Goal: Task Accomplishment & Management: Complete application form

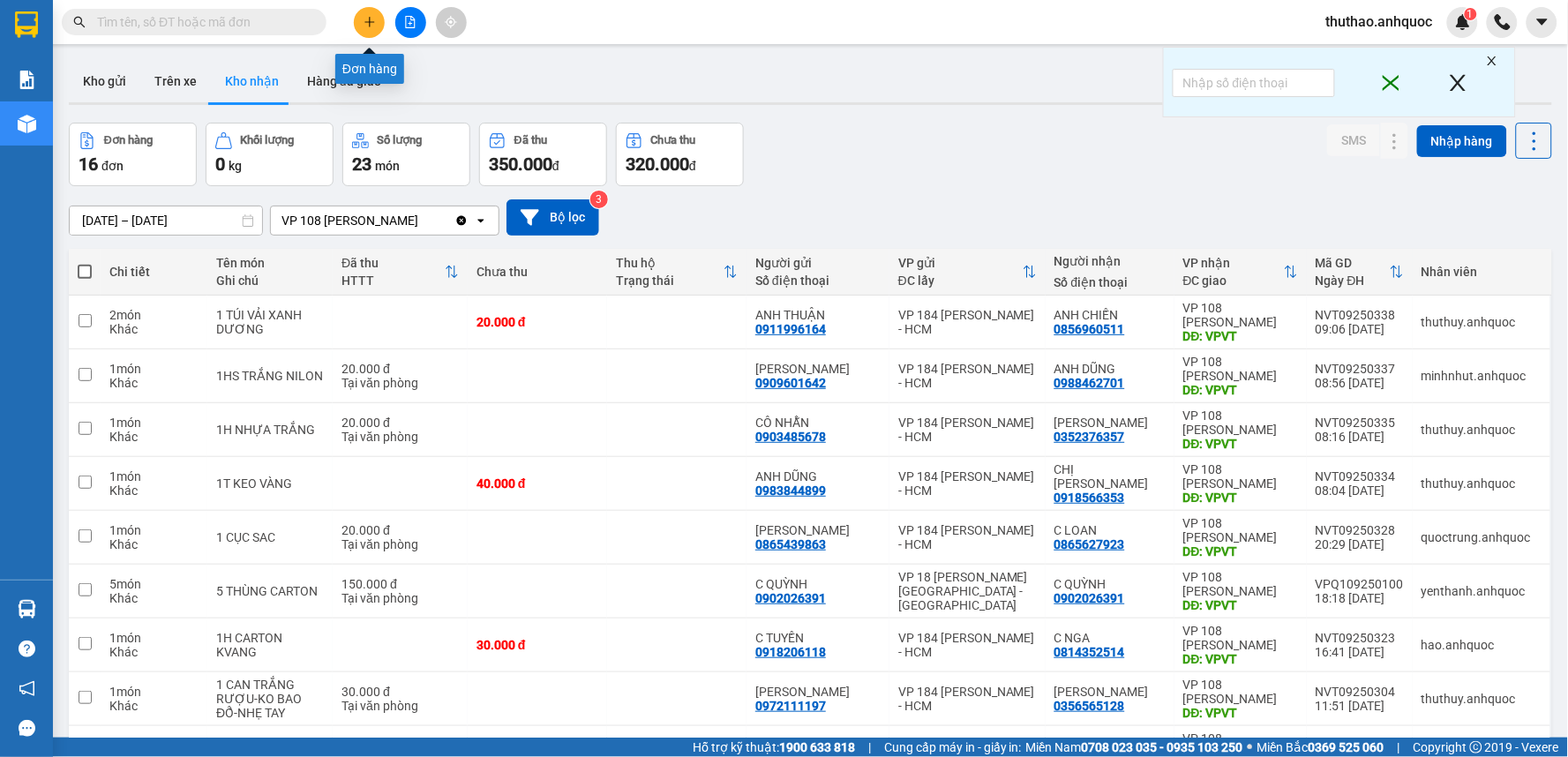
click at [371, 14] on button at bounding box center [368, 22] width 31 height 31
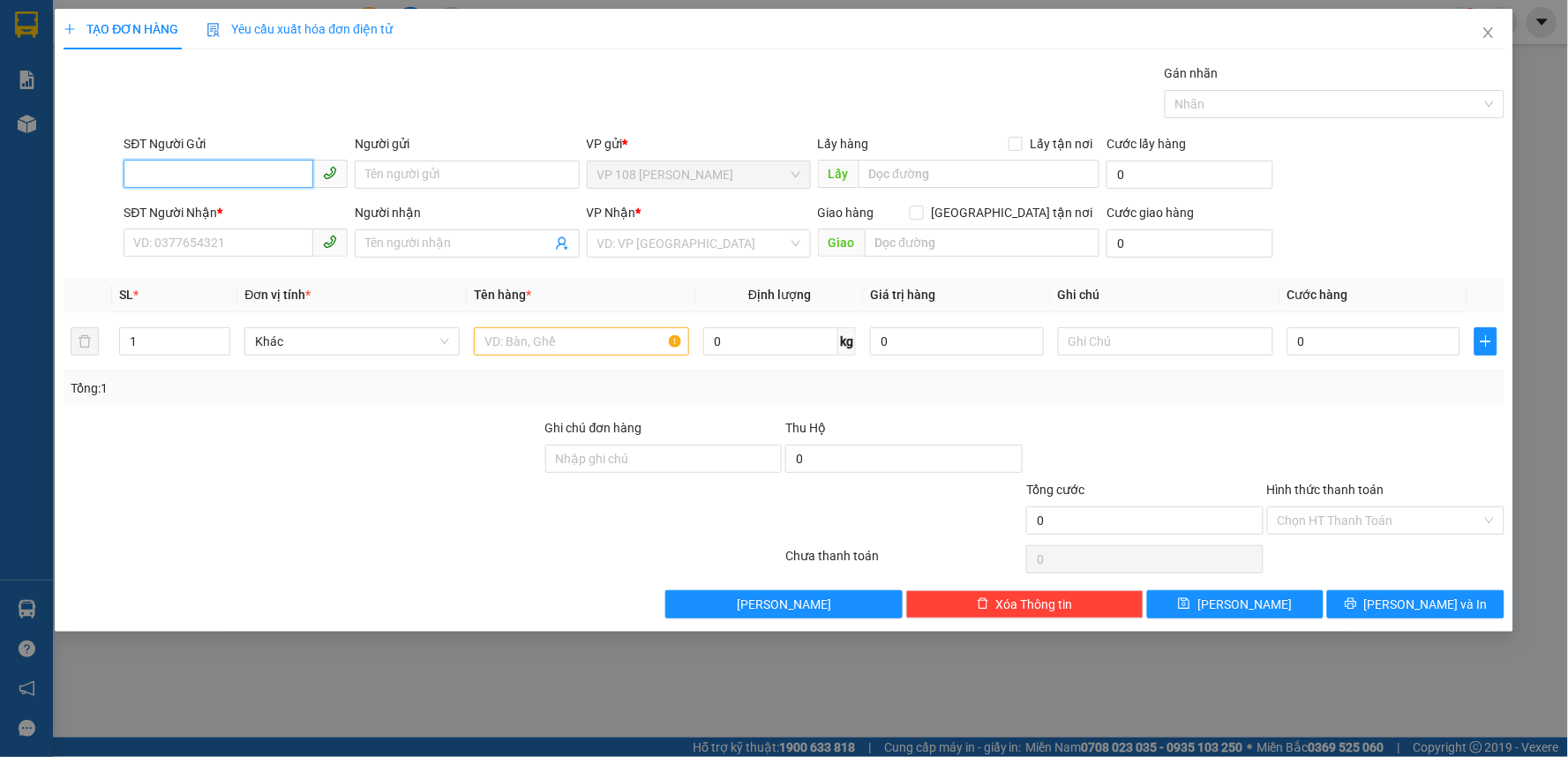
click at [192, 176] on input "SĐT Người Gửi" at bounding box center [218, 173] width 190 height 28
type input "0982974886"
click at [240, 200] on div "0982974886 - C HỒNG" at bounding box center [236, 209] width 203 height 19
type input "C HỒNG"
type input "0945125168"
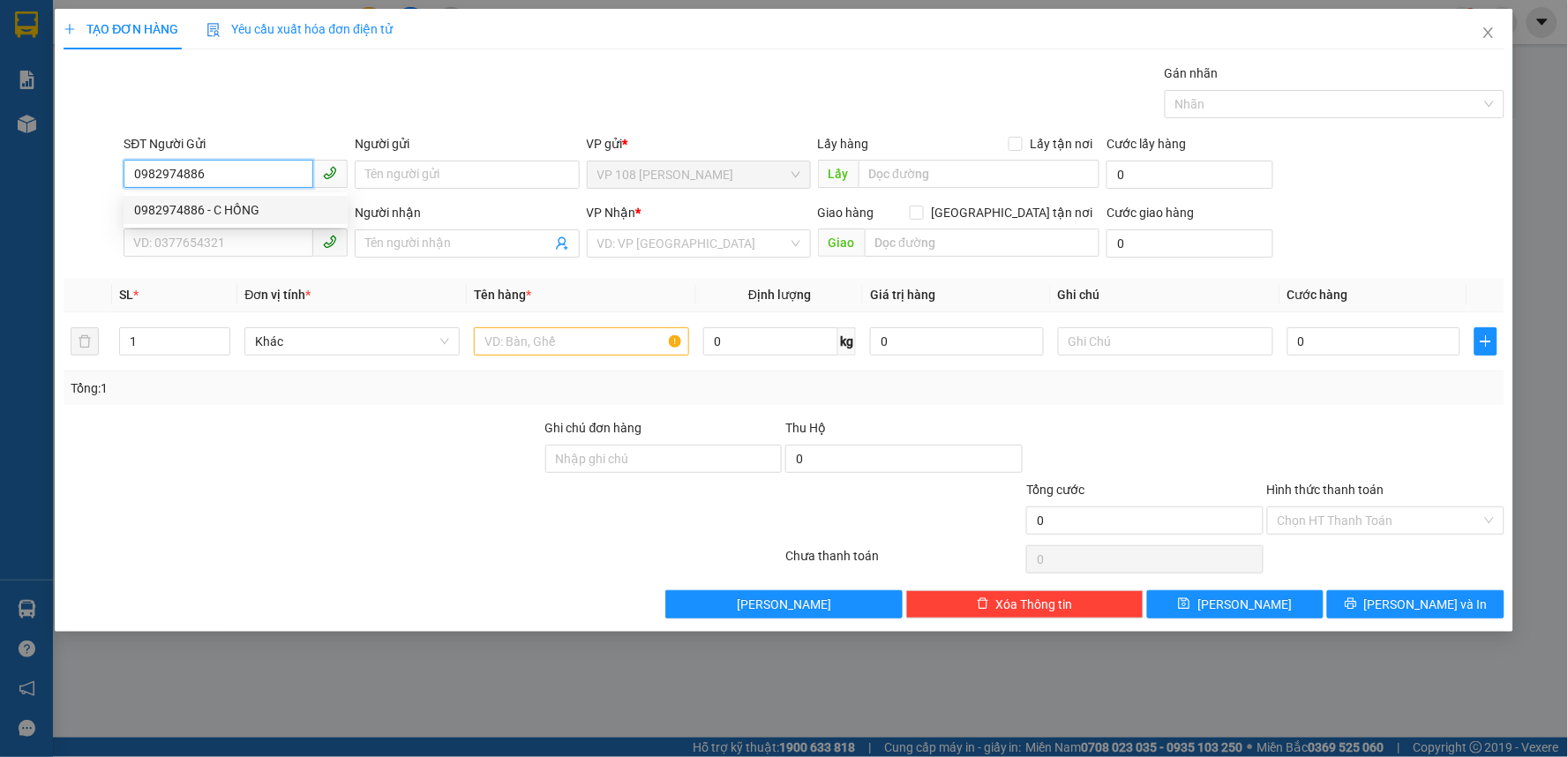
type input "A PHÚC SG"
type input "VPQ1"
type input "TM TẠI VPQ1 16/6 THẢO"
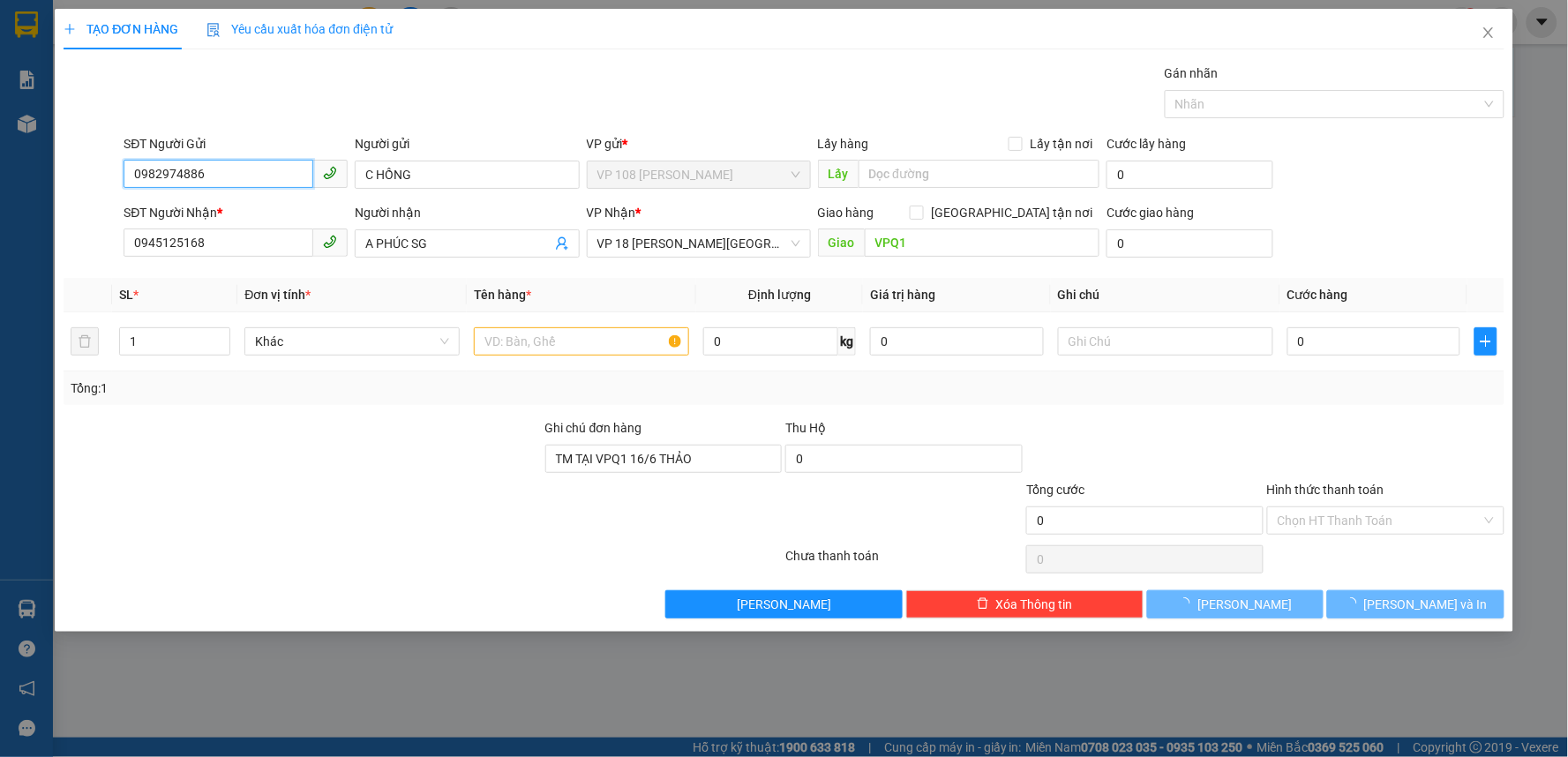
type input "50.000"
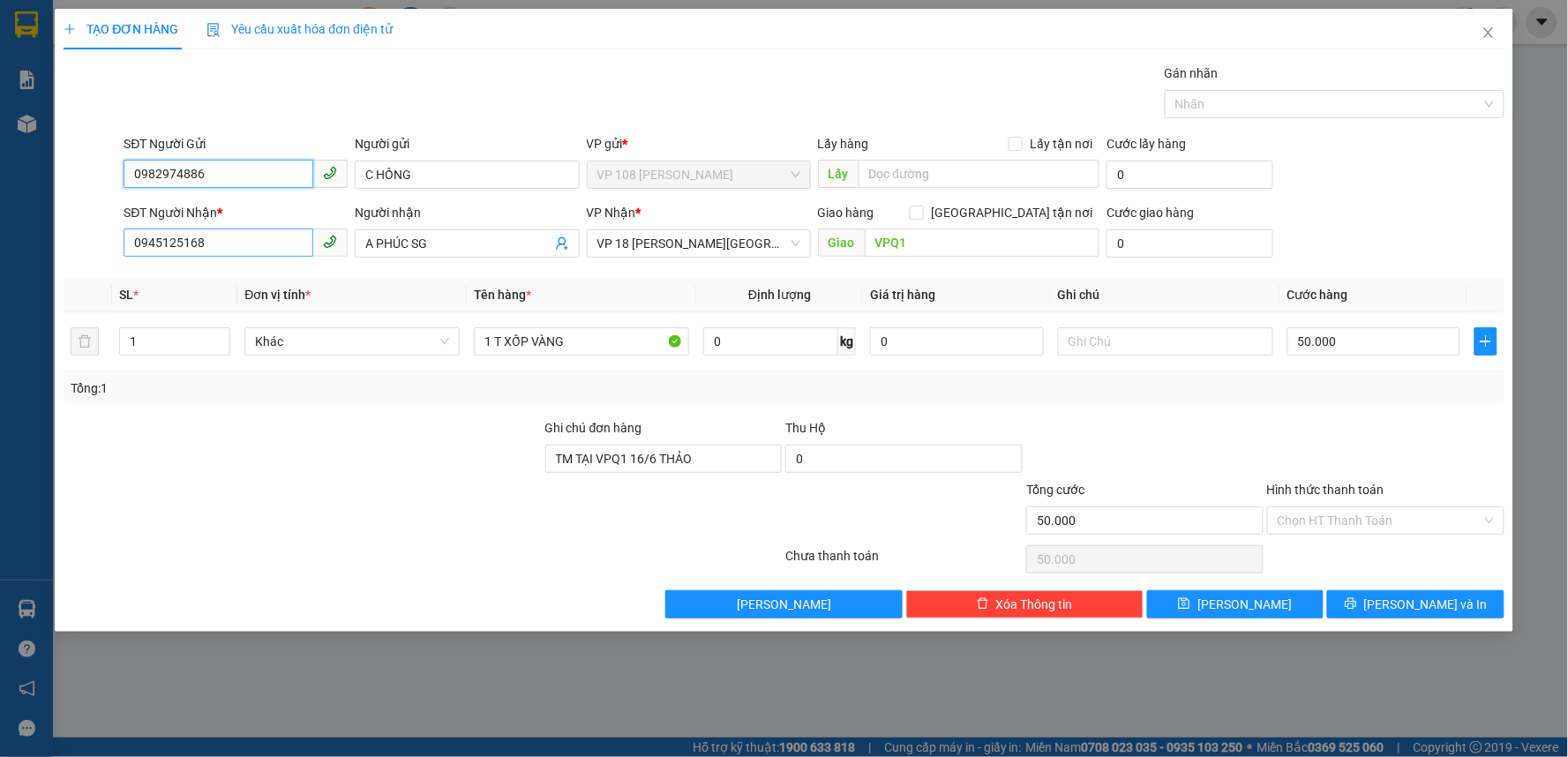
type input "0982974886"
drag, startPoint x: 240, startPoint y: 242, endPoint x: 0, endPoint y: 240, distance: 240.0
click at [0, 240] on div "TẠO ĐƠN HÀNG Yêu cầu xuất hóa đơn điện tử Transit Pickup Surcharge Ids Transit …" at bounding box center [784, 378] width 1568 height 757
type input "0934657331"
drag, startPoint x: 263, startPoint y: 279, endPoint x: 219, endPoint y: 277, distance: 44.0
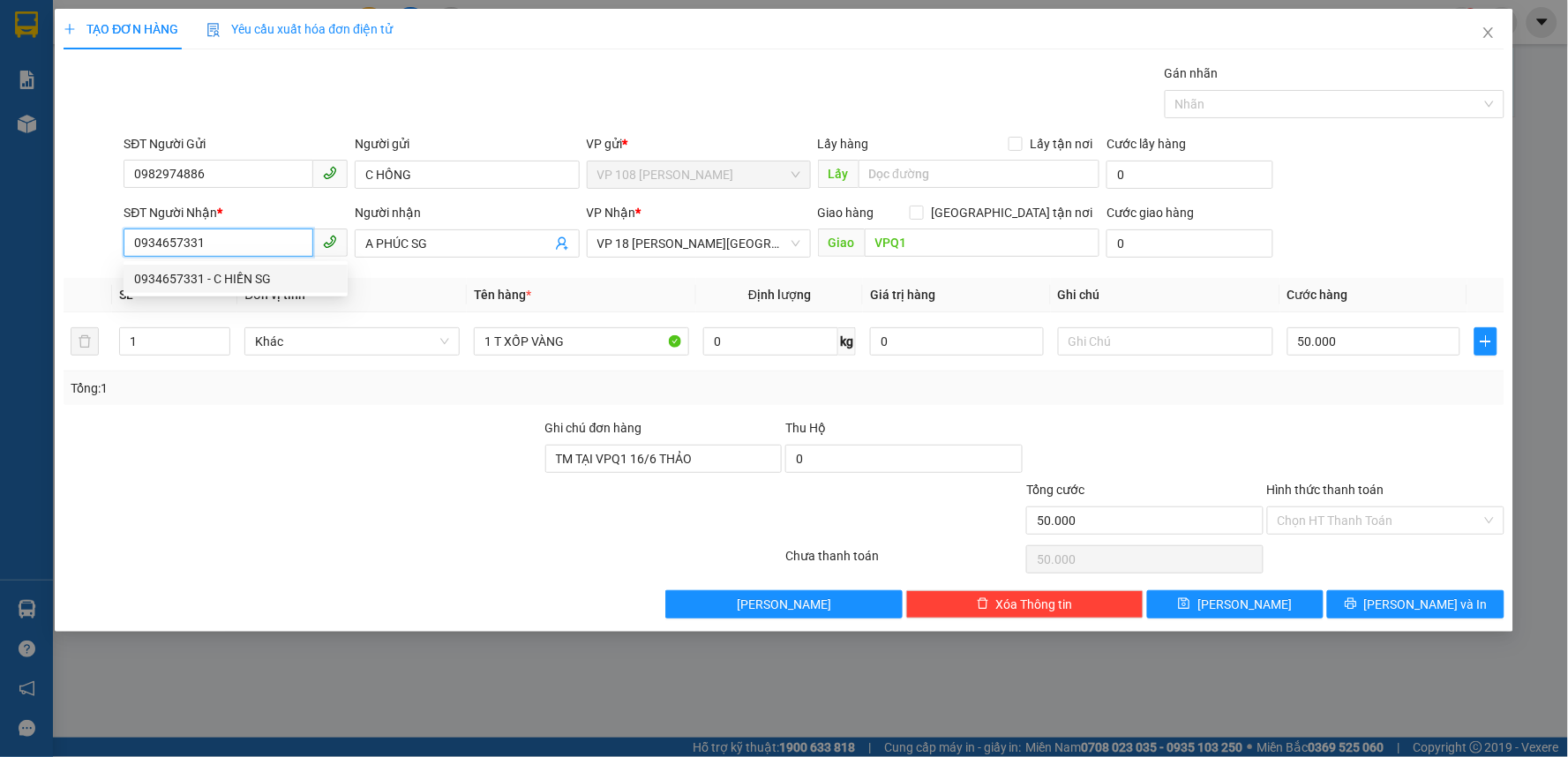
click at [263, 279] on div "0934657331 - C HIỀN SG" at bounding box center [236, 278] width 203 height 19
type input "C HIỀN SG"
type input "VPNVT"
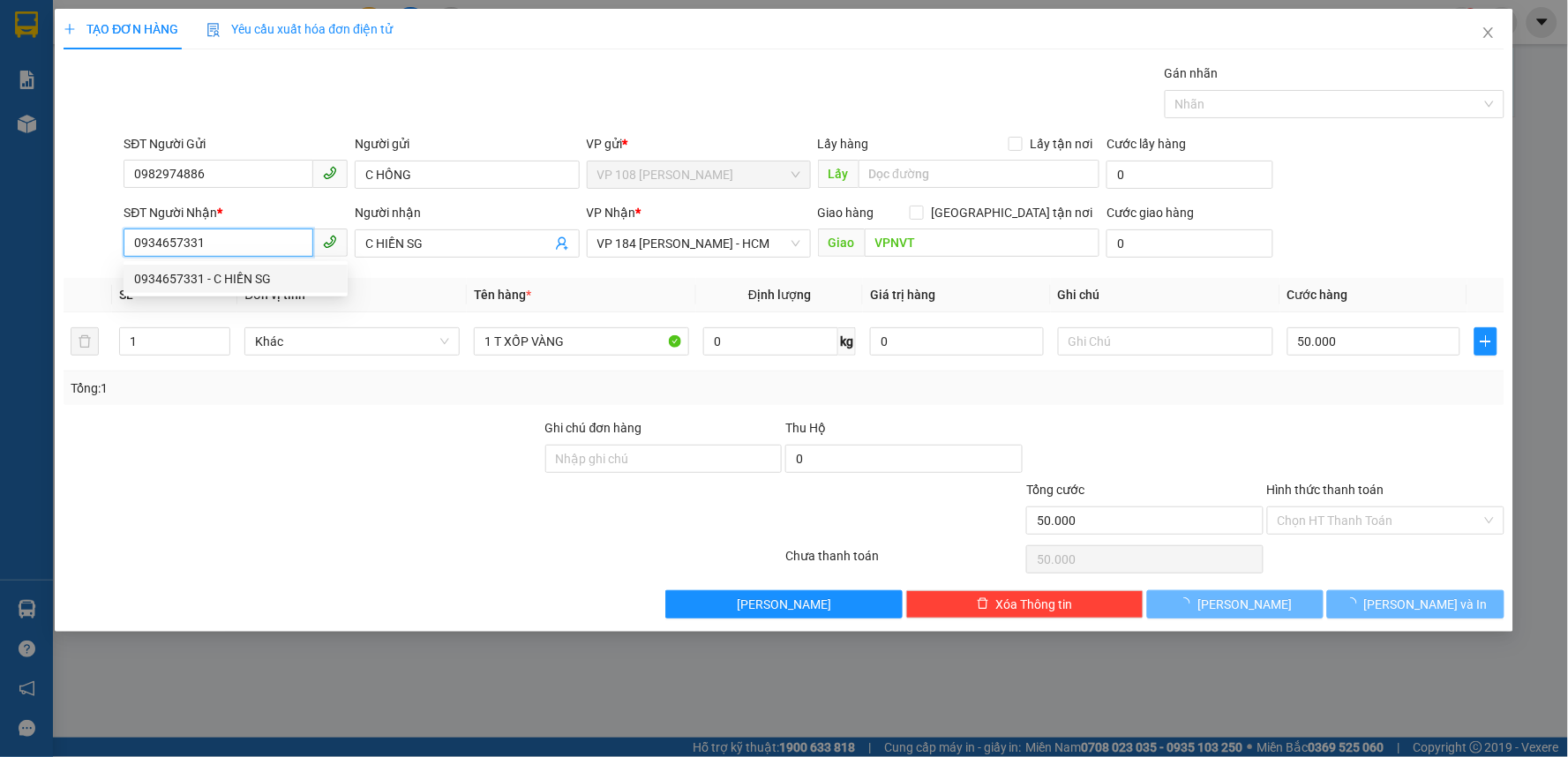
type input "20.000"
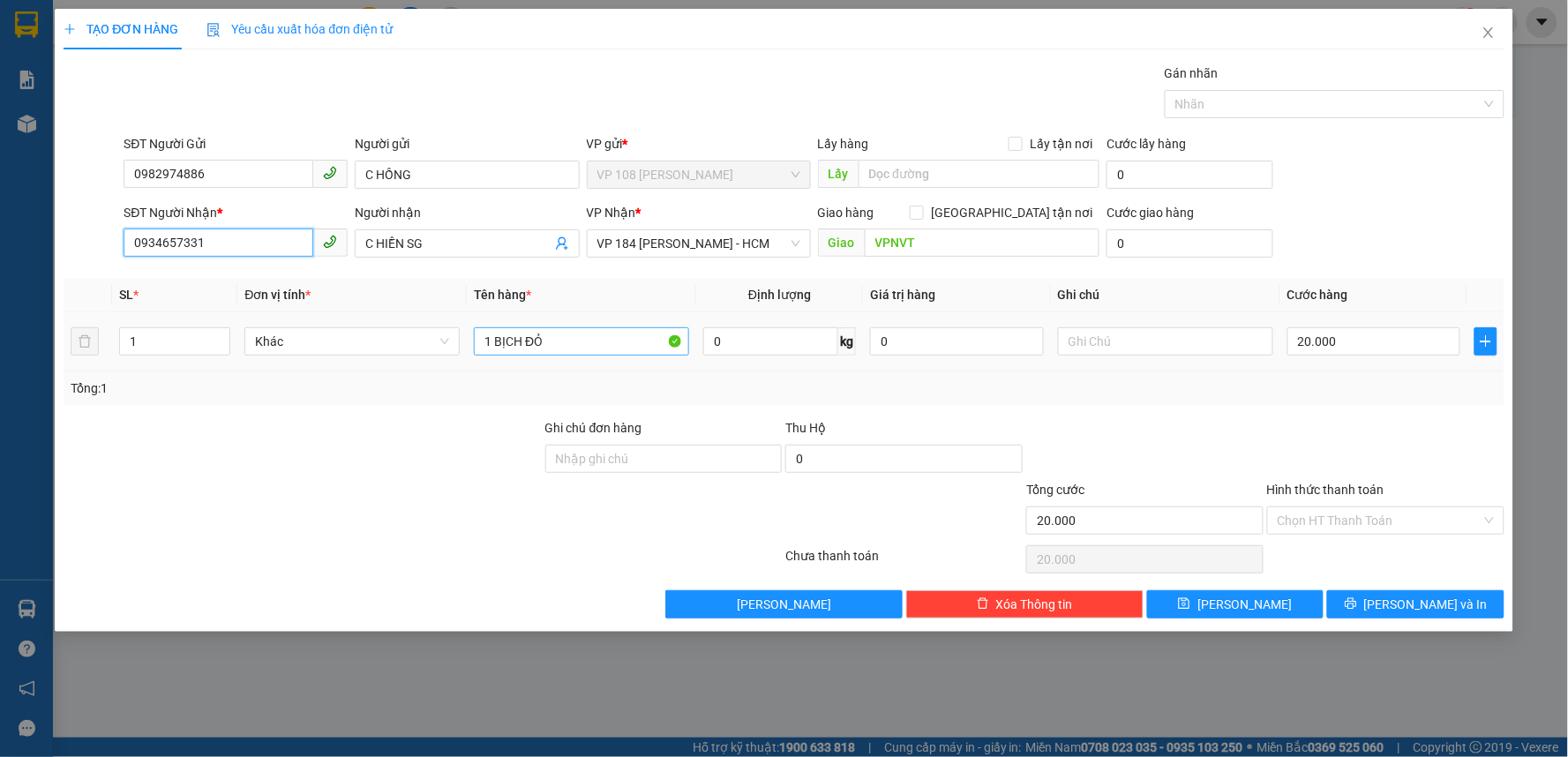
type input "0934657331"
click at [589, 337] on input "1 BỊCH ĐỎ" at bounding box center [581, 342] width 215 height 28
type input "1H CARTON"
click at [1344, 337] on input "20.000" at bounding box center [1374, 342] width 174 height 28
type input "3"
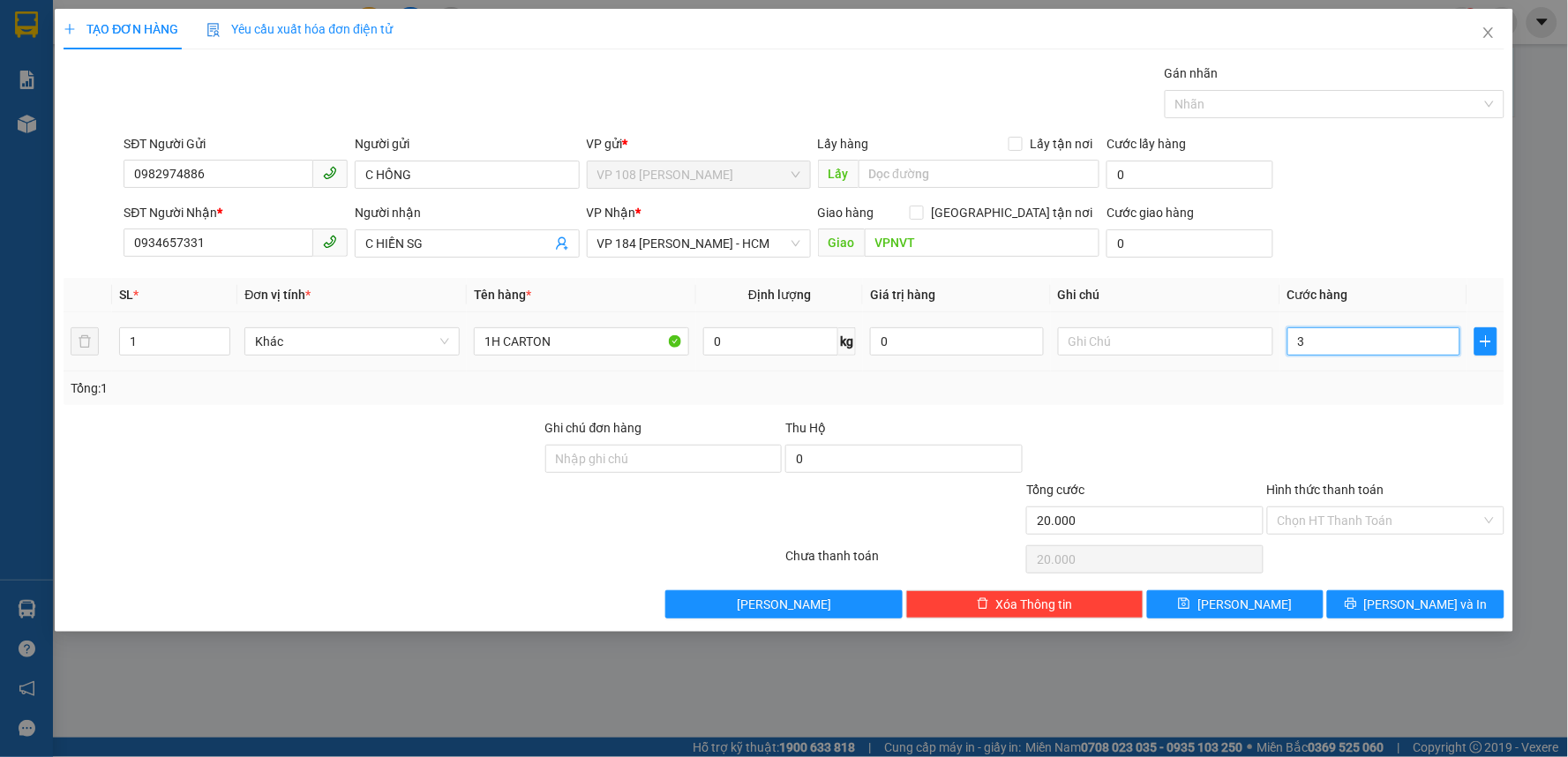
type input "3"
type input "30"
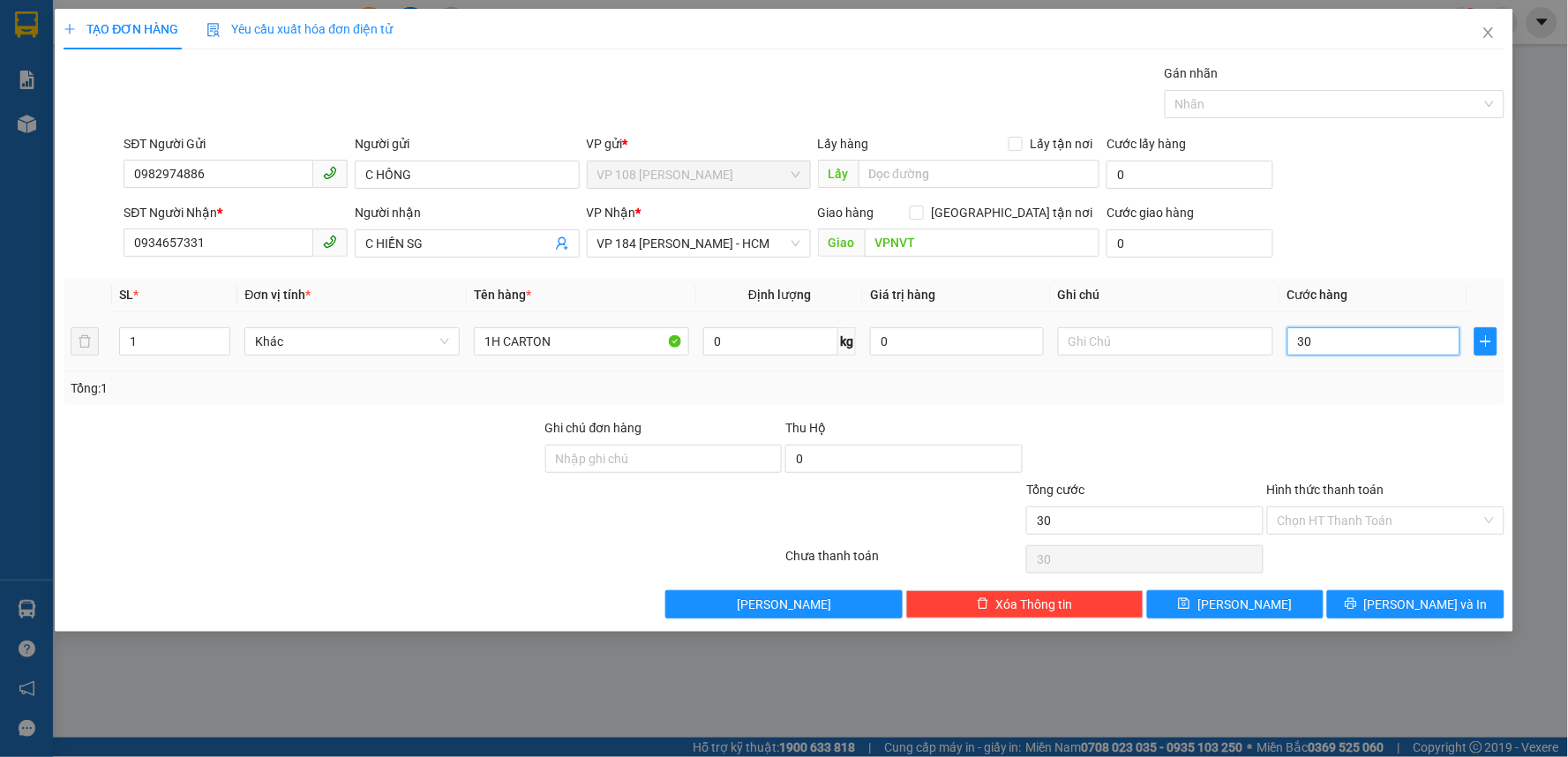
type input "300"
type input "3.000"
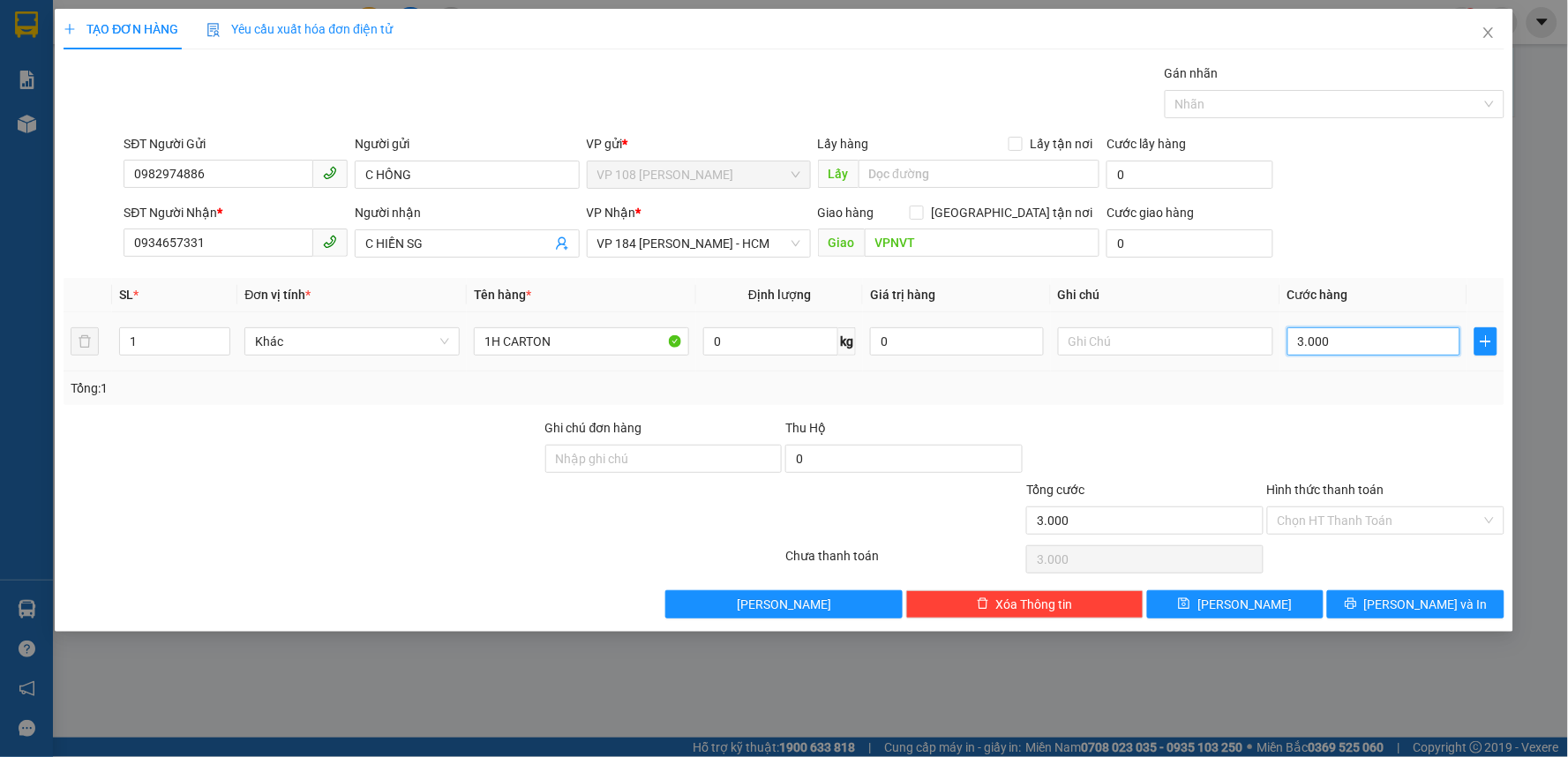
type input "30.000"
click at [1362, 515] on input "Hình thức thanh toán" at bounding box center [1379, 521] width 204 height 27
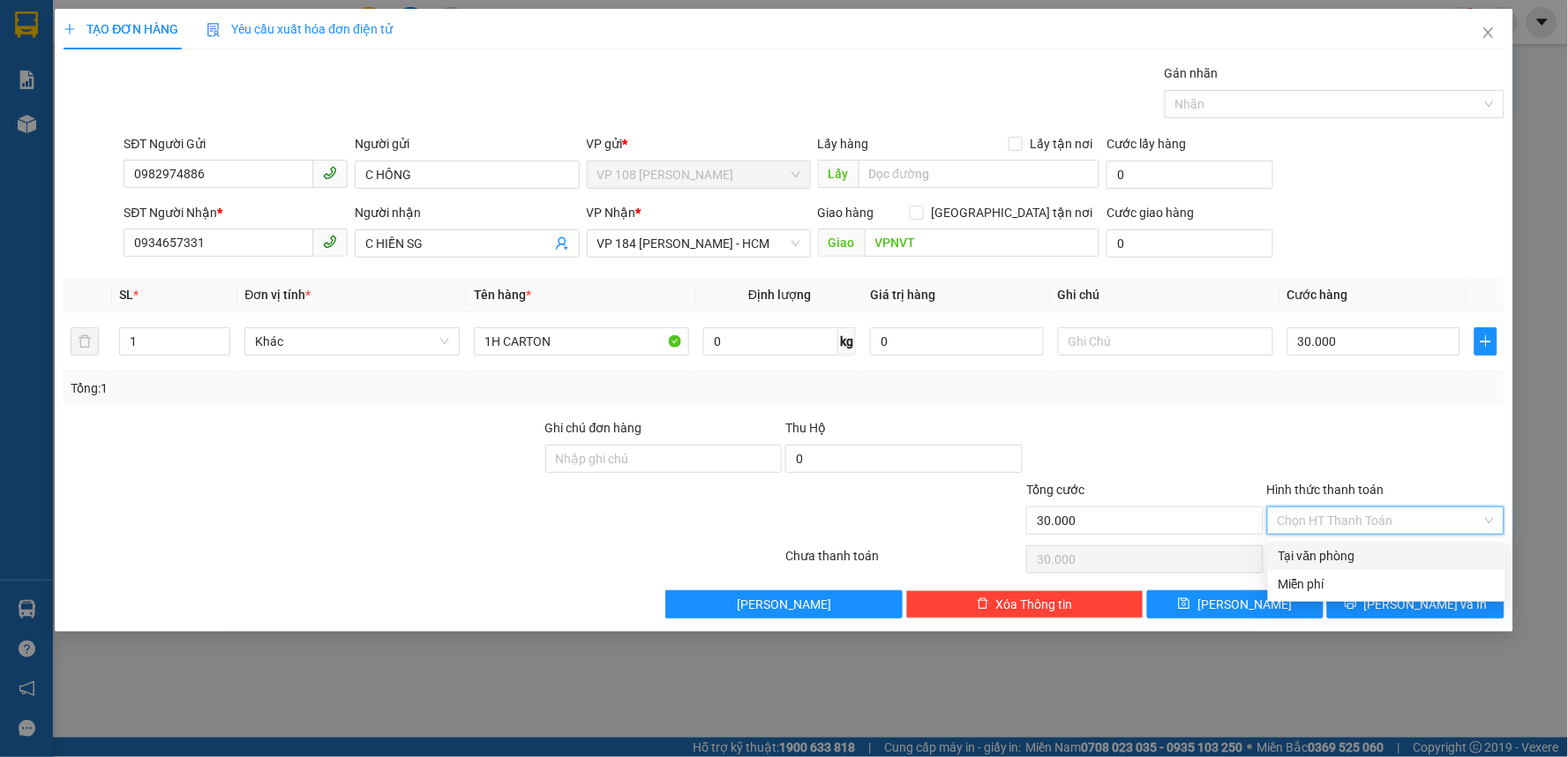
click at [1337, 556] on div "Tại văn phòng" at bounding box center [1386, 555] width 216 height 19
type input "0"
click at [1346, 553] on div "Tại văn phòng" at bounding box center [1386, 555] width 216 height 19
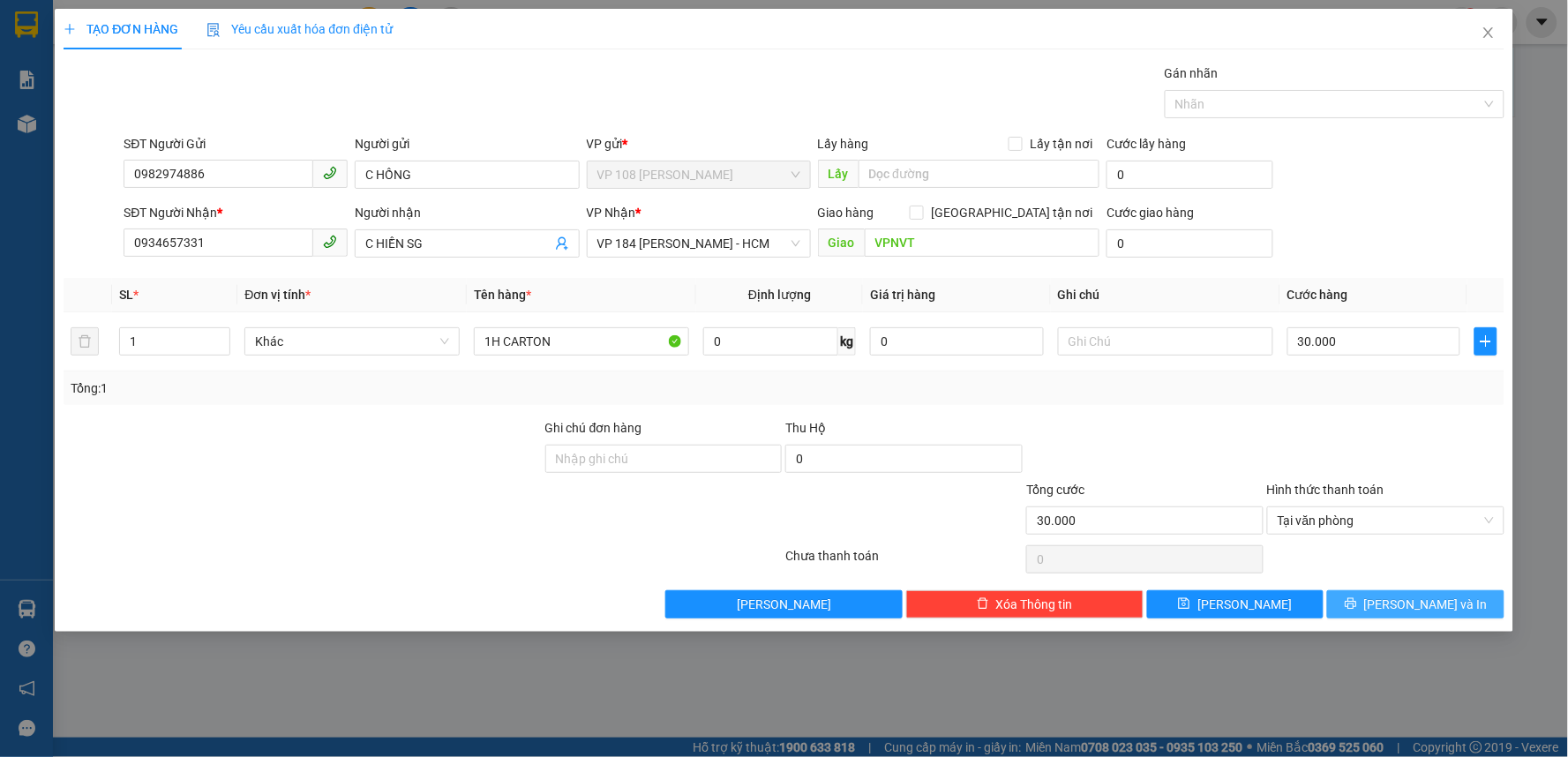
drag, startPoint x: 1456, startPoint y: 611, endPoint x: 1422, endPoint y: 568, distance: 54.8
click at [1459, 608] on button "[PERSON_NAME] và In" at bounding box center [1416, 605] width 177 height 28
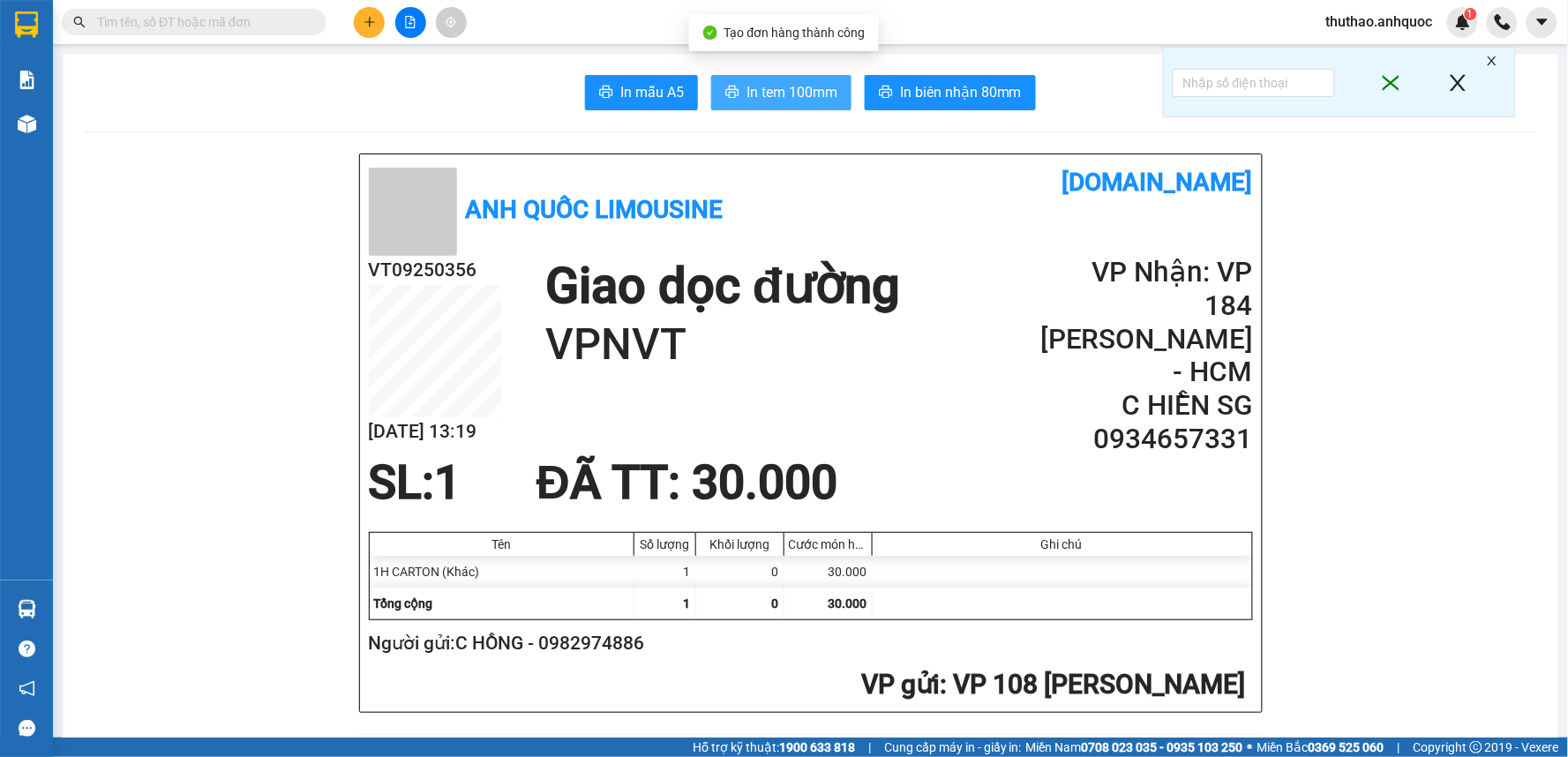
click at [781, 85] on span "In tem 100mm" at bounding box center [791, 93] width 91 height 22
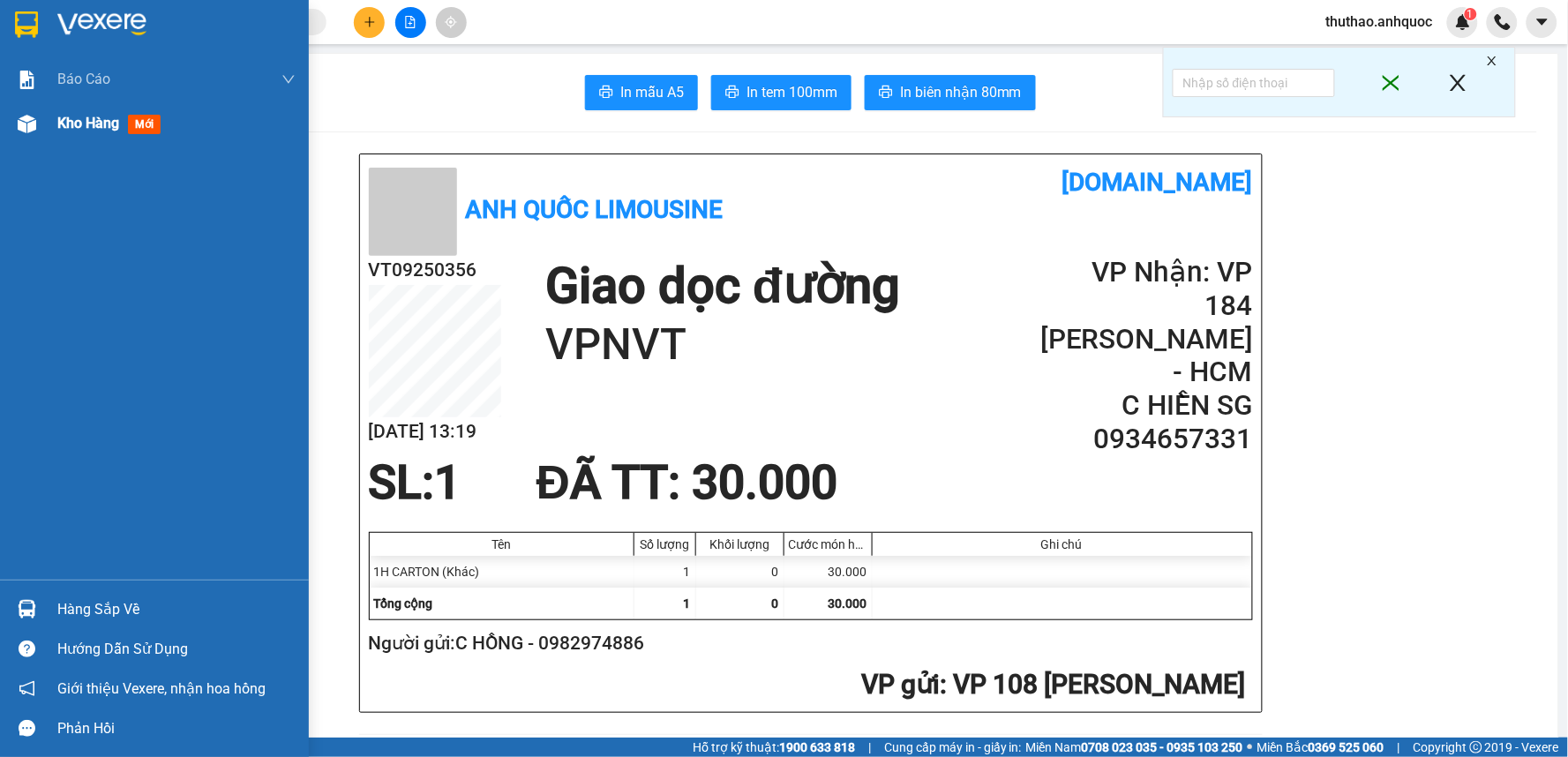
click at [97, 122] on span "Kho hàng" at bounding box center [89, 123] width 62 height 17
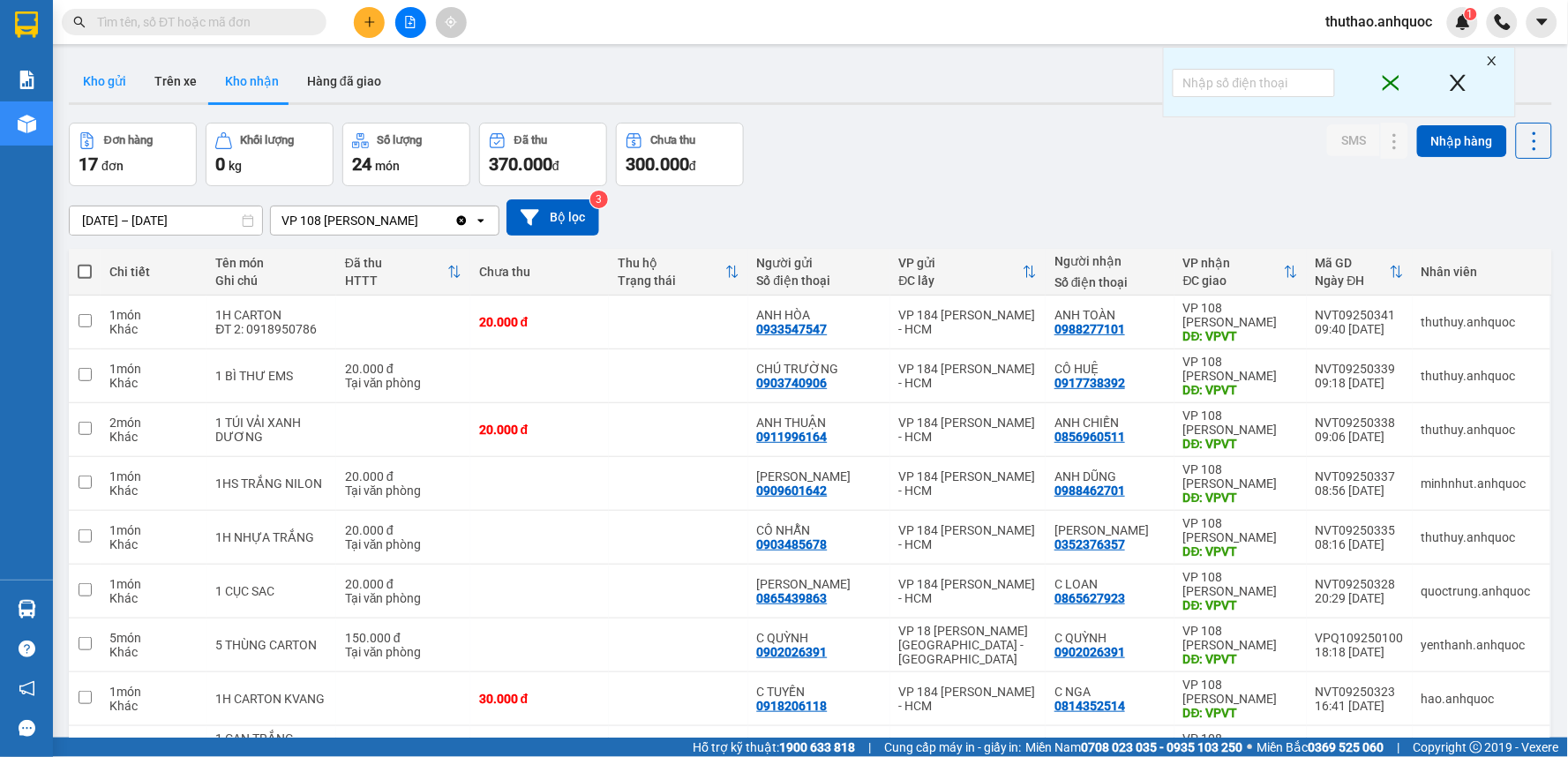
click at [109, 78] on button "Kho gửi" at bounding box center [105, 81] width 72 height 43
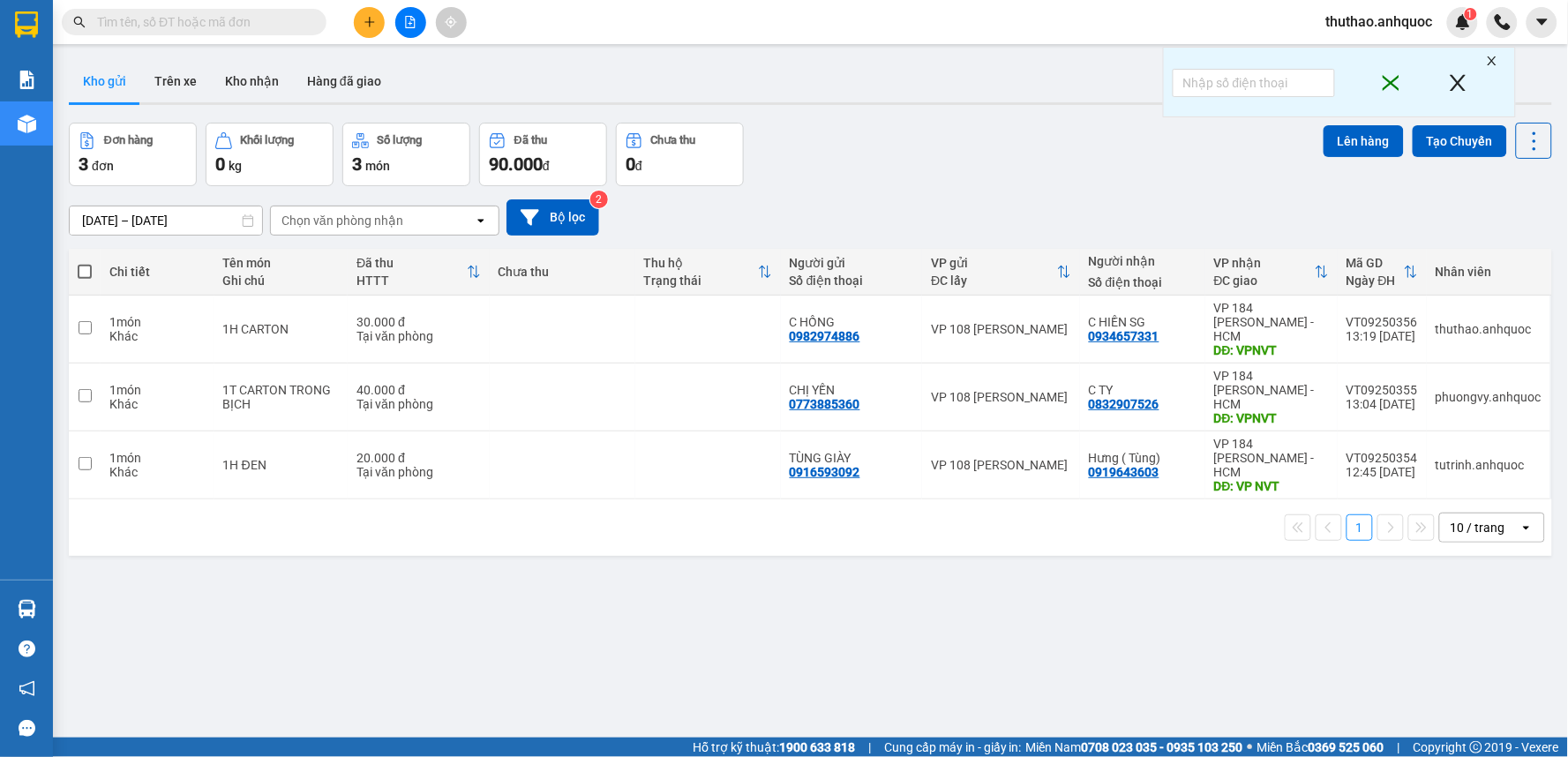
click at [1382, 31] on span "thuthao.anhquoc" at bounding box center [1380, 22] width 135 height 22
click at [1370, 56] on span "Đăng xuất" at bounding box center [1386, 54] width 99 height 19
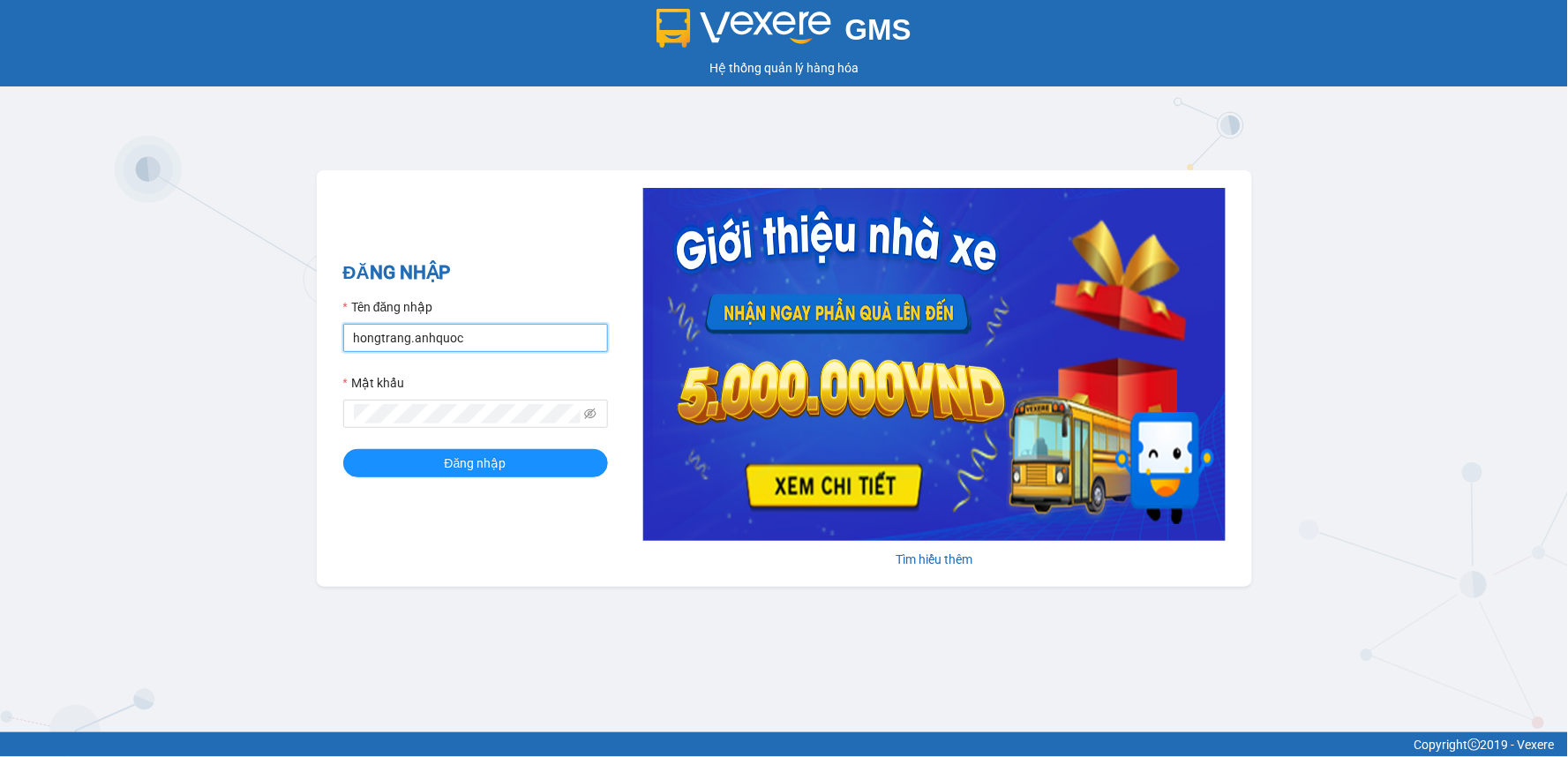
click at [507, 328] on input "hongtrang.anhquoc" at bounding box center [476, 338] width 265 height 28
type input "ngochai.anhquoc"
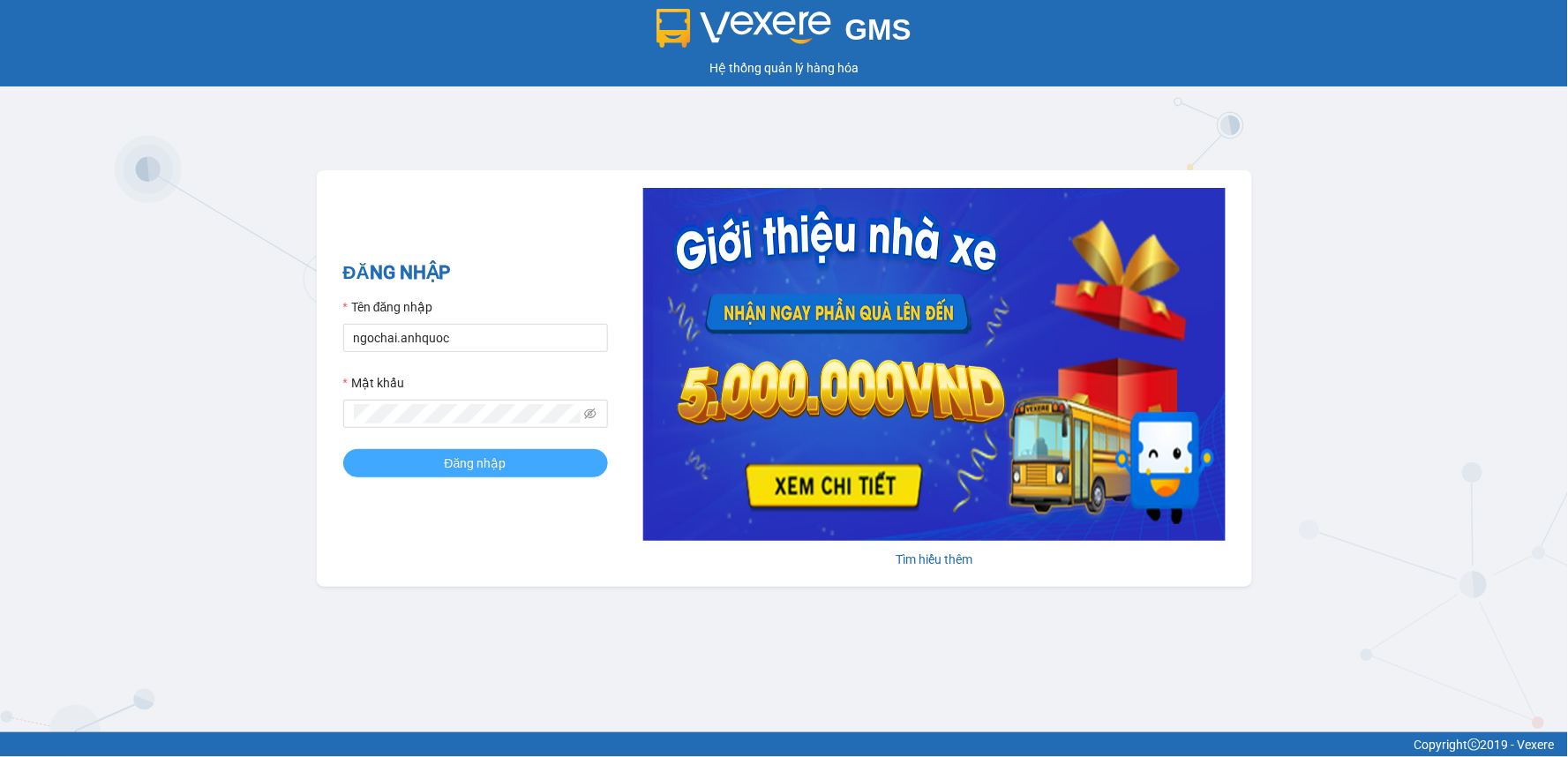
click at [543, 471] on button "Đăng nhập" at bounding box center [476, 463] width 265 height 28
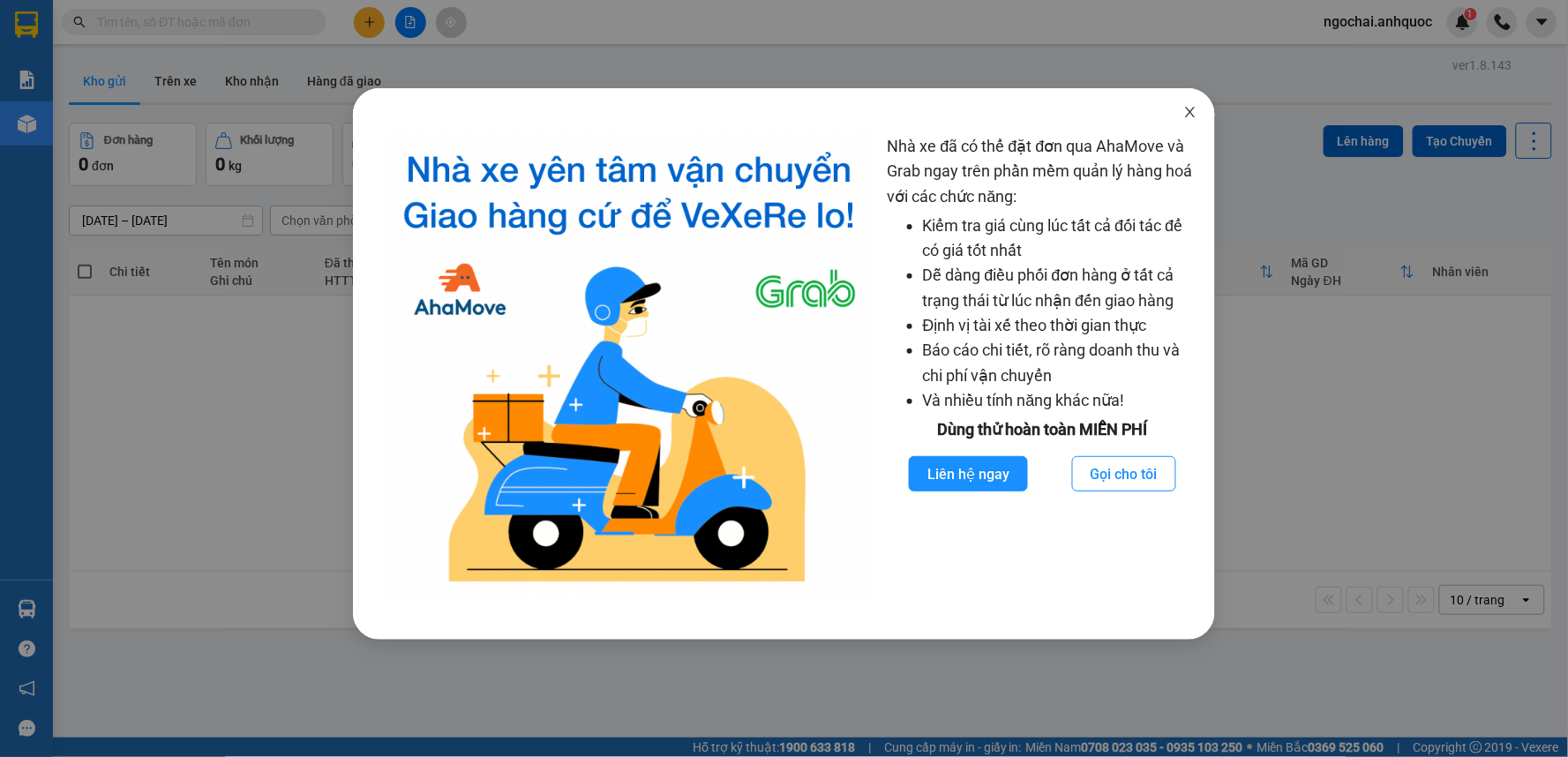
click at [1197, 113] on icon "close" at bounding box center [1190, 112] width 14 height 14
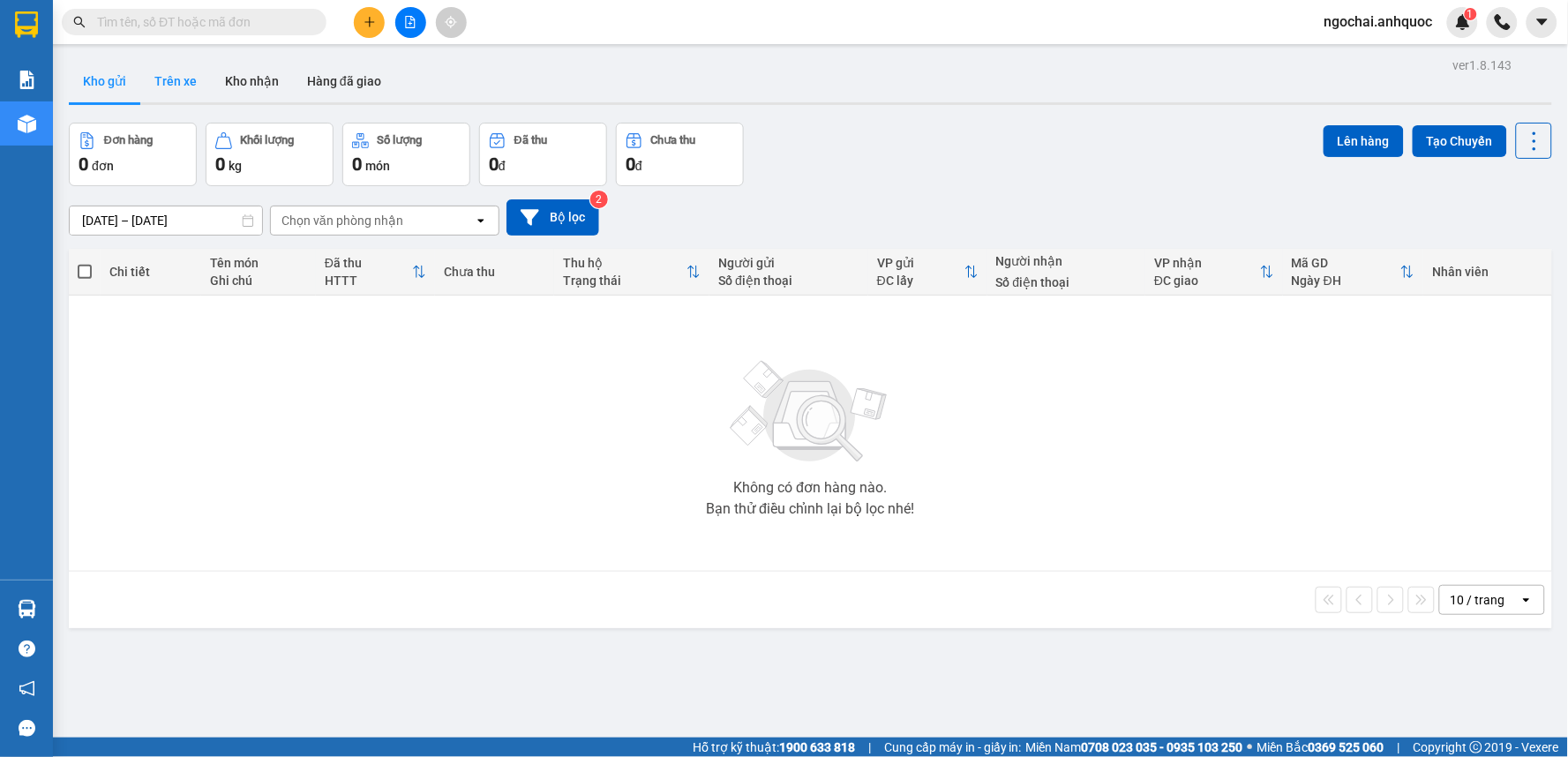
click at [151, 77] on button "Trên xe" at bounding box center [175, 81] width 71 height 43
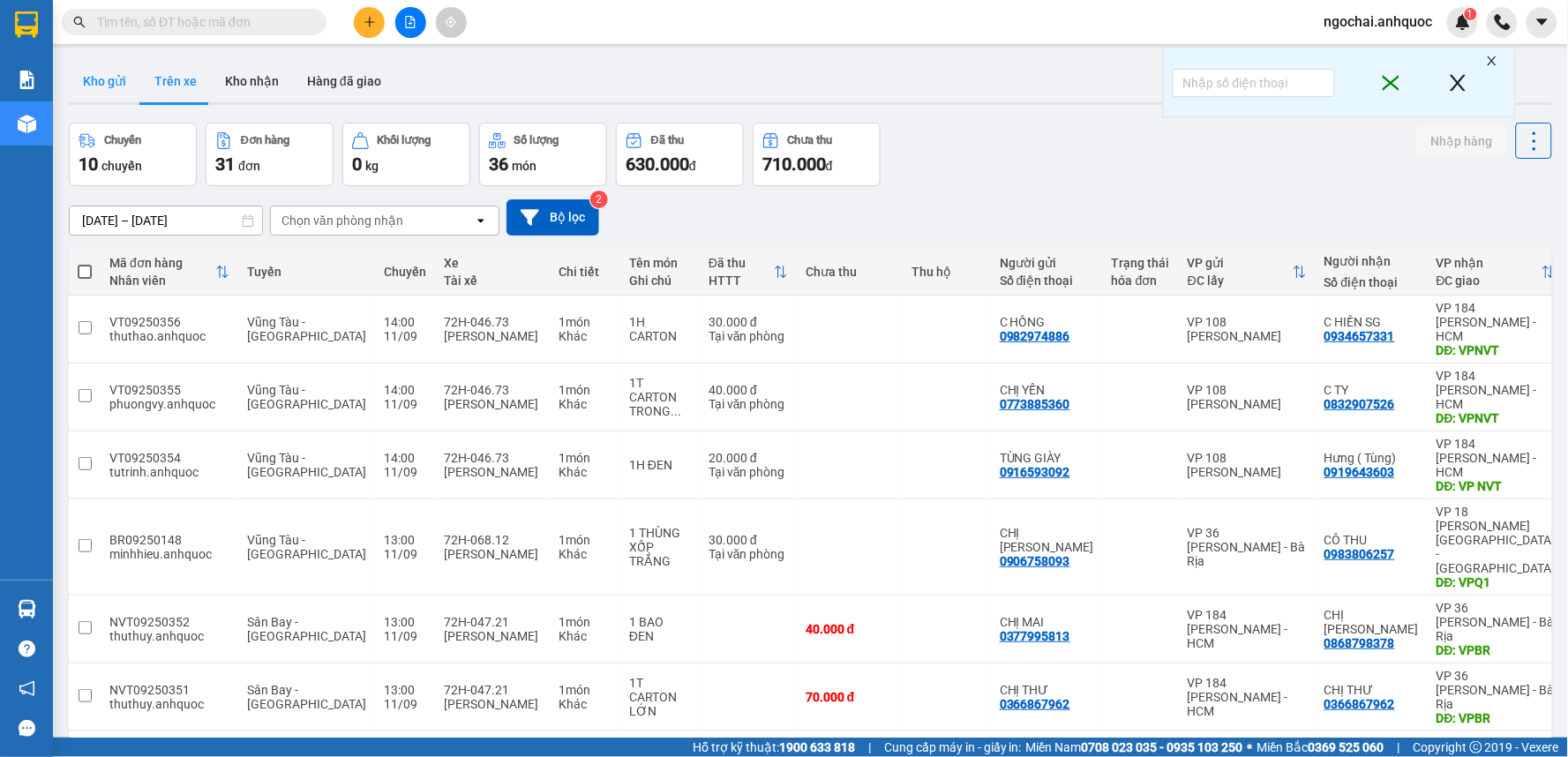
click at [78, 80] on button "Kho gửi" at bounding box center [105, 81] width 72 height 43
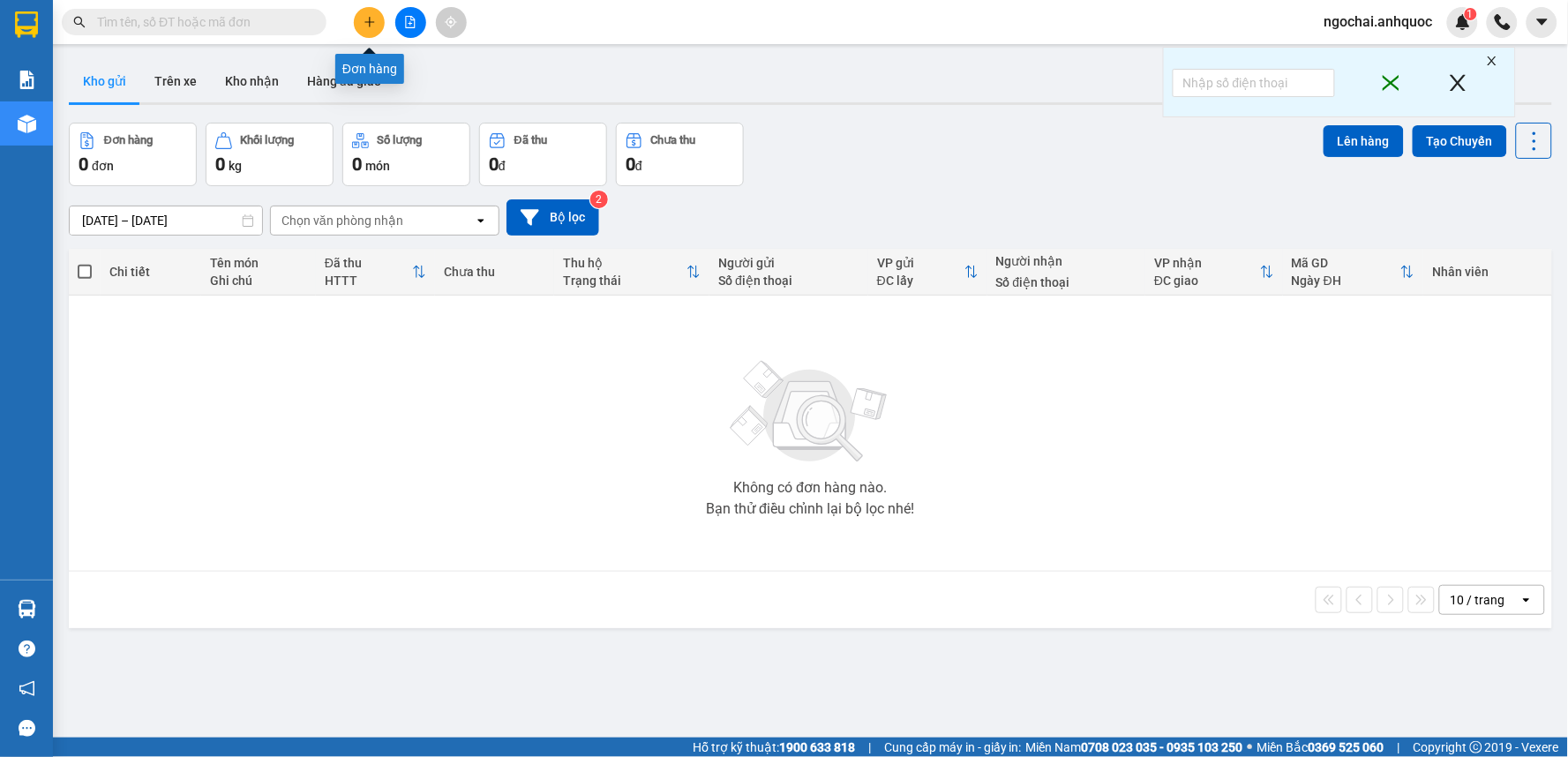
click at [366, 27] on icon "plus" at bounding box center [369, 22] width 12 height 12
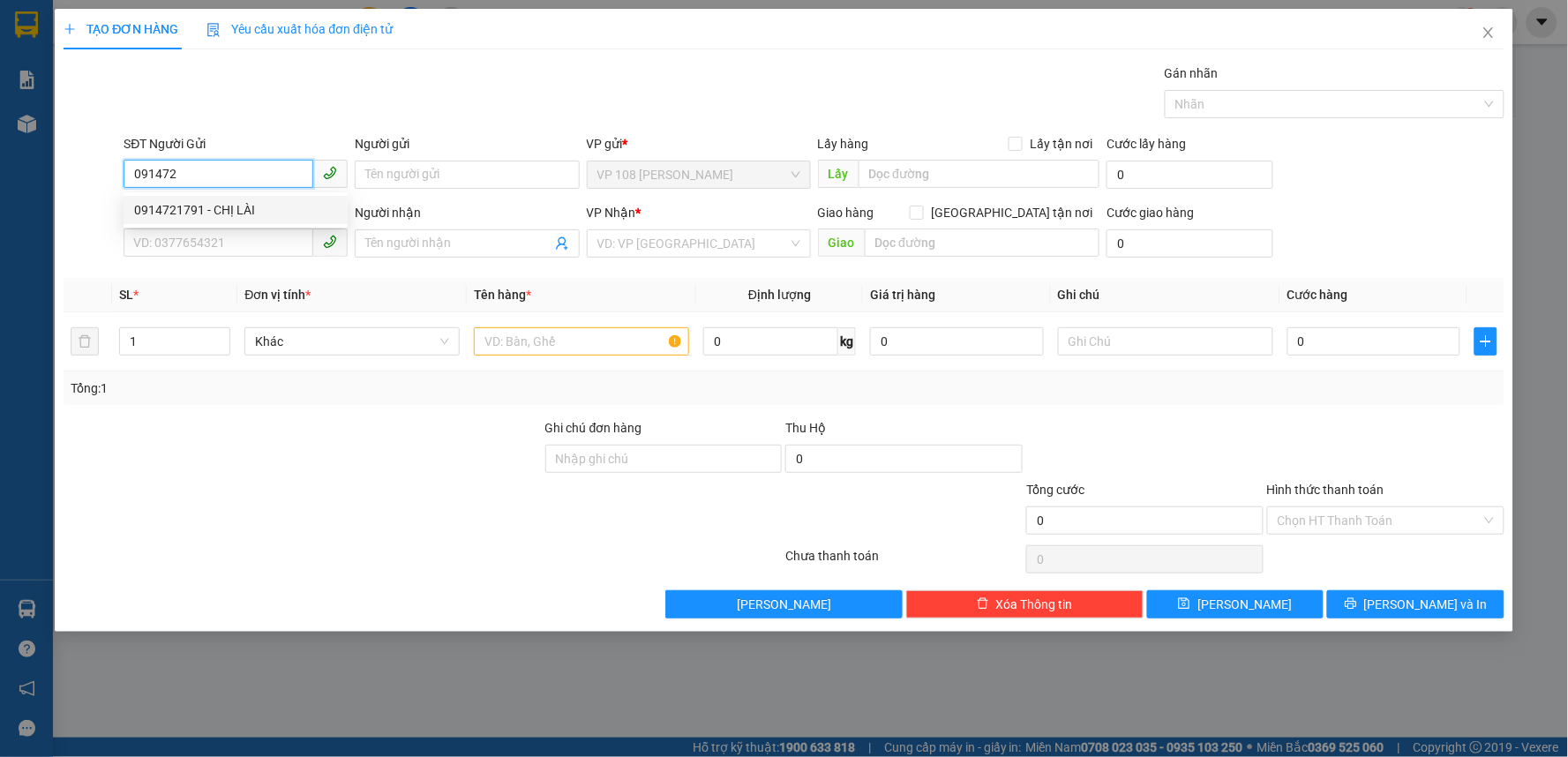
click at [274, 207] on div "0914721791 - CHỊ LÀI" at bounding box center [236, 209] width 203 height 19
type input "0914721791"
type input "CHỊ LÀI"
type input "0799184932"
type input "[PERSON_NAME]"
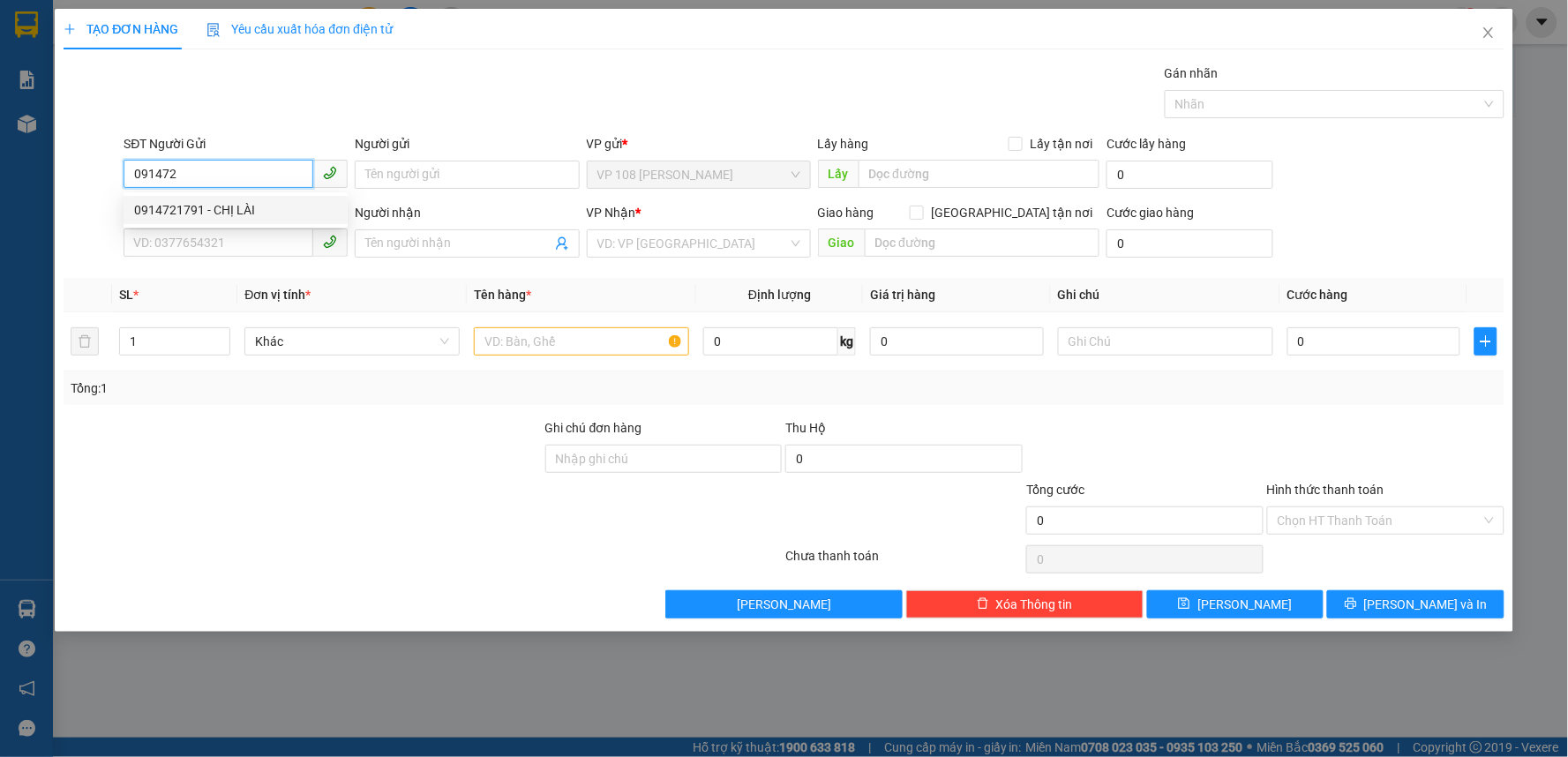
type input "VPNVT"
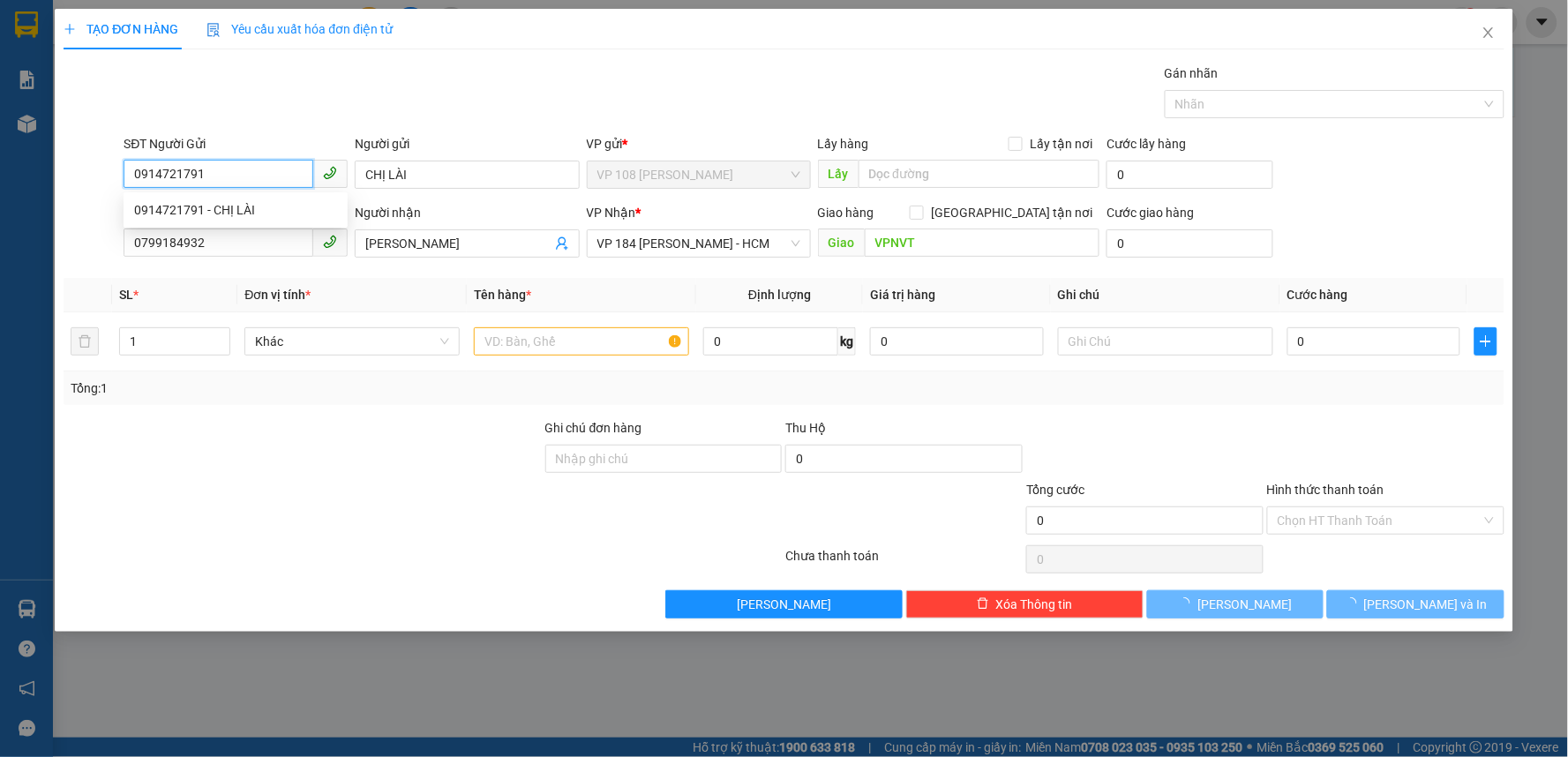
type input "30.000"
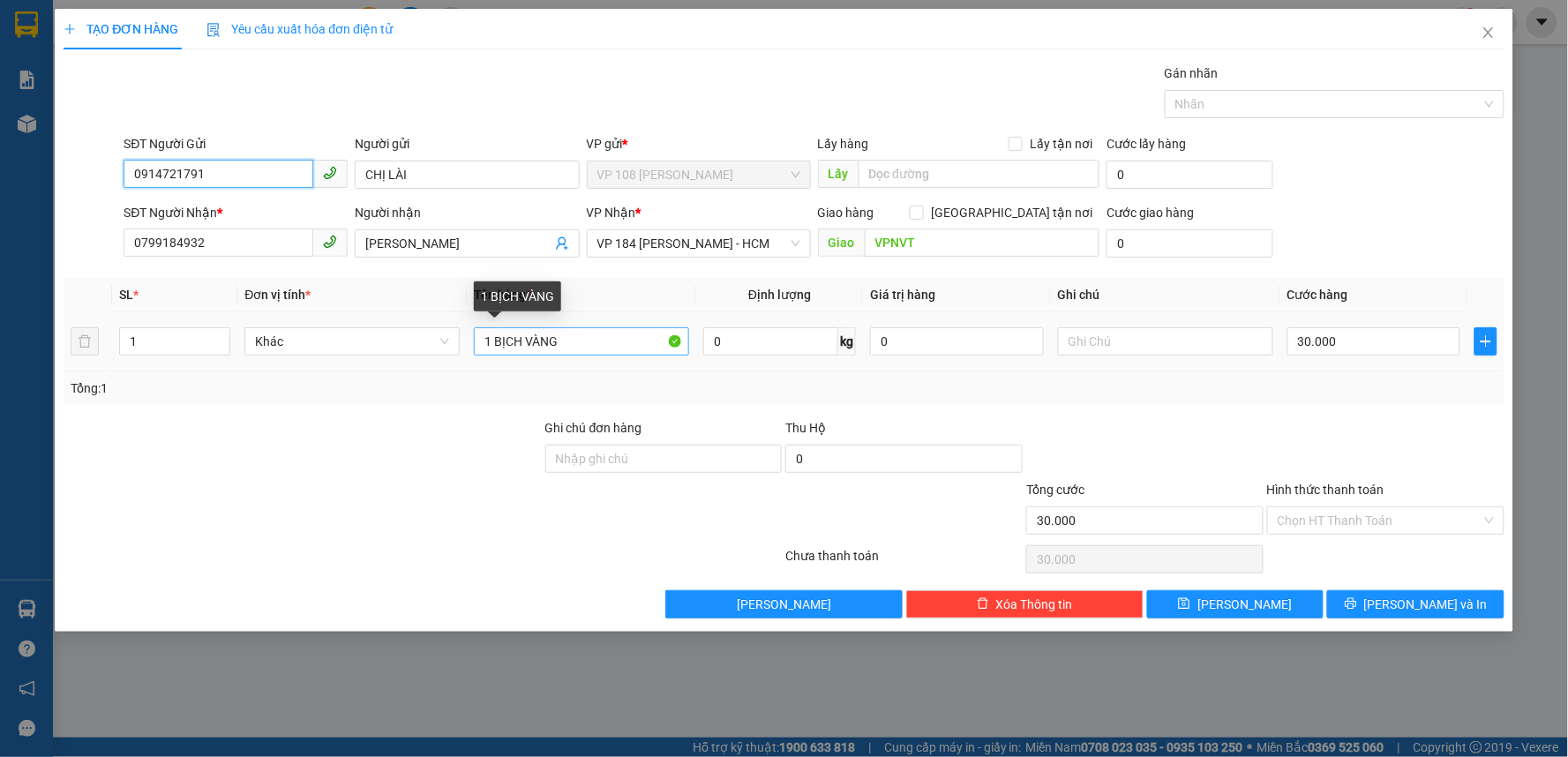
type input "0914721791"
click at [532, 345] on input "1 BỊCH VÀNG" at bounding box center [581, 342] width 215 height 28
type input "1 BỊCH XANH"
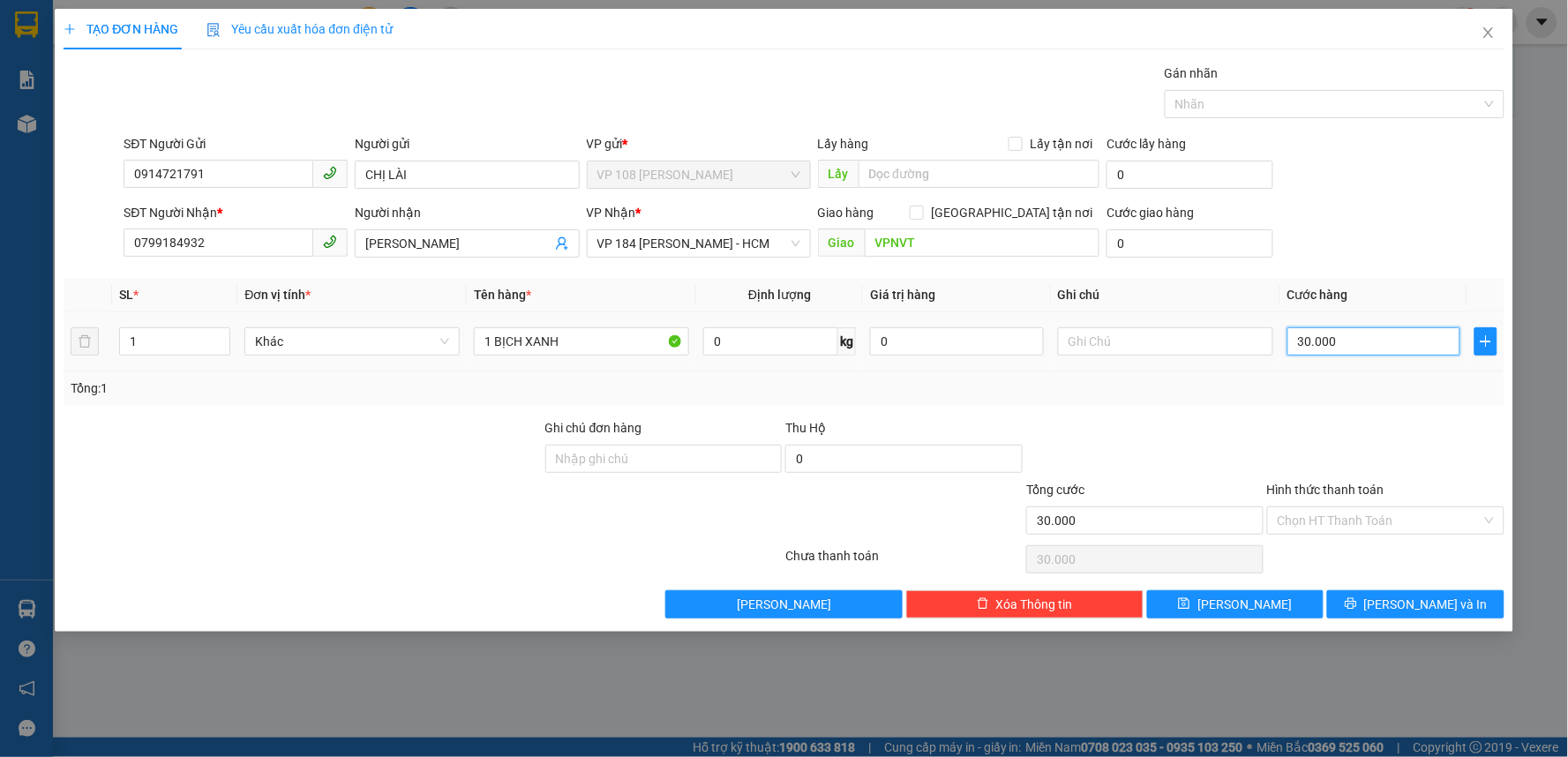
click at [1315, 348] on input "30.000" at bounding box center [1374, 342] width 174 height 28
type input "2"
type input "20"
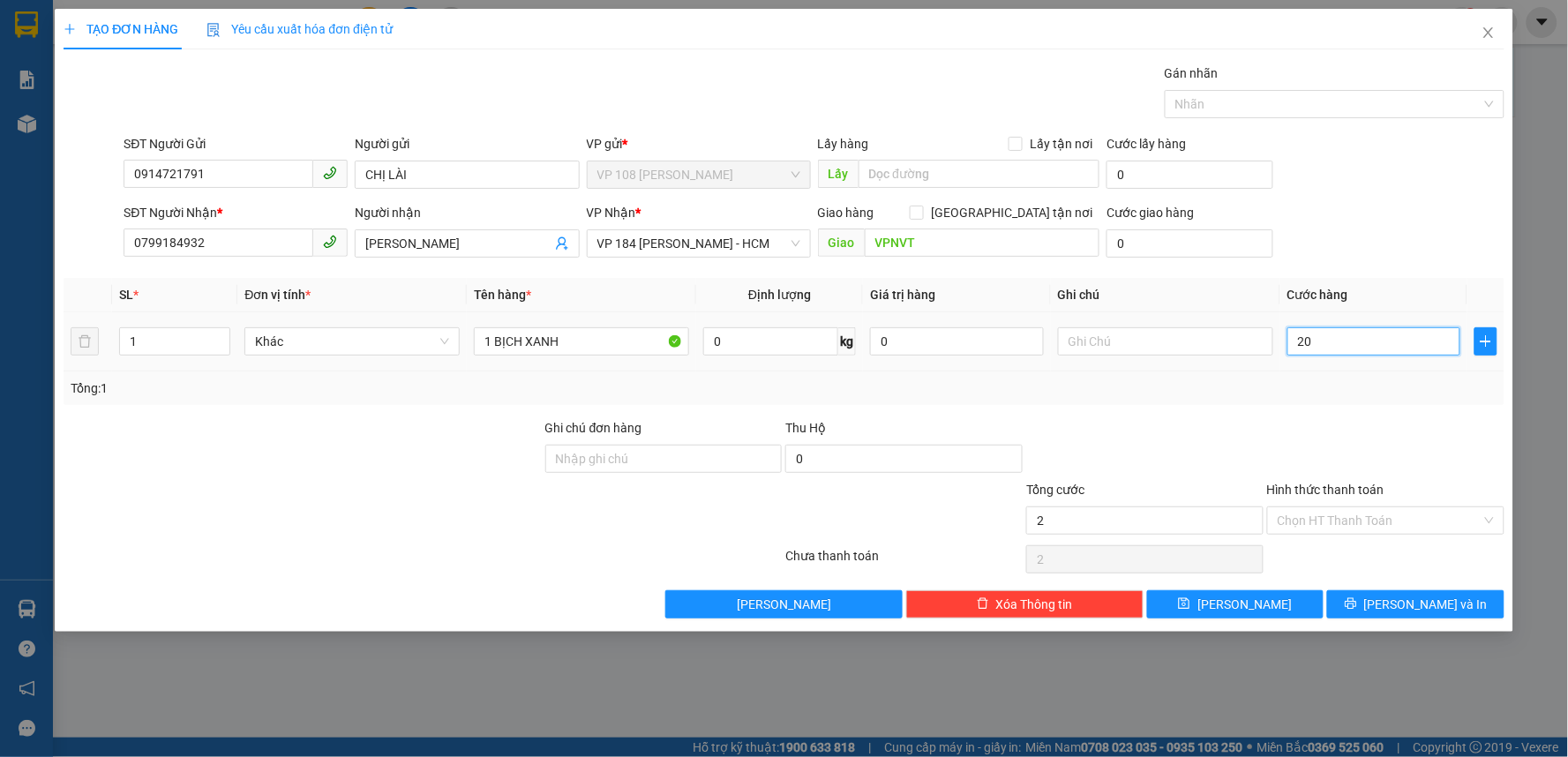
type input "20"
type input "200"
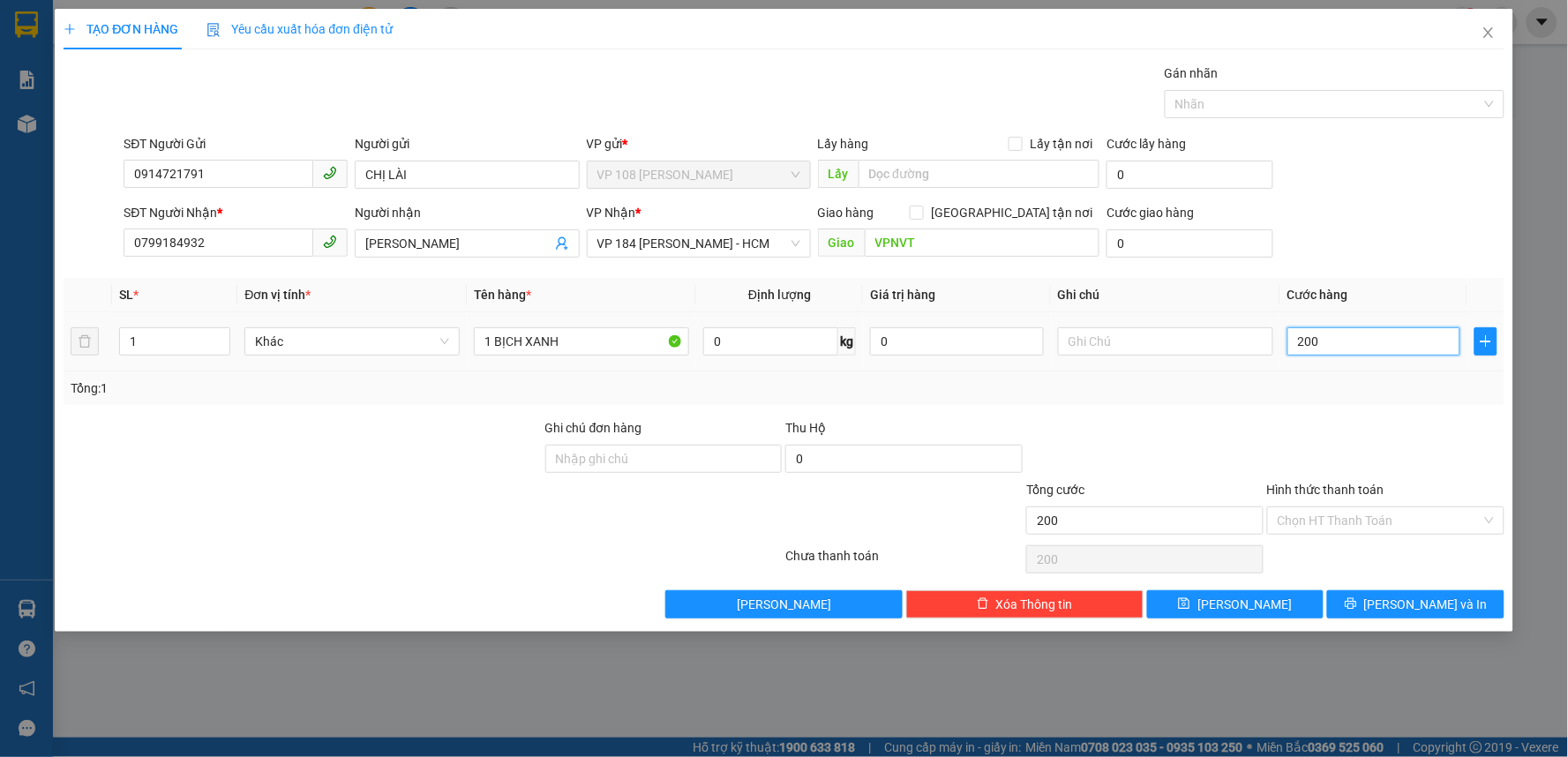
type input "2.000"
type input "20.000"
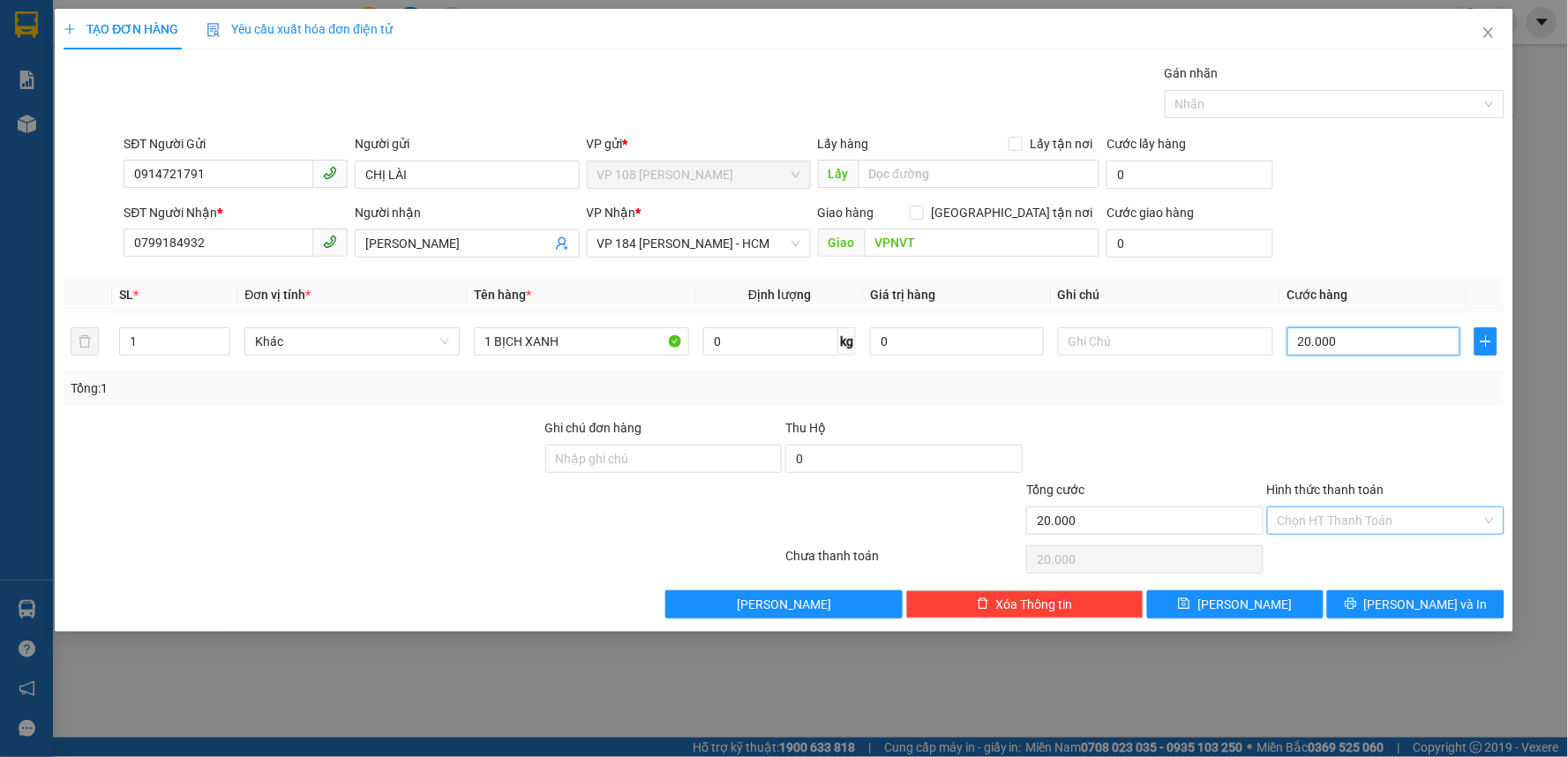
type input "20.000"
click at [1390, 515] on input "Hình thức thanh toán" at bounding box center [1379, 521] width 204 height 27
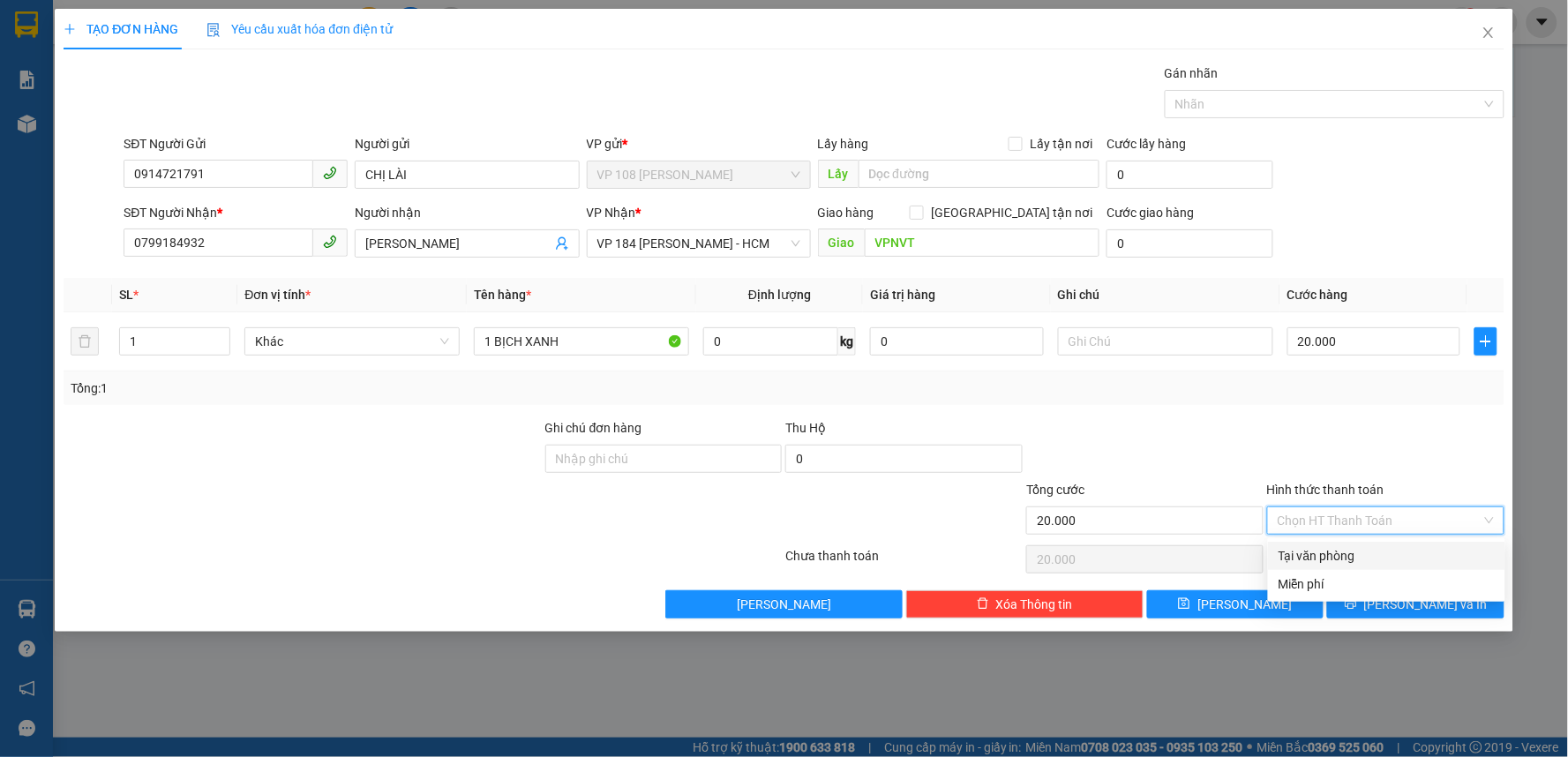
click at [1390, 554] on div "Tại văn phòng" at bounding box center [1386, 555] width 216 height 19
type input "0"
click at [1435, 608] on span "[PERSON_NAME] và In" at bounding box center [1426, 604] width 123 height 19
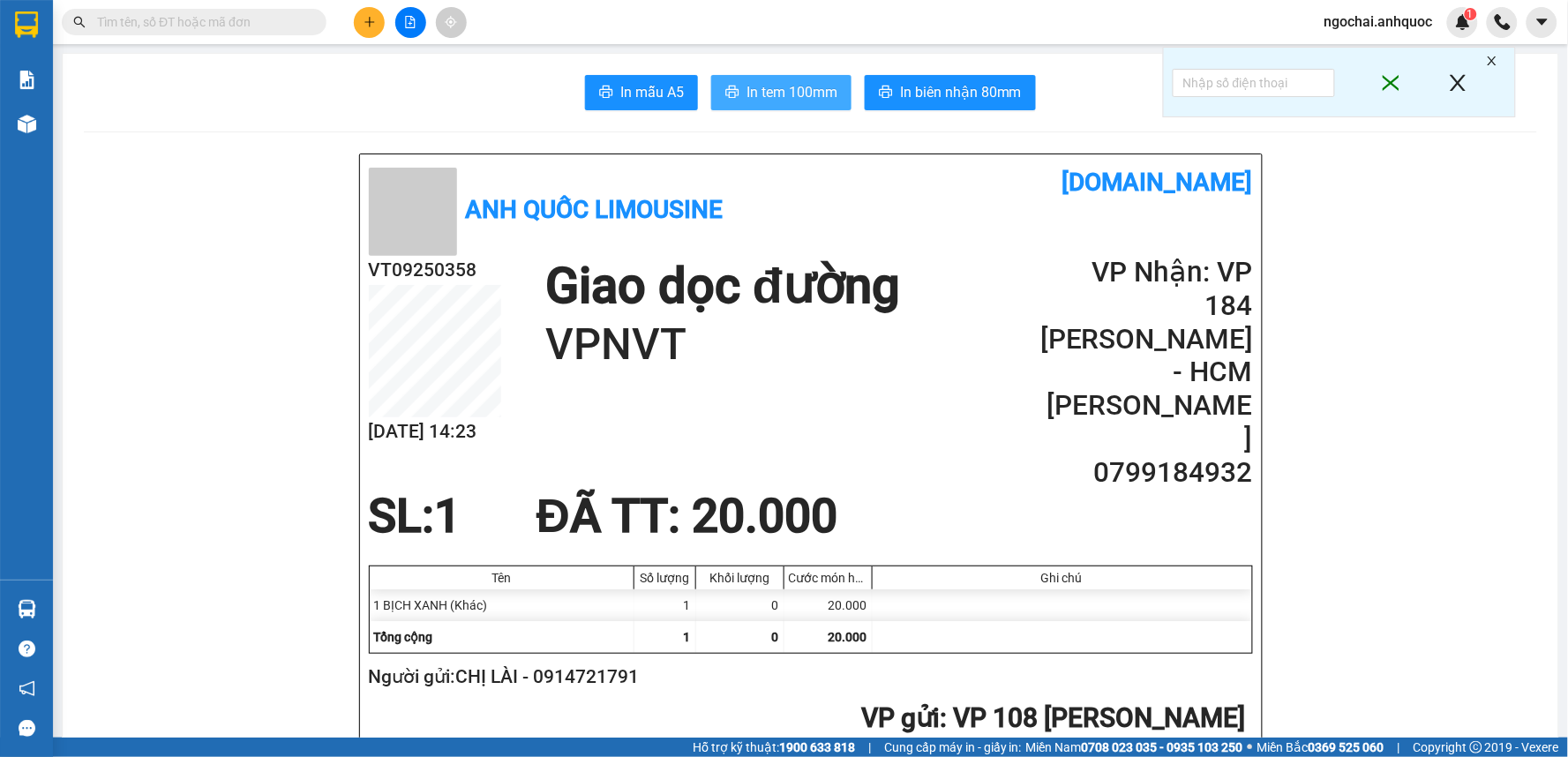
click at [809, 94] on span "In tem 100mm" at bounding box center [791, 93] width 91 height 22
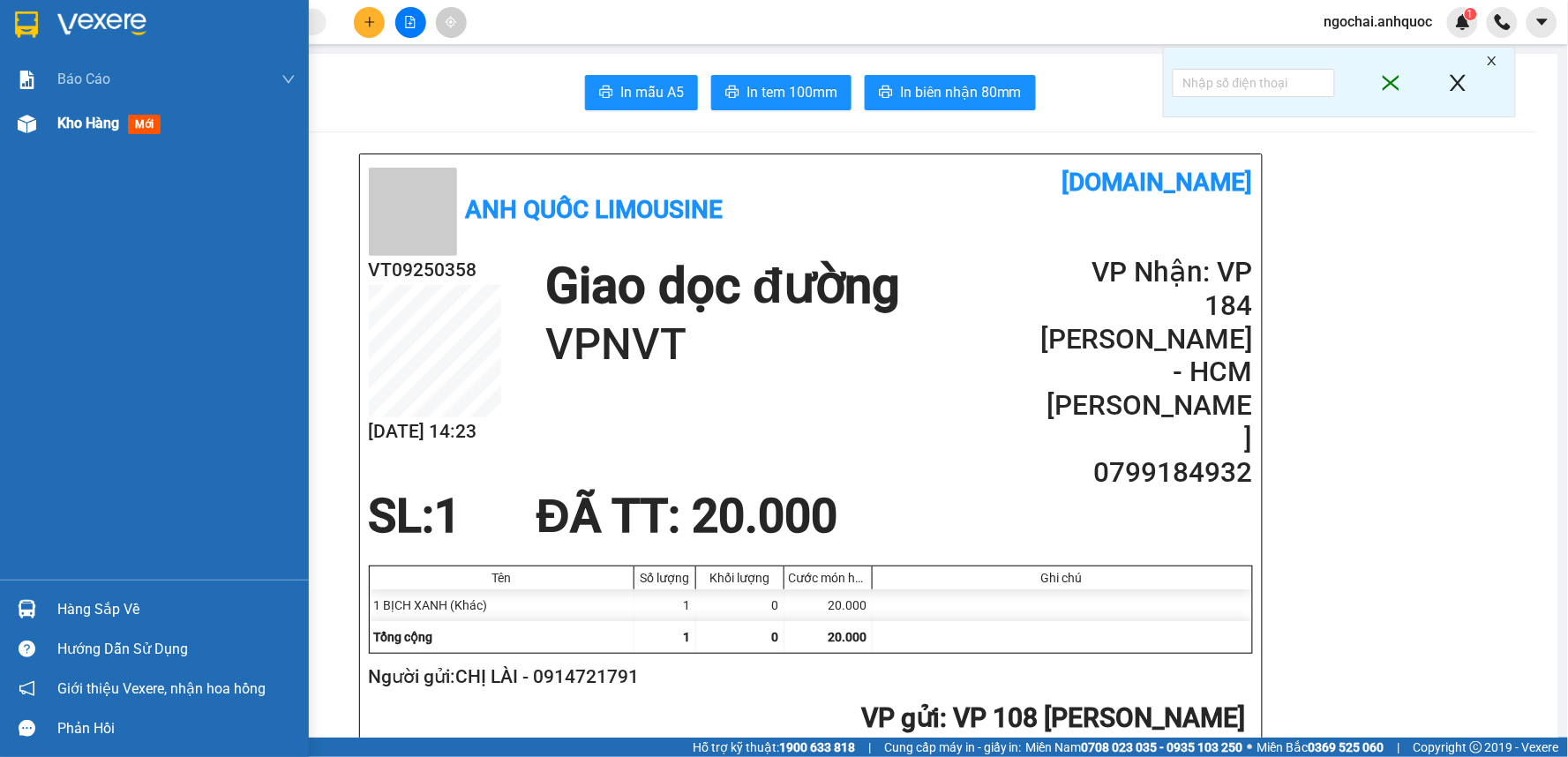
click at [72, 121] on span "Kho hàng" at bounding box center [89, 123] width 62 height 17
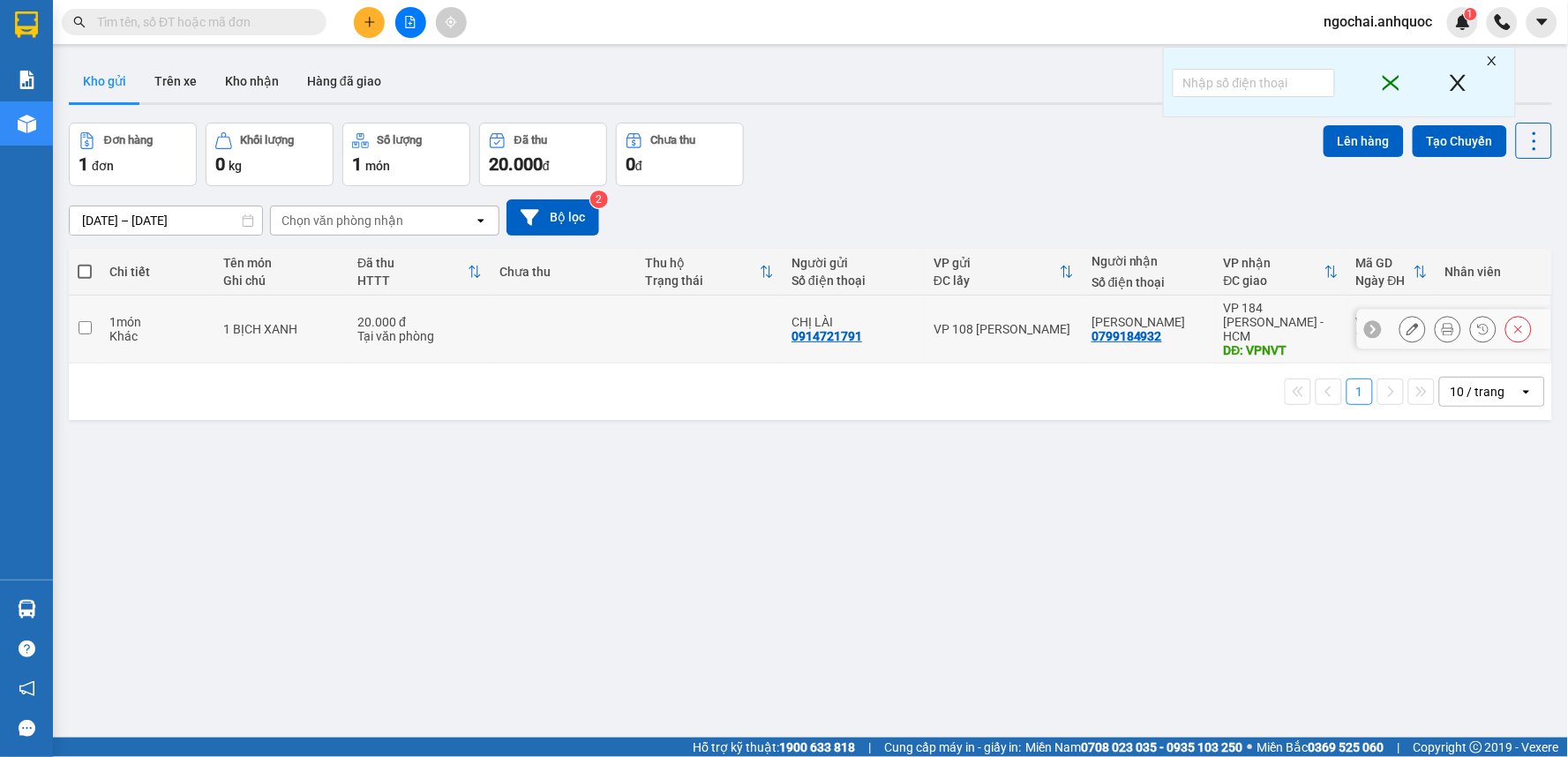
click at [82, 322] on input "checkbox" at bounding box center [85, 328] width 13 height 13
checkbox input "true"
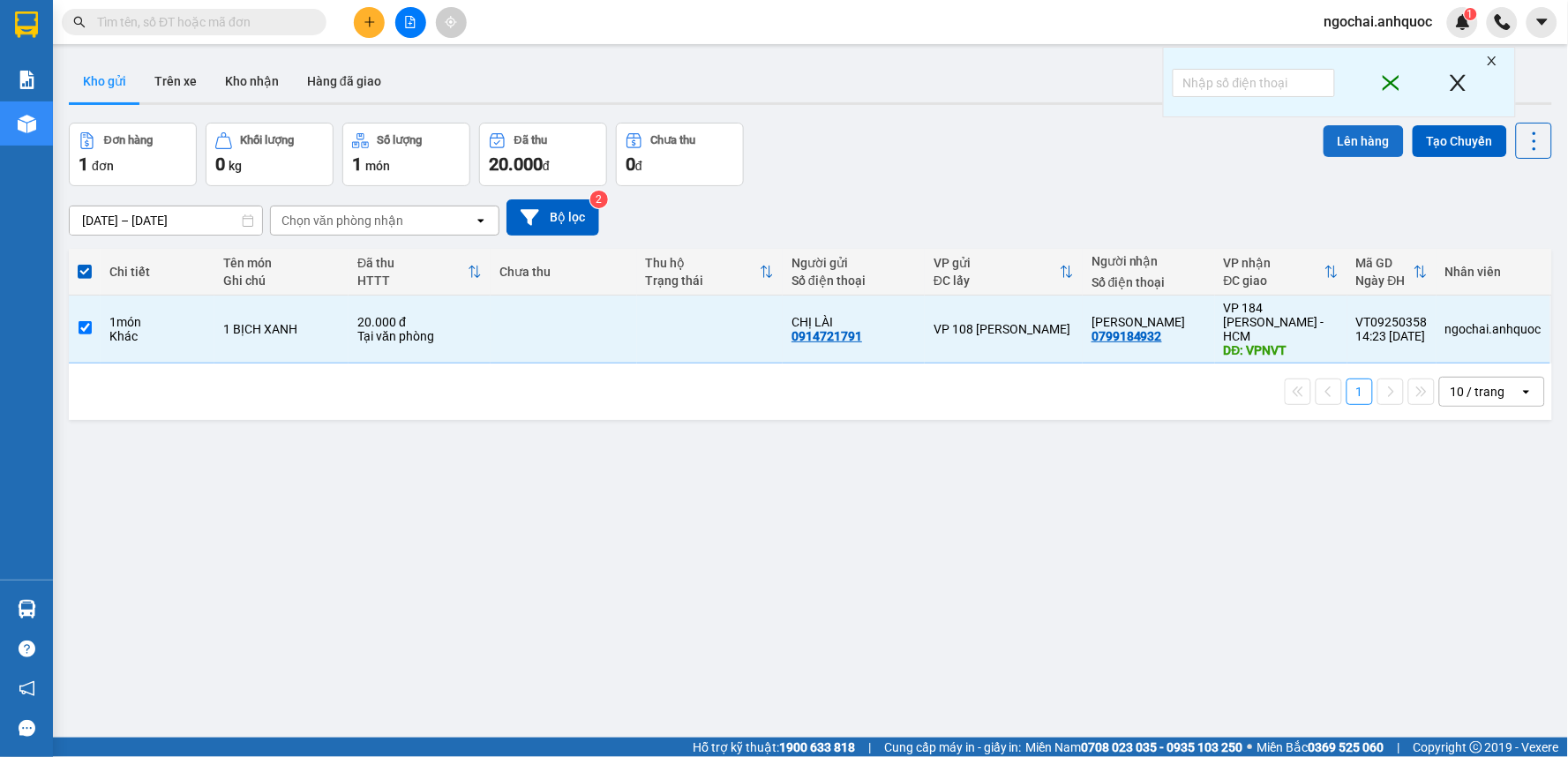
click at [1341, 144] on button "Lên hàng" at bounding box center [1363, 141] width 81 height 32
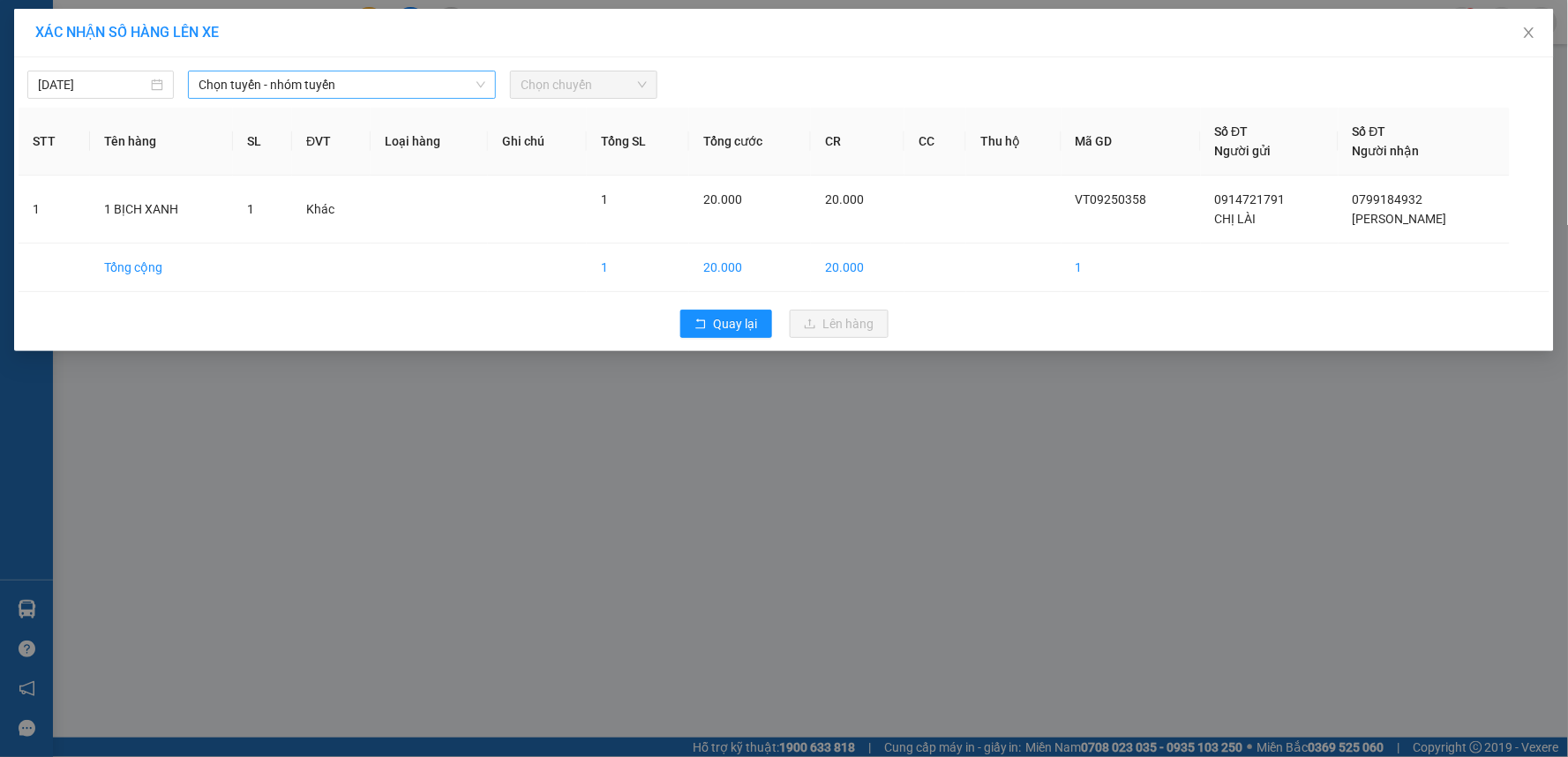
click at [394, 96] on span "Chọn tuyến - nhóm tuyến" at bounding box center [341, 85] width 287 height 27
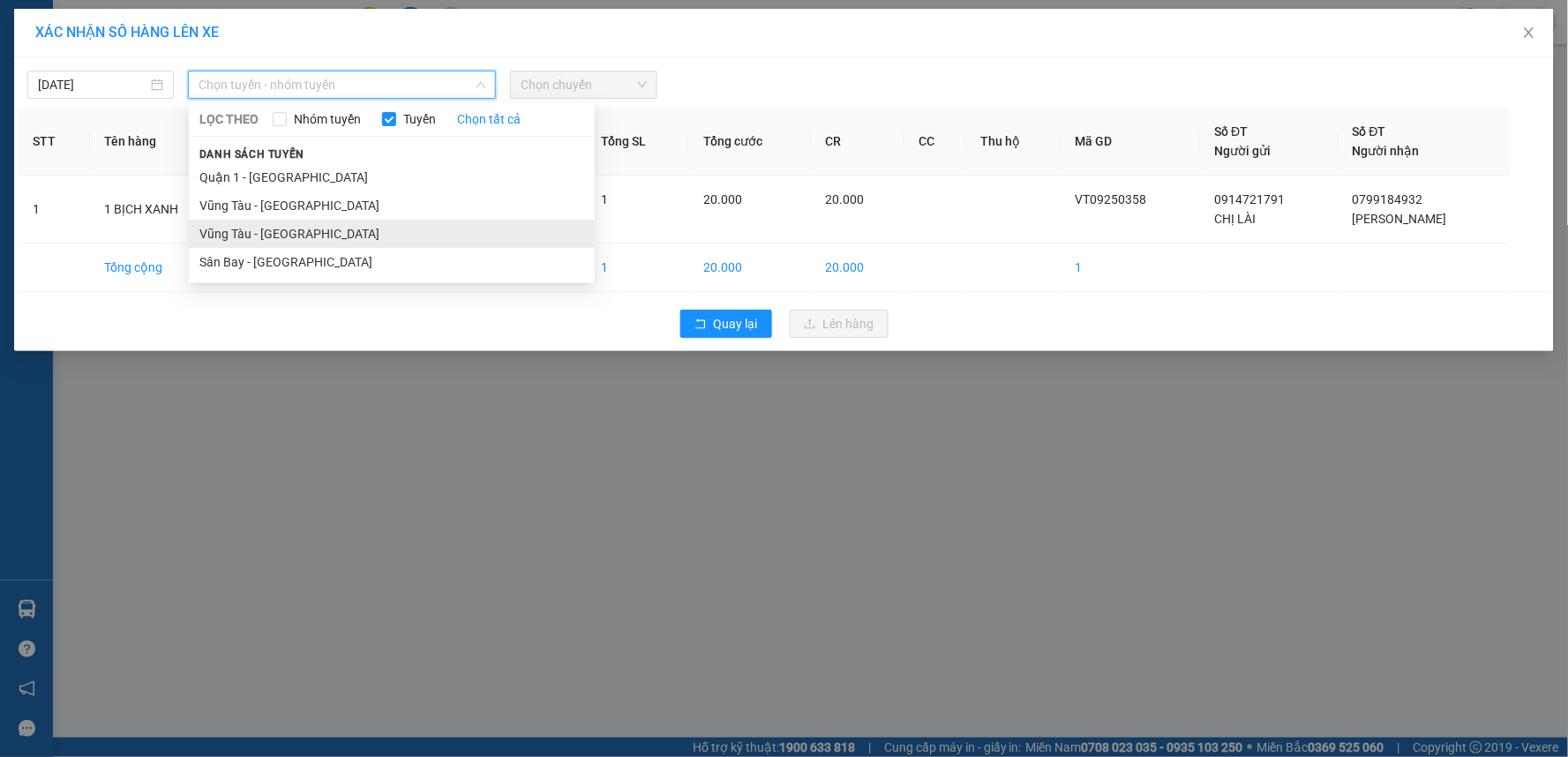
click at [321, 226] on li "Vũng Tàu - [GEOGRAPHIC_DATA]" at bounding box center [392, 234] width 406 height 28
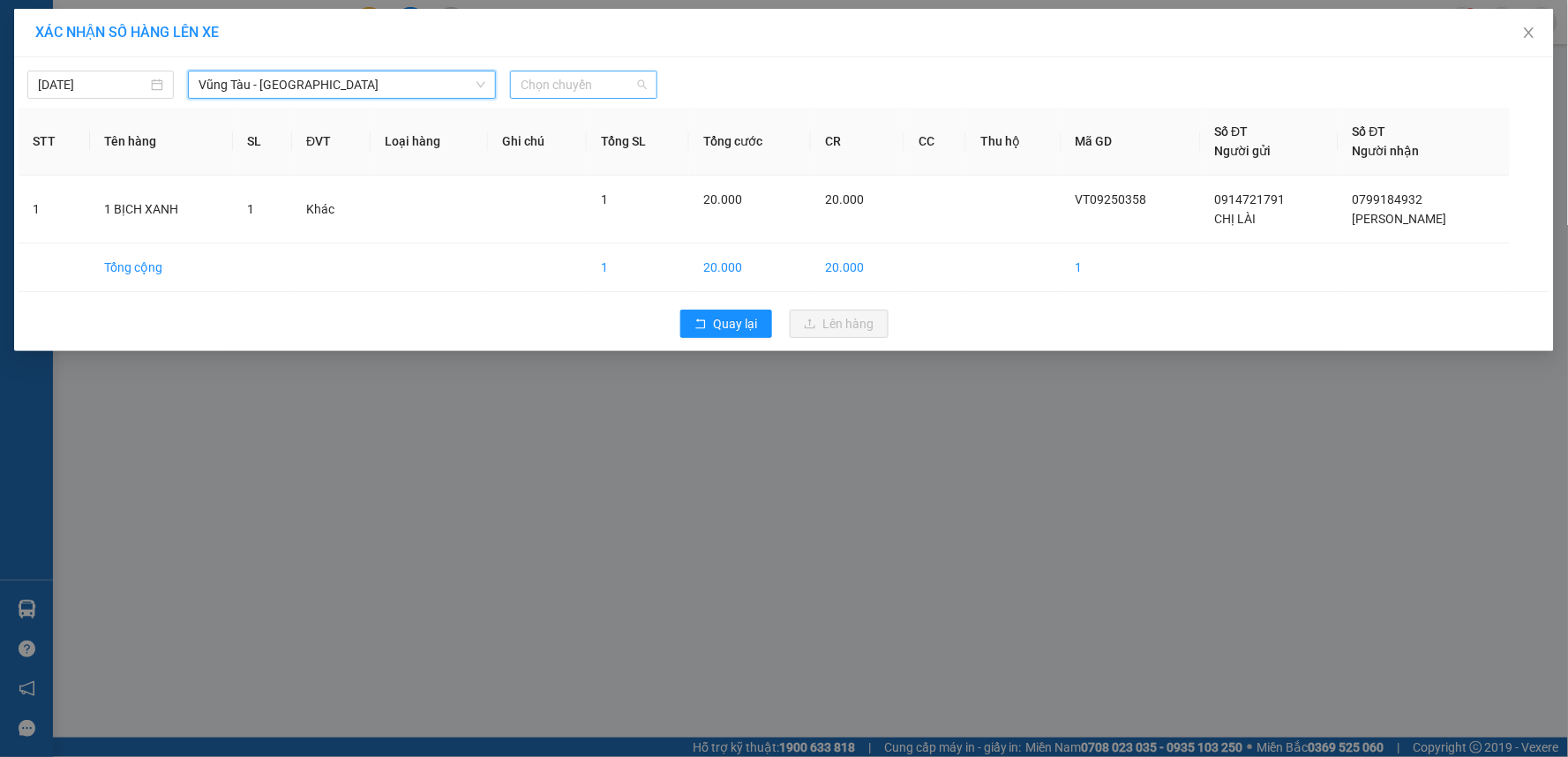
click at [636, 89] on span "Chọn chuyến" at bounding box center [583, 85] width 125 height 27
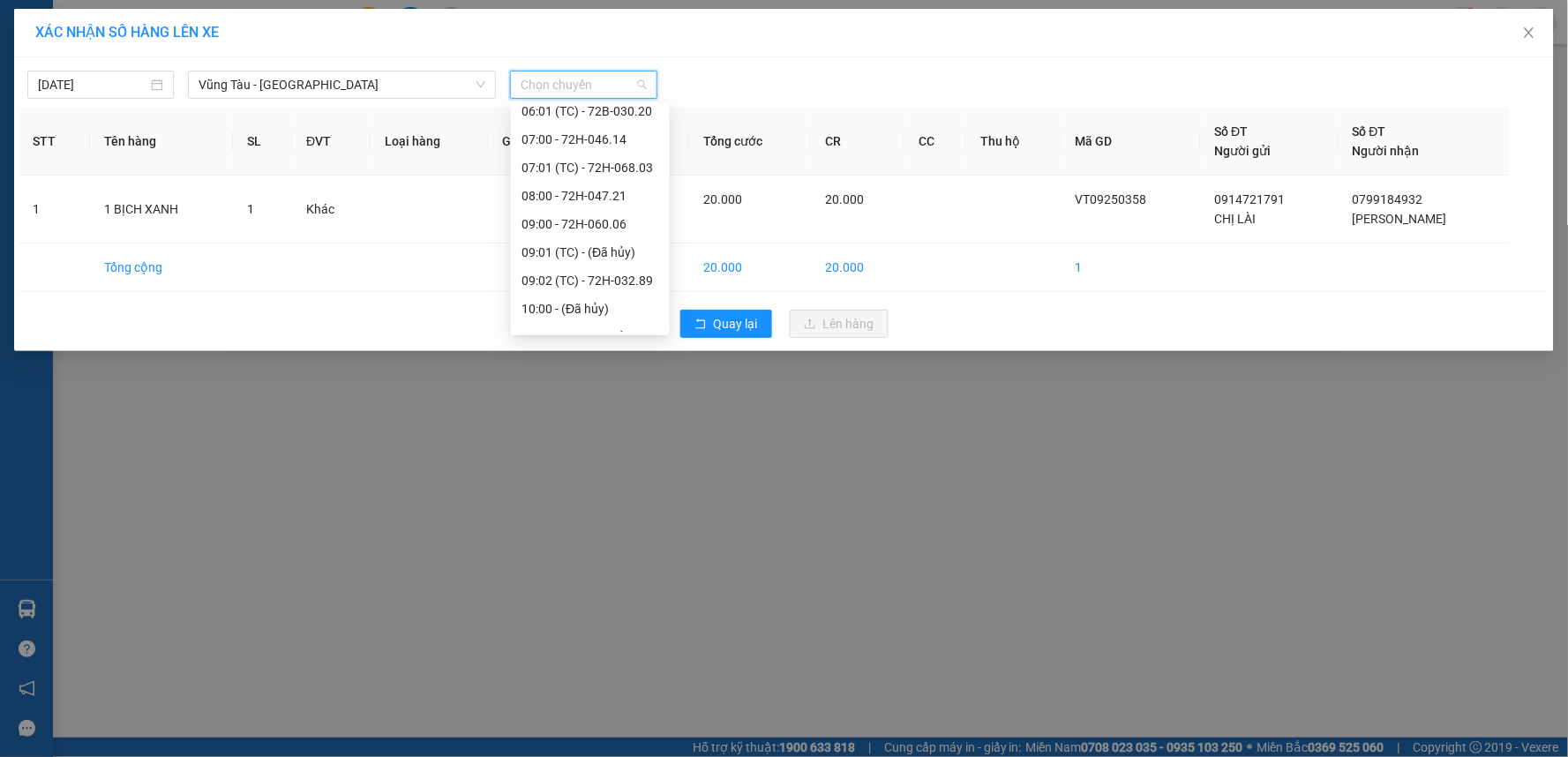
scroll to position [490, 0]
click at [549, 303] on div "15:00 - 72H-047.57" at bounding box center [590, 308] width 137 height 19
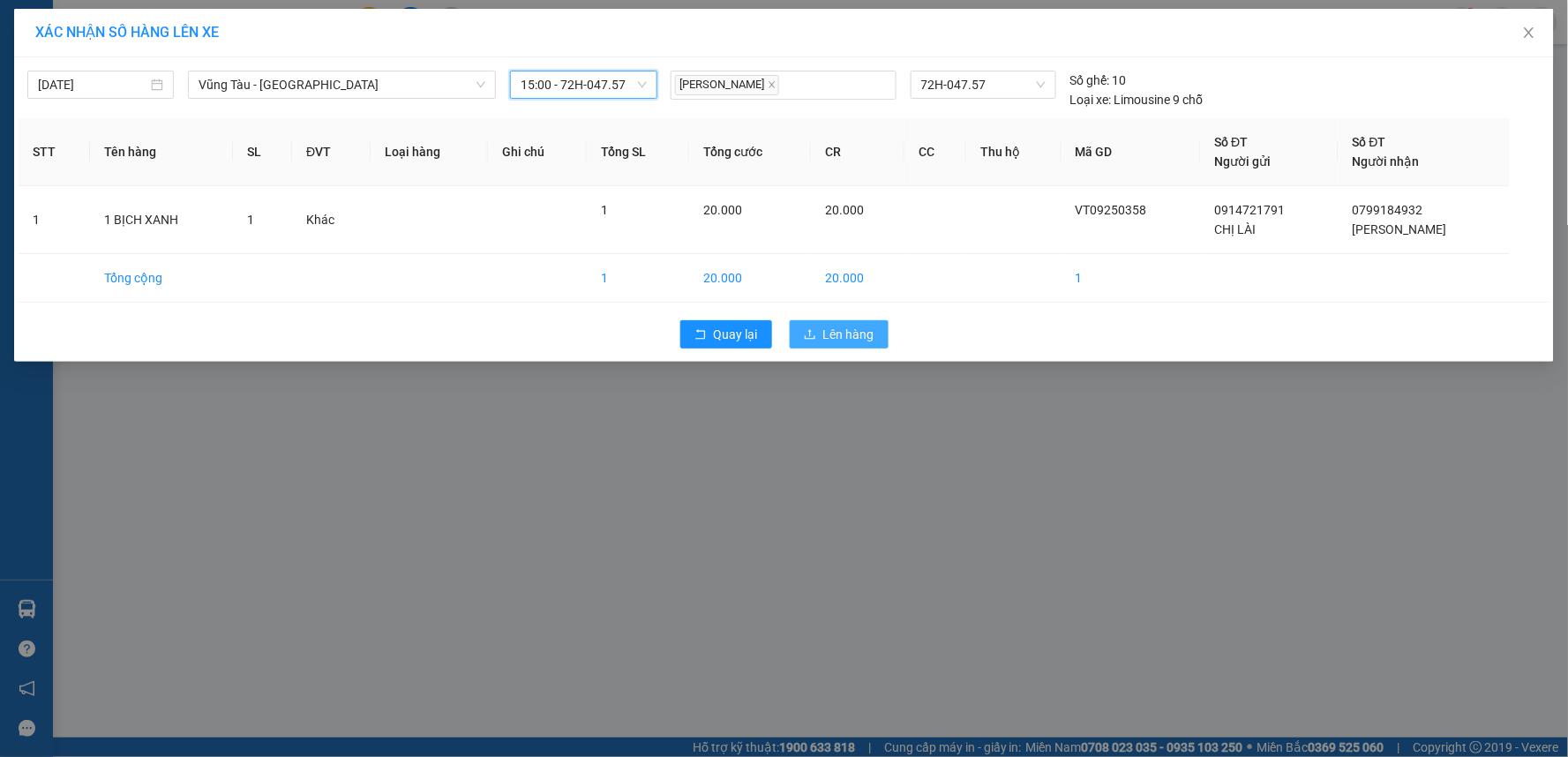
click at [817, 330] on button "Lên hàng" at bounding box center [838, 335] width 99 height 28
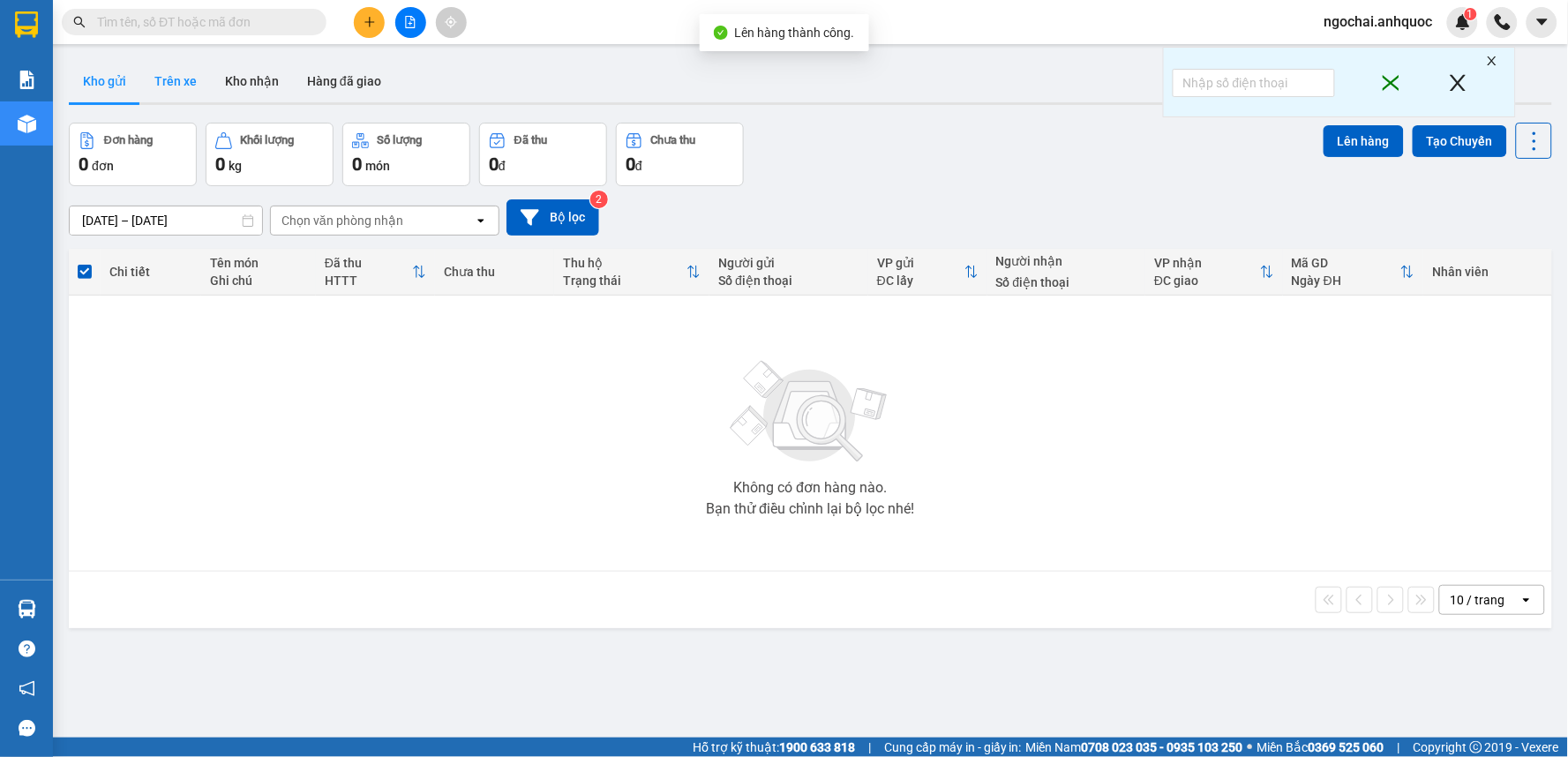
click at [170, 86] on button "Trên xe" at bounding box center [175, 81] width 71 height 43
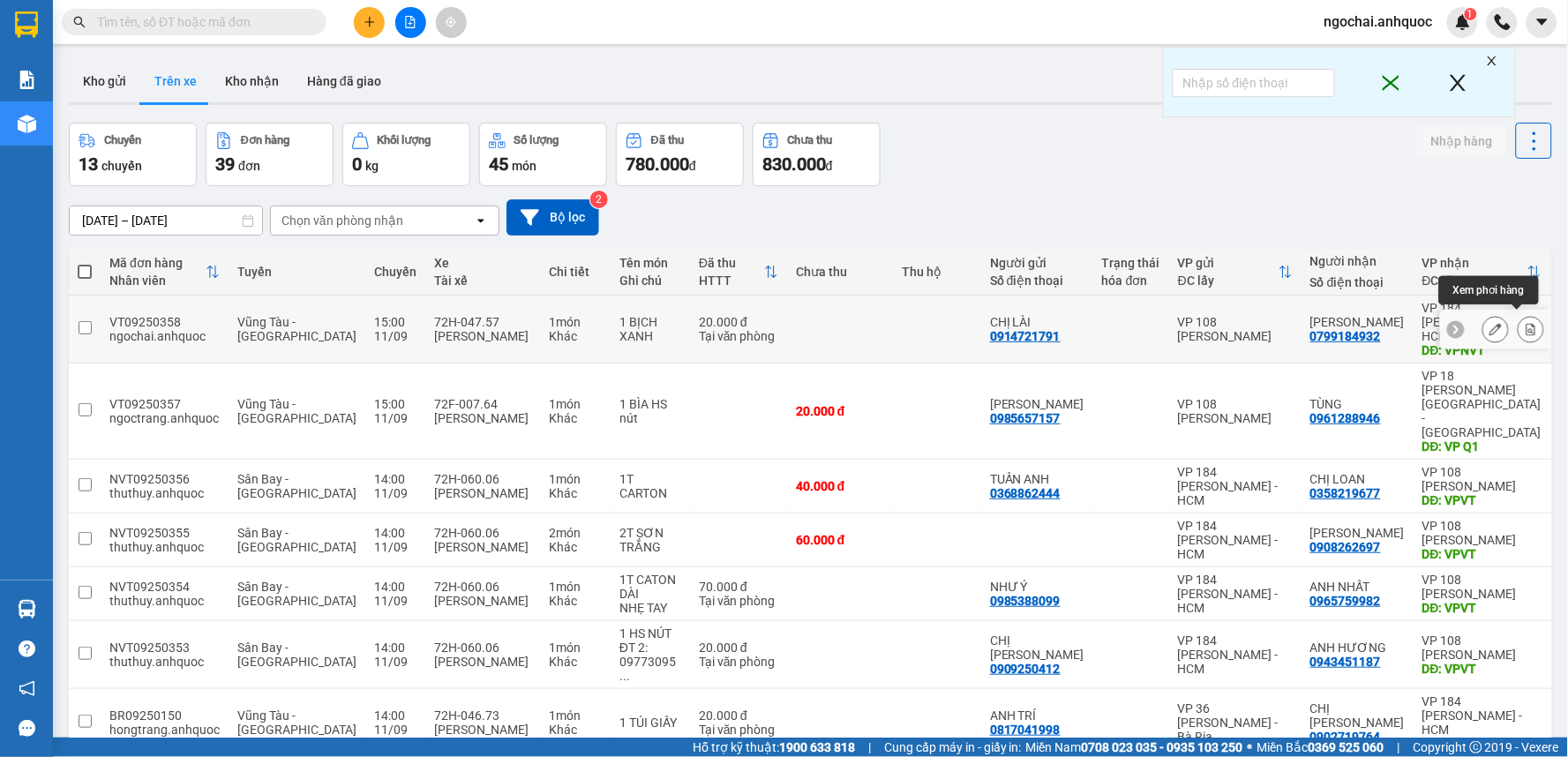
click at [1524, 323] on icon at bounding box center [1530, 329] width 12 height 12
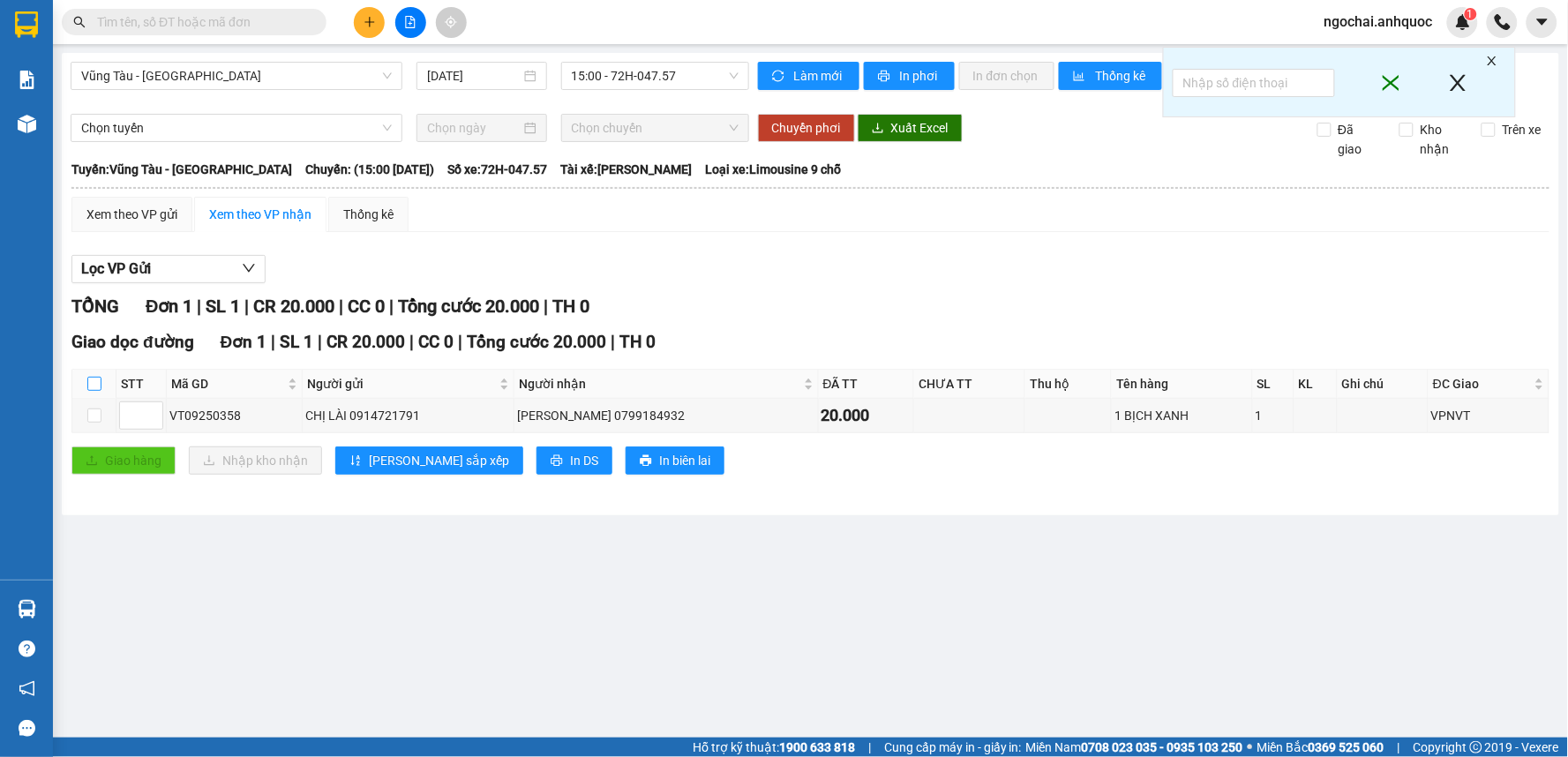
click at [94, 384] on input "checkbox" at bounding box center [95, 383] width 14 height 14
checkbox input "true"
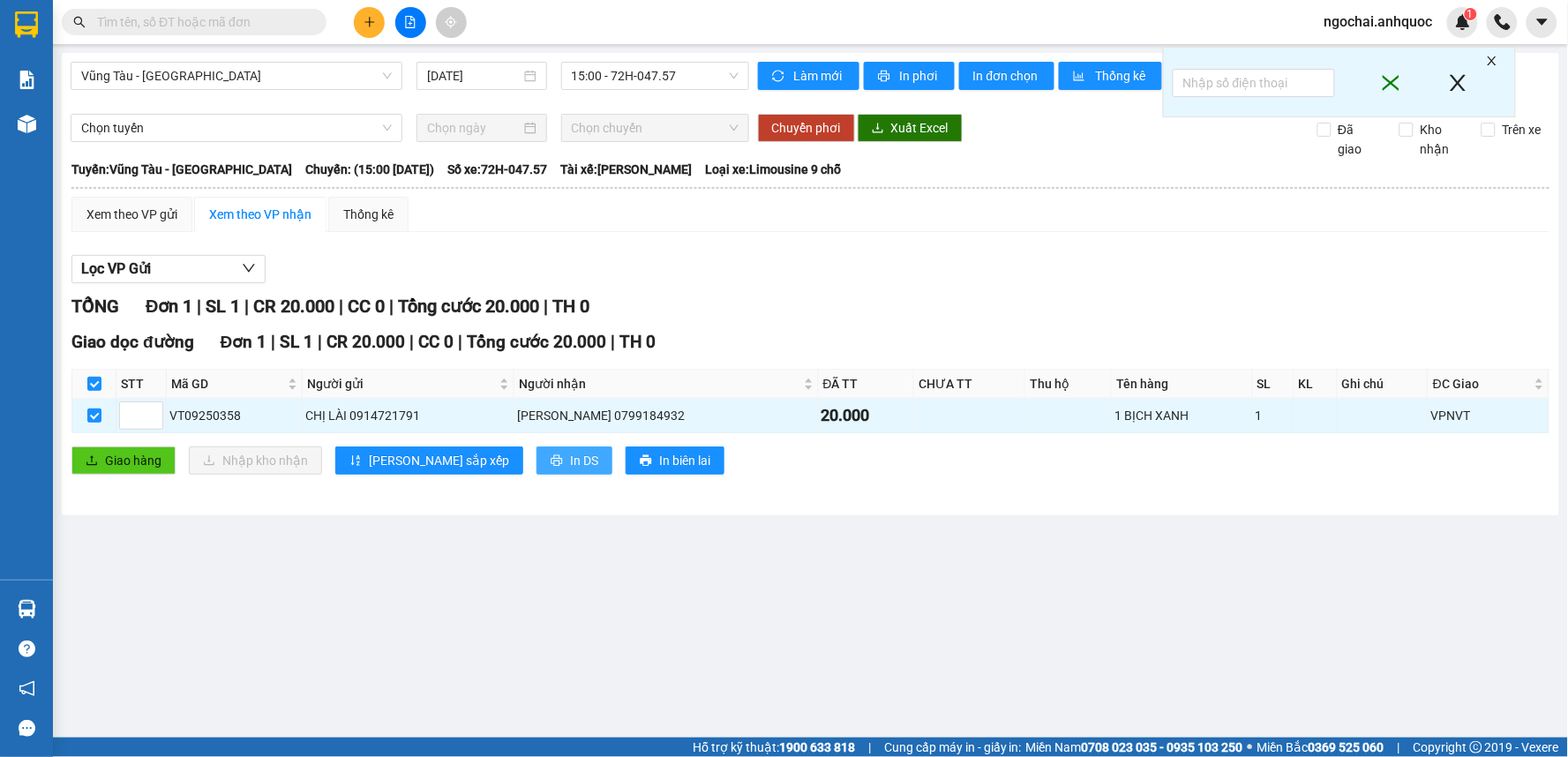
click at [537, 461] on button "In DS" at bounding box center [574, 460] width 76 height 28
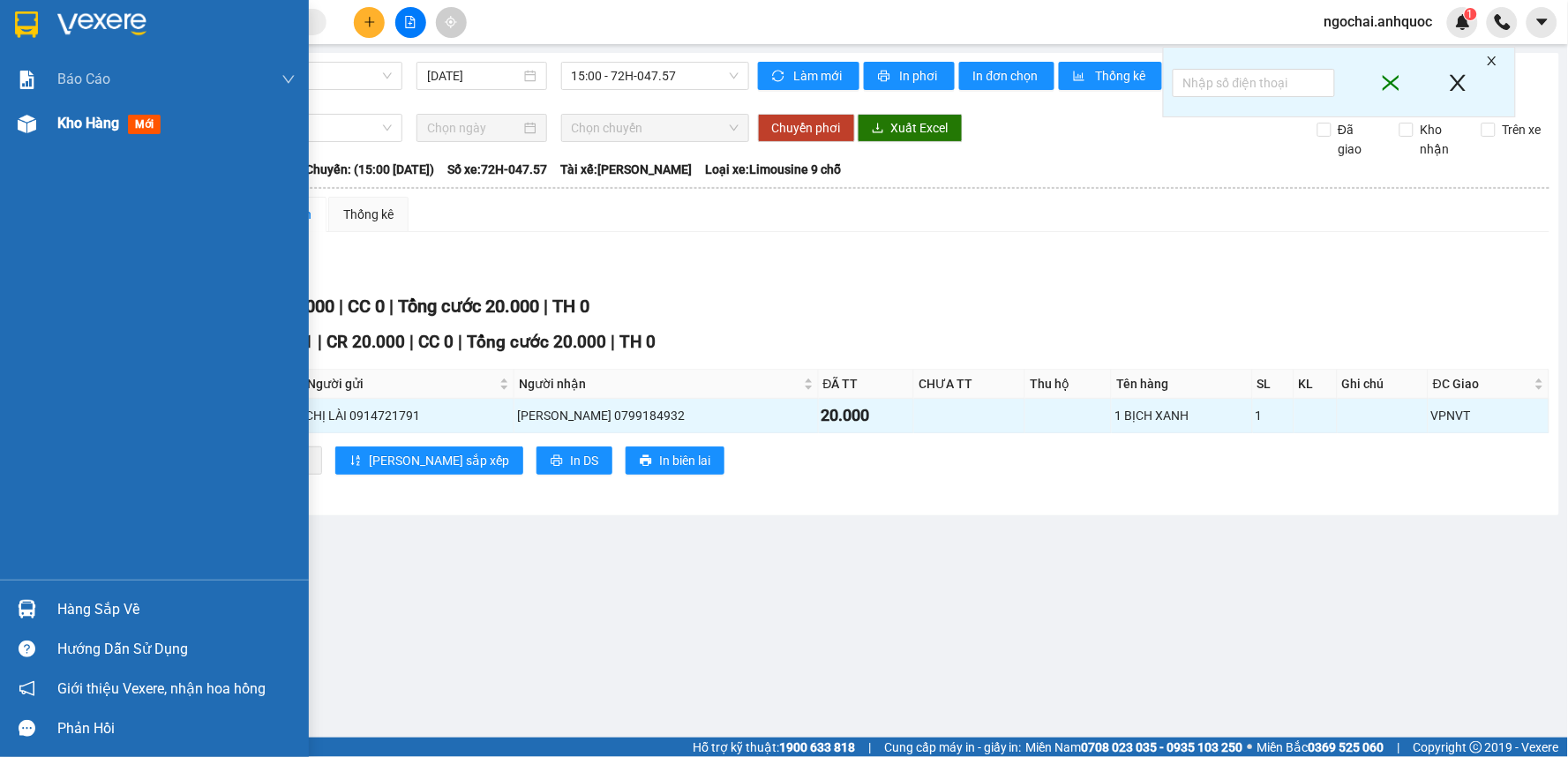
click at [84, 130] on span "Kho hàng" at bounding box center [89, 123] width 62 height 17
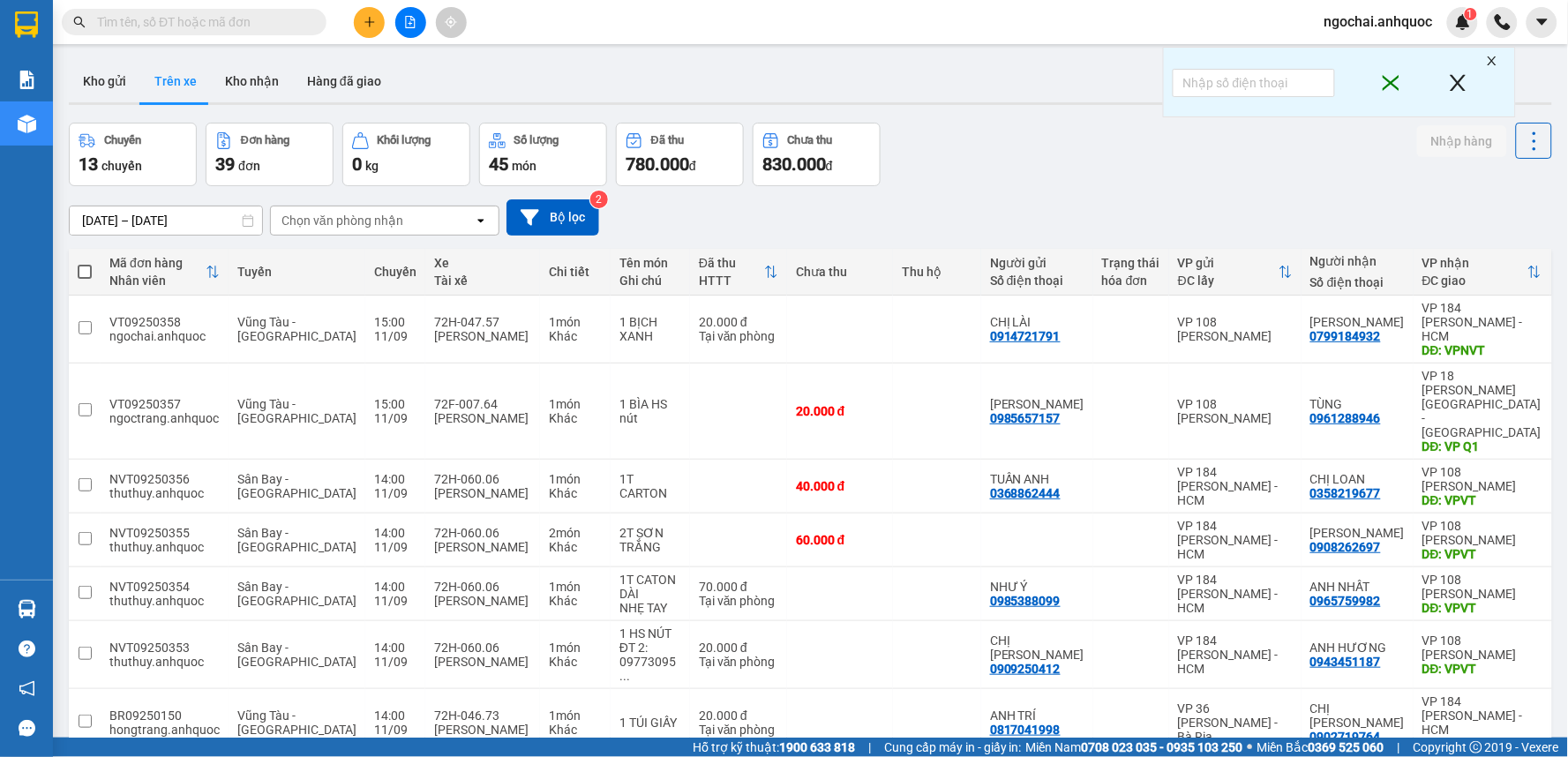
click at [368, 30] on button at bounding box center [368, 22] width 31 height 31
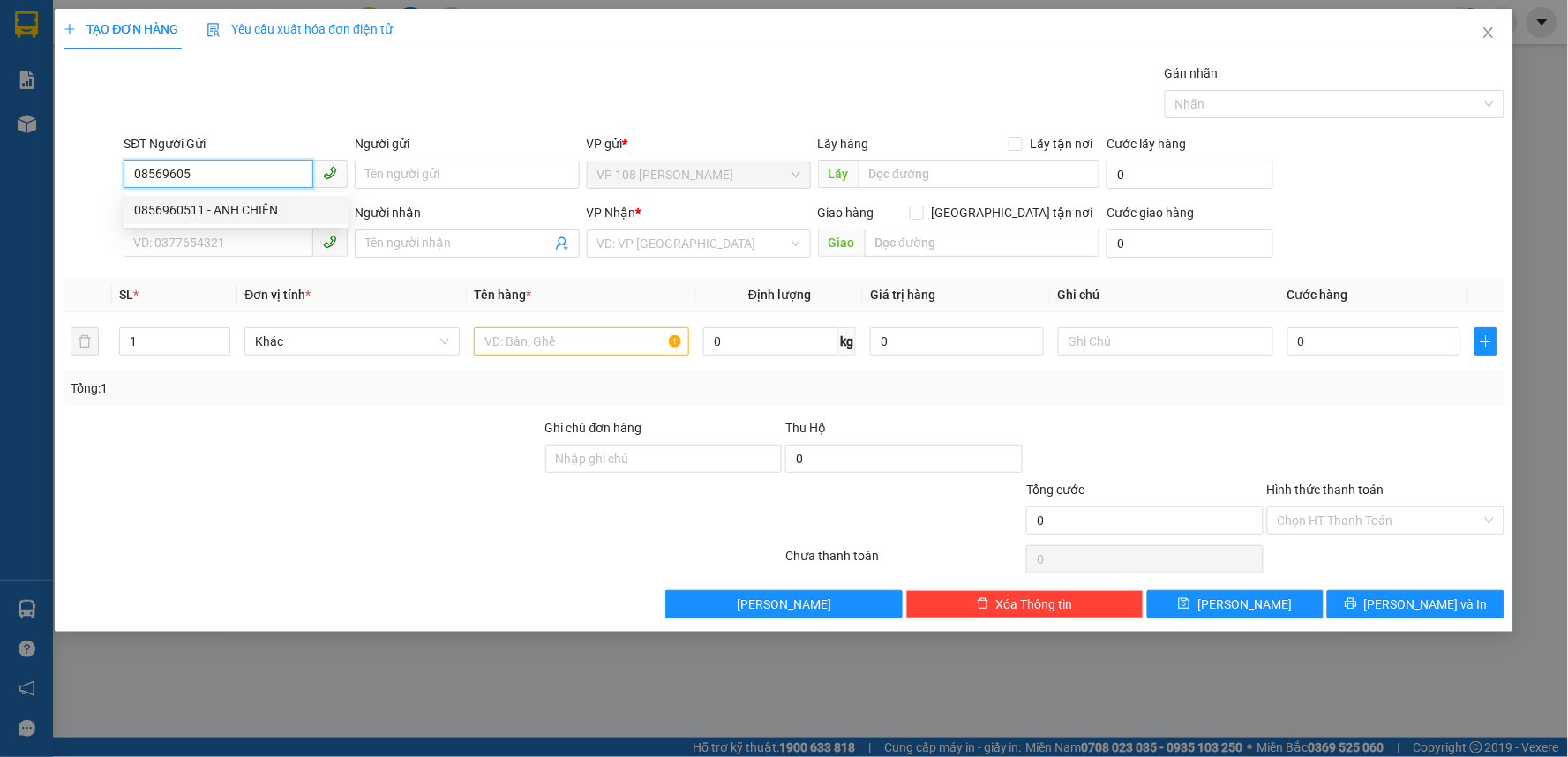
click at [233, 203] on div "0856960511 - ANH CHIẾN" at bounding box center [236, 209] width 203 height 19
type input "0856960511"
type input "ANH CHIẾN"
type input "0395478820"
type input "nghĩa"
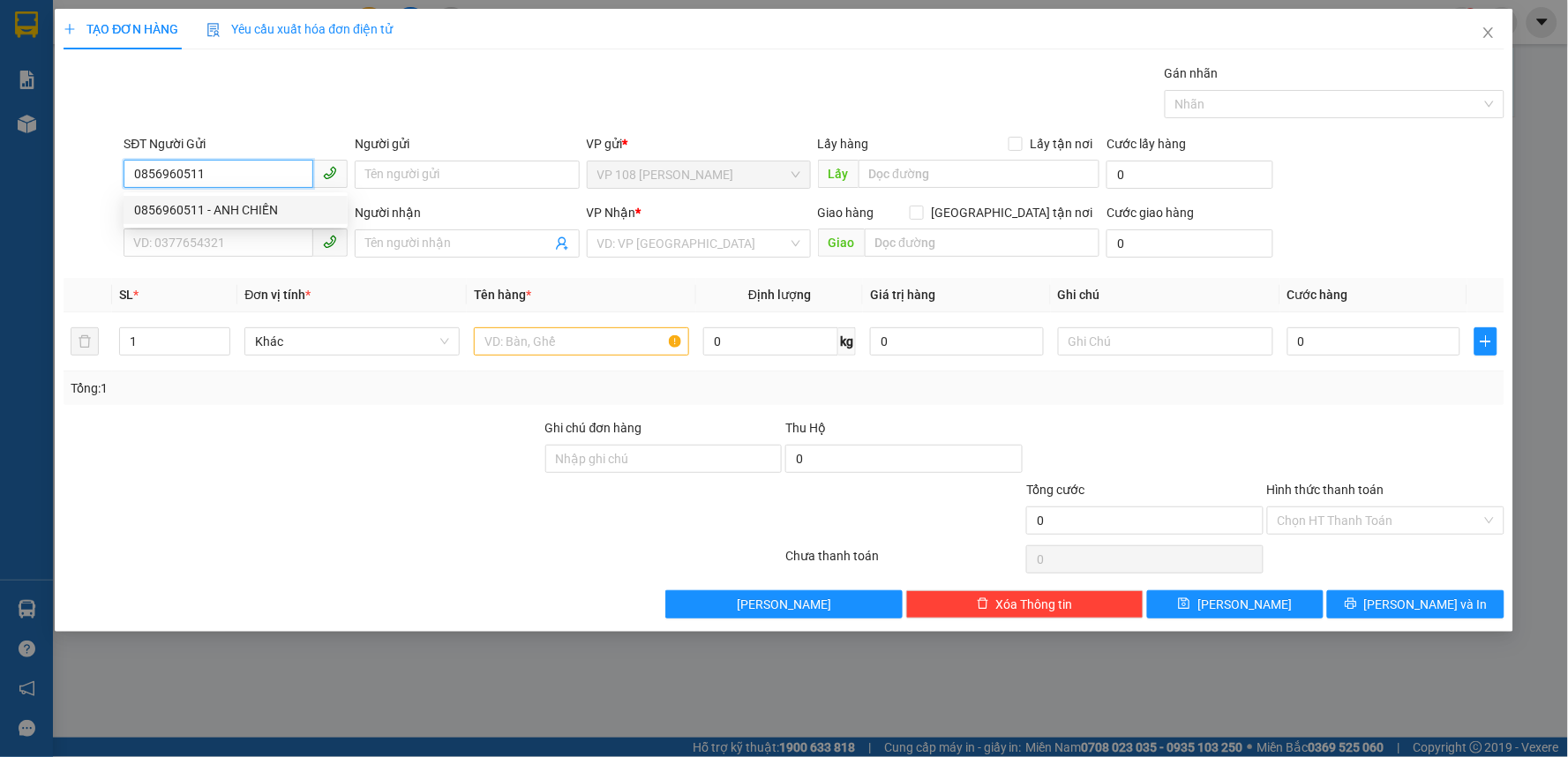
type input "VPVT"
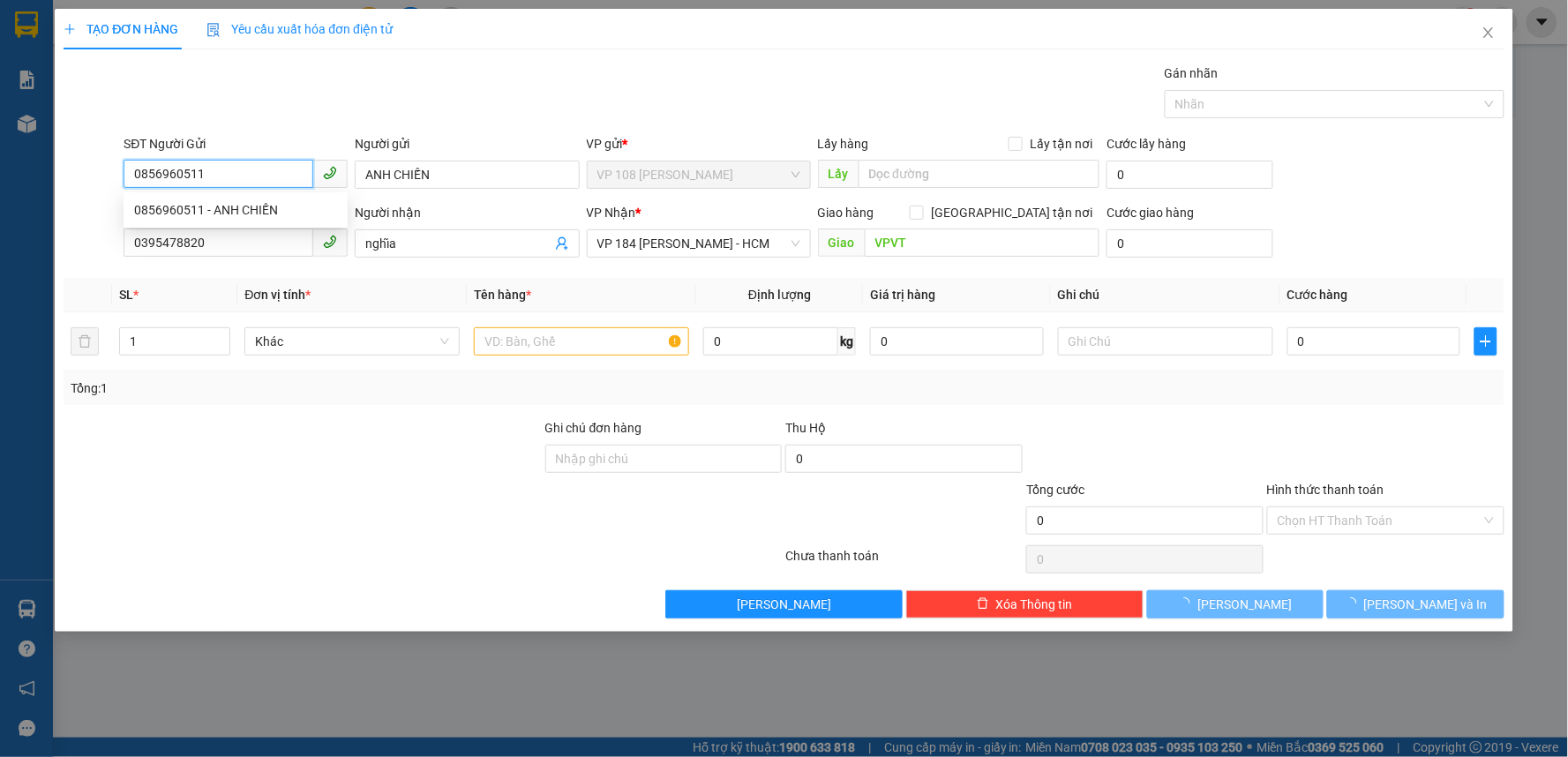
type input "30.000"
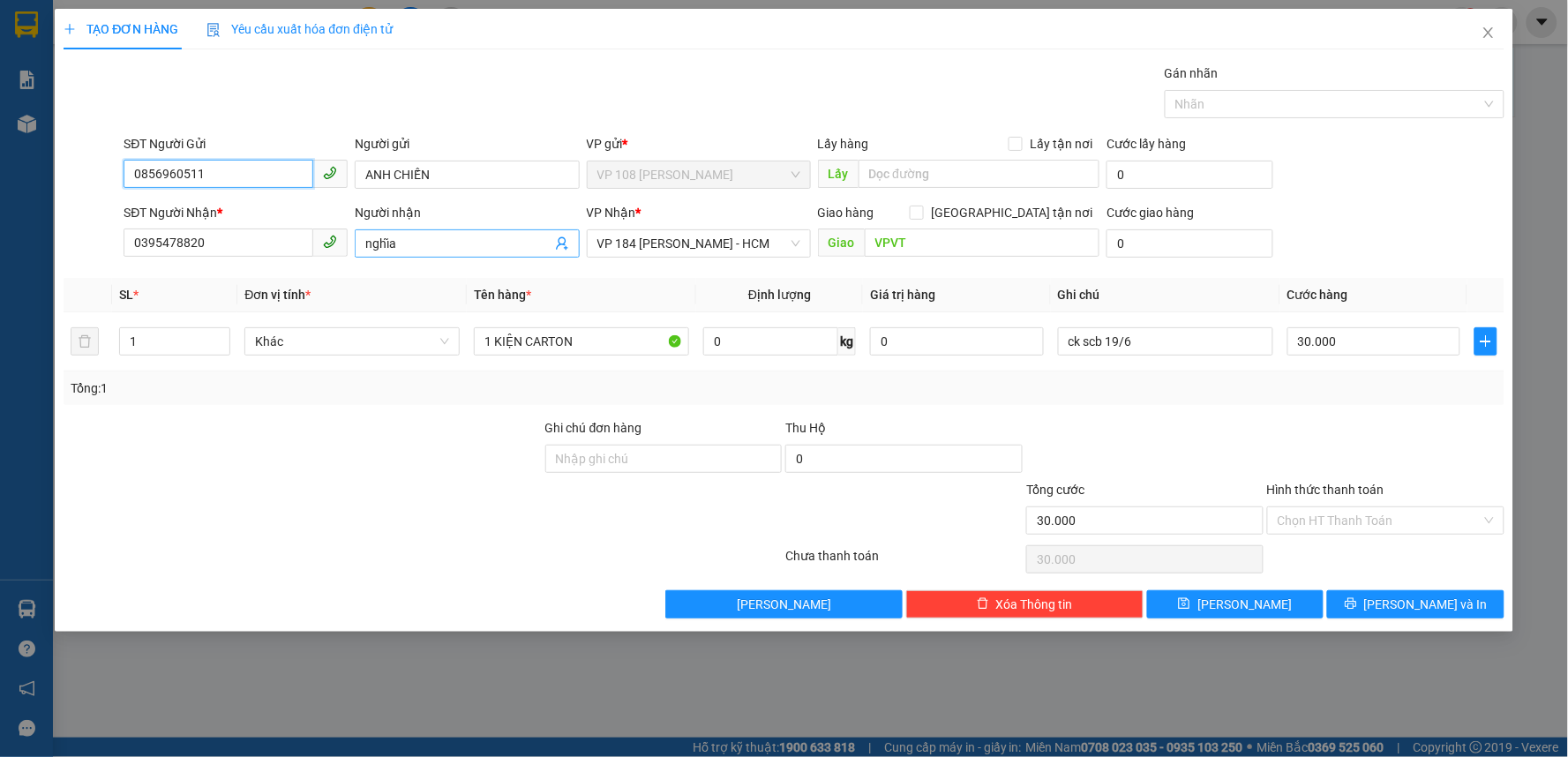
type input "0856960511"
click at [400, 254] on span "nghĩa" at bounding box center [466, 243] width 224 height 28
click at [401, 254] on span "nghĩa" at bounding box center [466, 243] width 224 height 28
click at [406, 240] on input "nghĩa" at bounding box center [458, 243] width 185 height 19
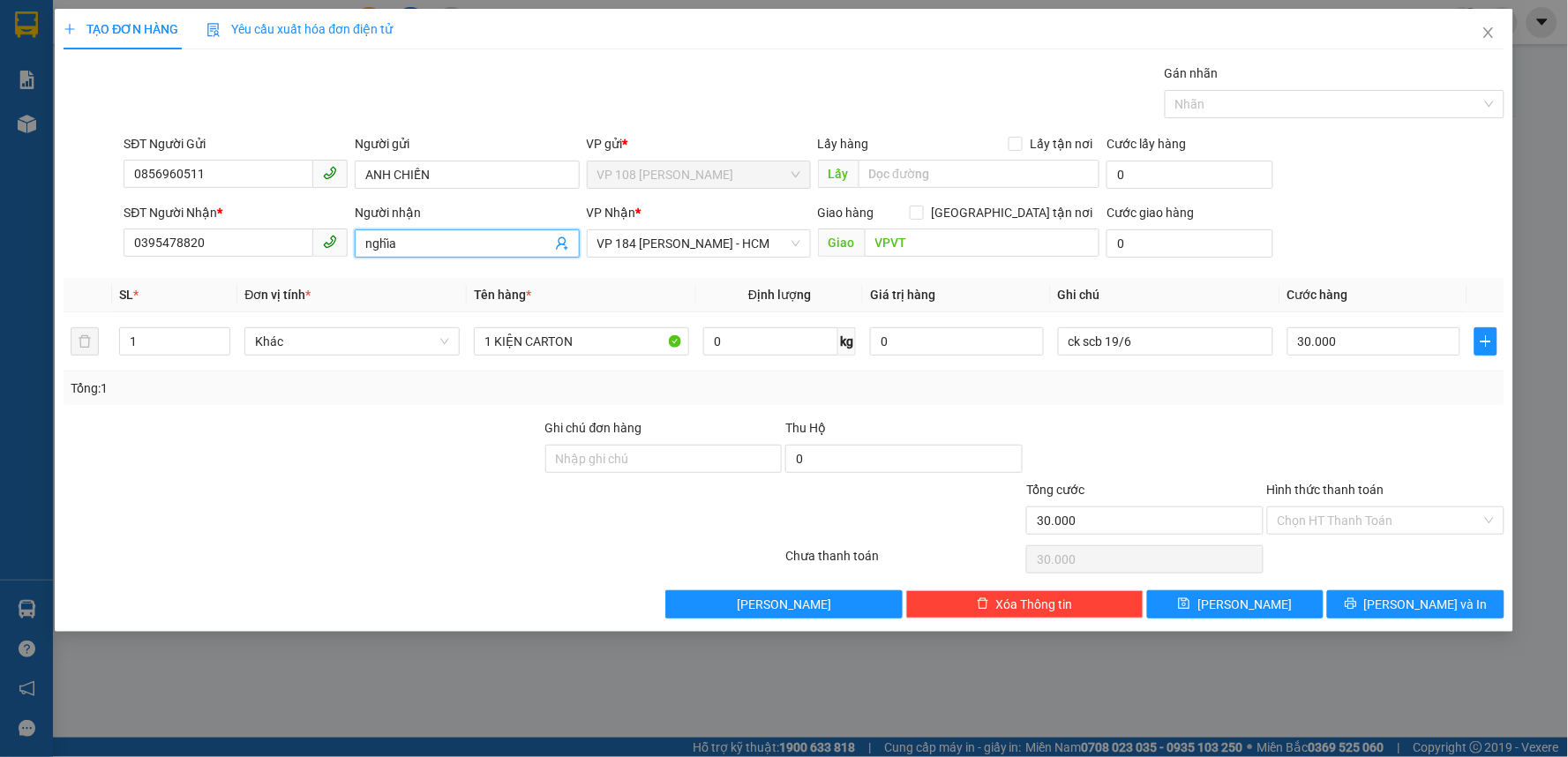
click at [399, 240] on input "nghĩa" at bounding box center [458, 243] width 185 height 19
drag, startPoint x: 399, startPoint y: 240, endPoint x: 339, endPoint y: 240, distance: 60.0
click at [339, 240] on div "SĐT Người Nhận * 0395478820 Người nhận nghĩa nghĩa VP Nhận * VP 184 [PERSON_NAM…" at bounding box center [813, 234] width 1387 height 62
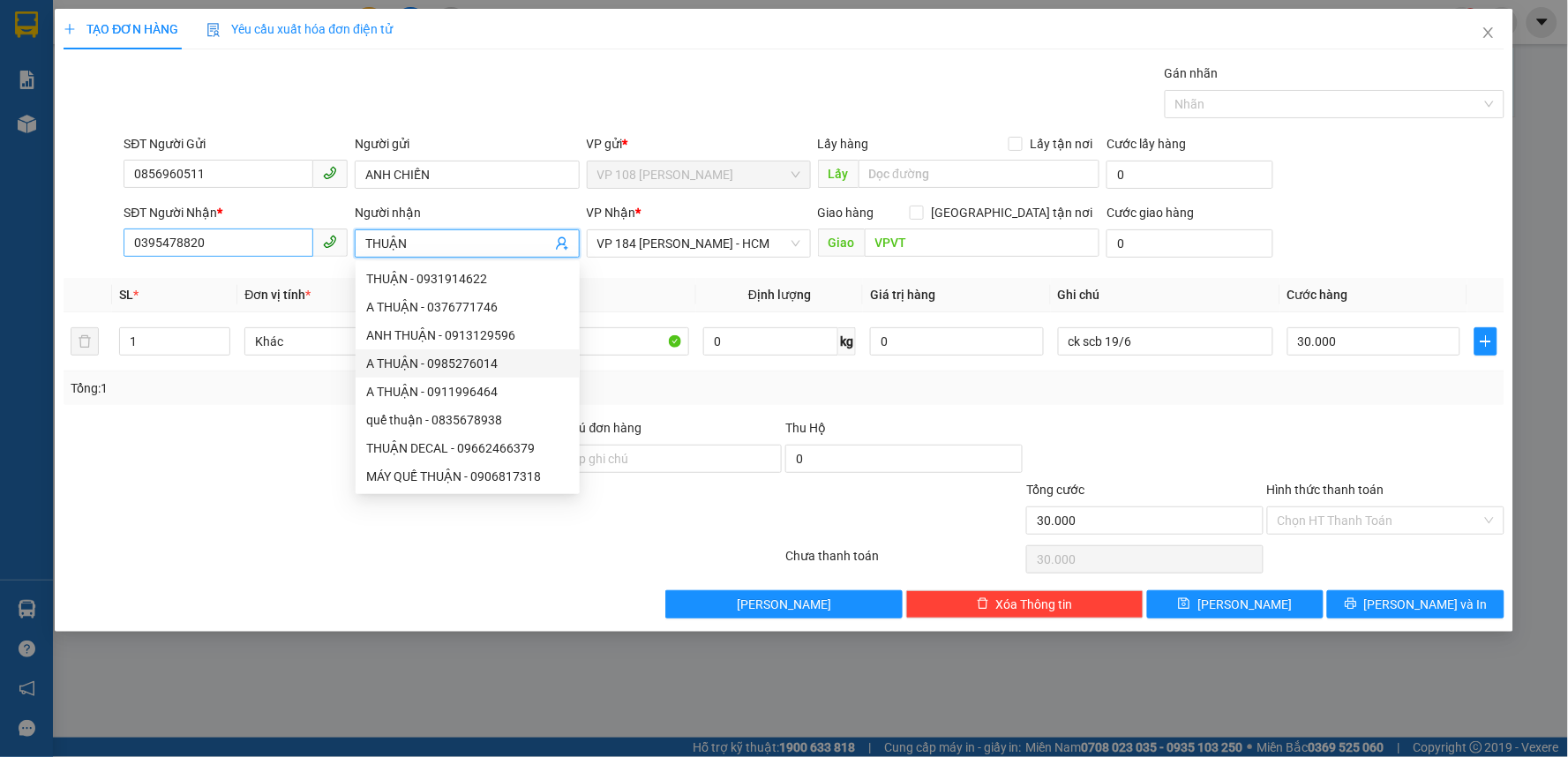
type input "THUẬN"
click at [258, 248] on input "0395478820" at bounding box center [218, 243] width 190 height 28
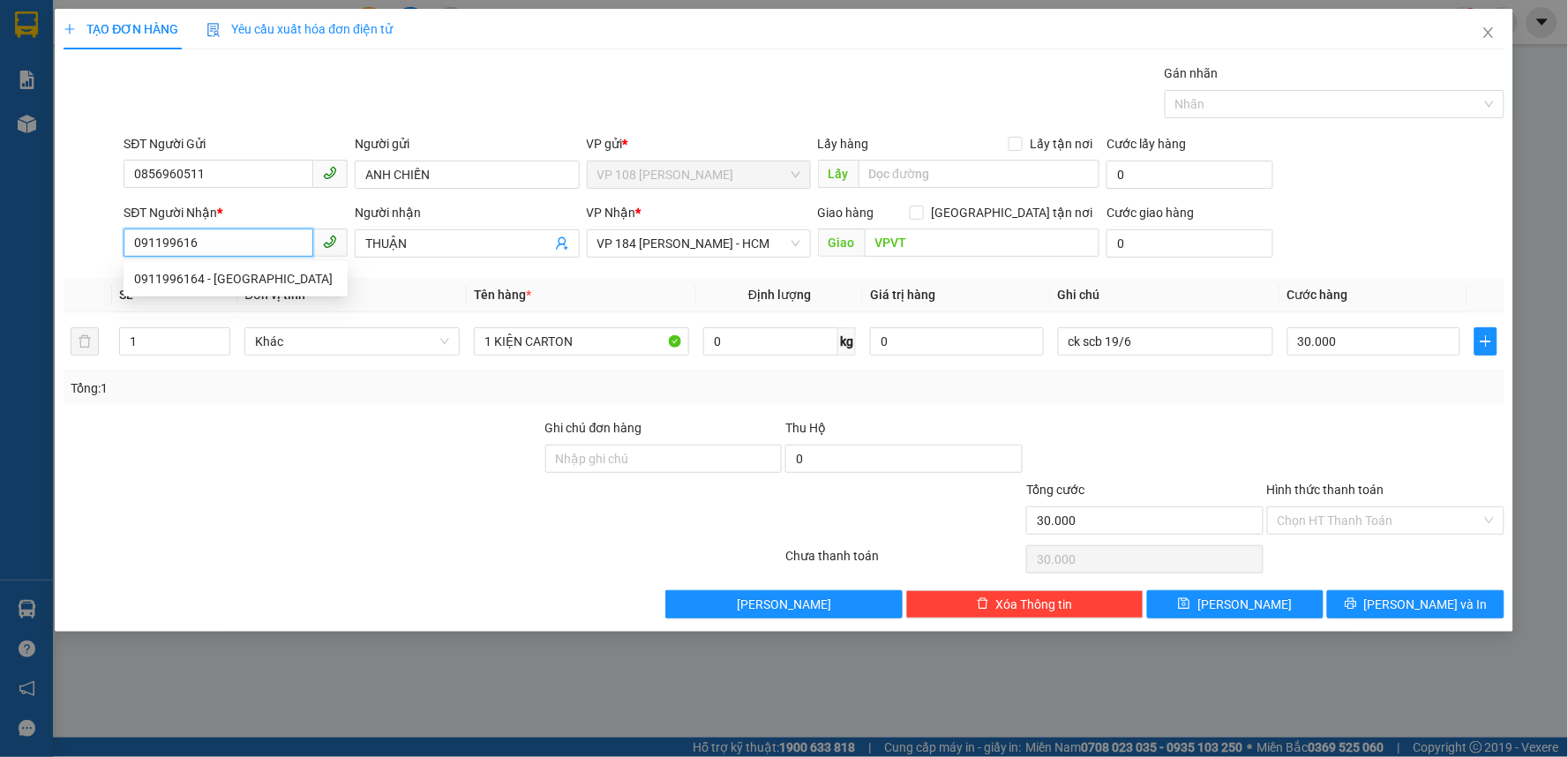
type input "0911996164"
click at [262, 287] on div "0911996164 - [GEOGRAPHIC_DATA]" at bounding box center [236, 278] width 203 height 19
type input "ANH THUẬN"
type input "VPNVT"
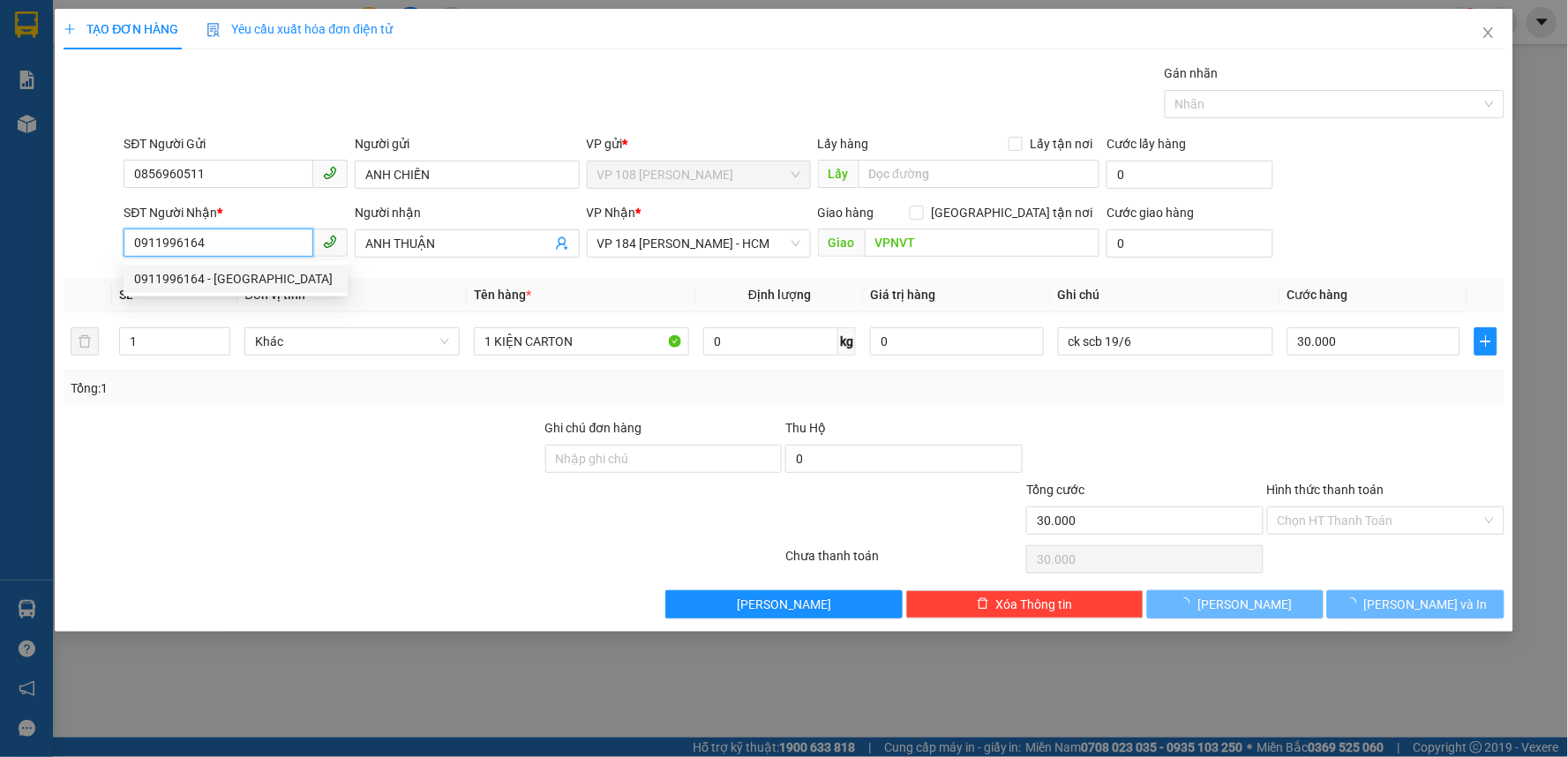
type input "20.000"
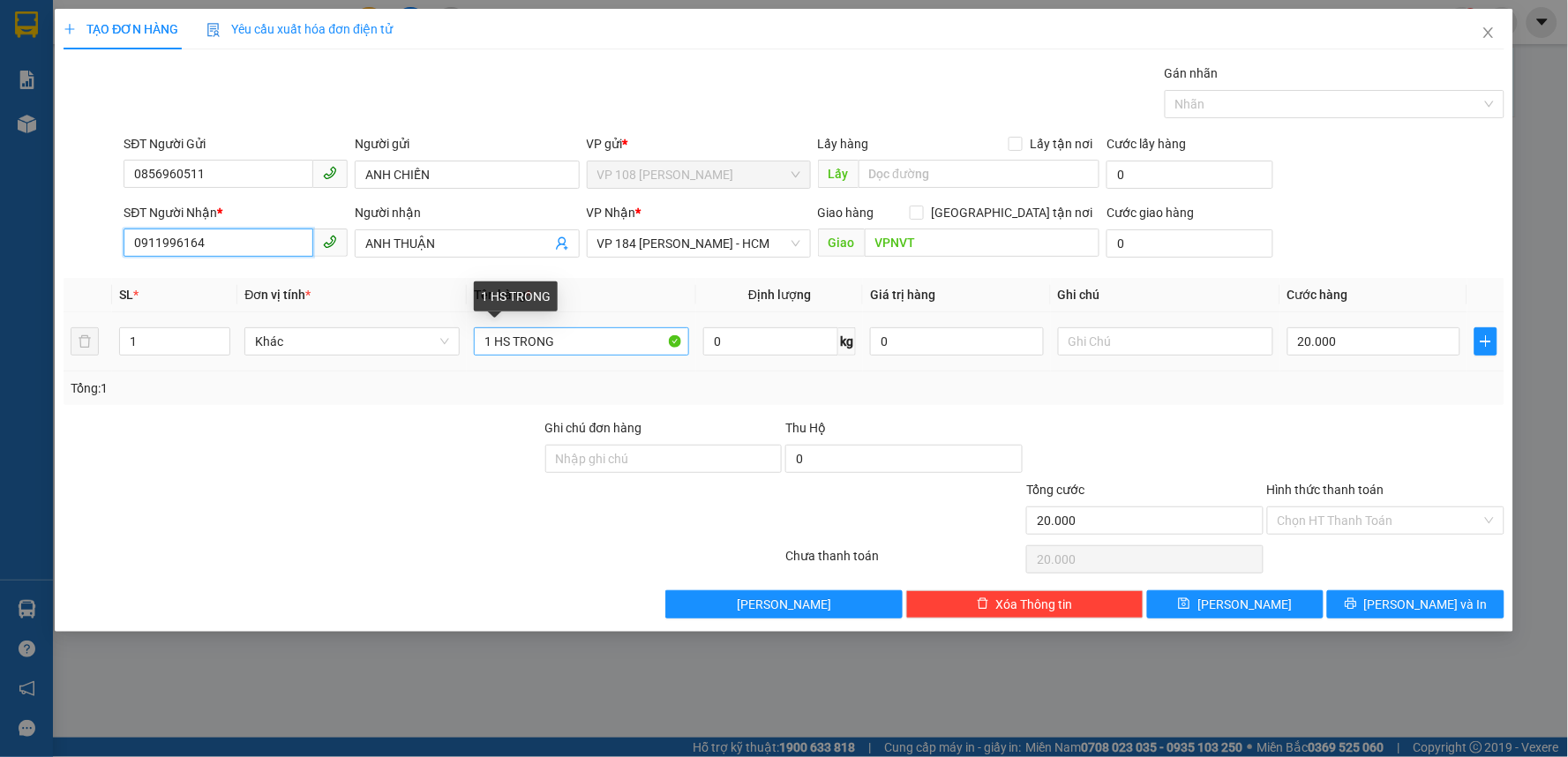
type input "0911996164"
click at [554, 343] on input "1 HS TRONG" at bounding box center [581, 342] width 215 height 28
type input "1 HS 247"
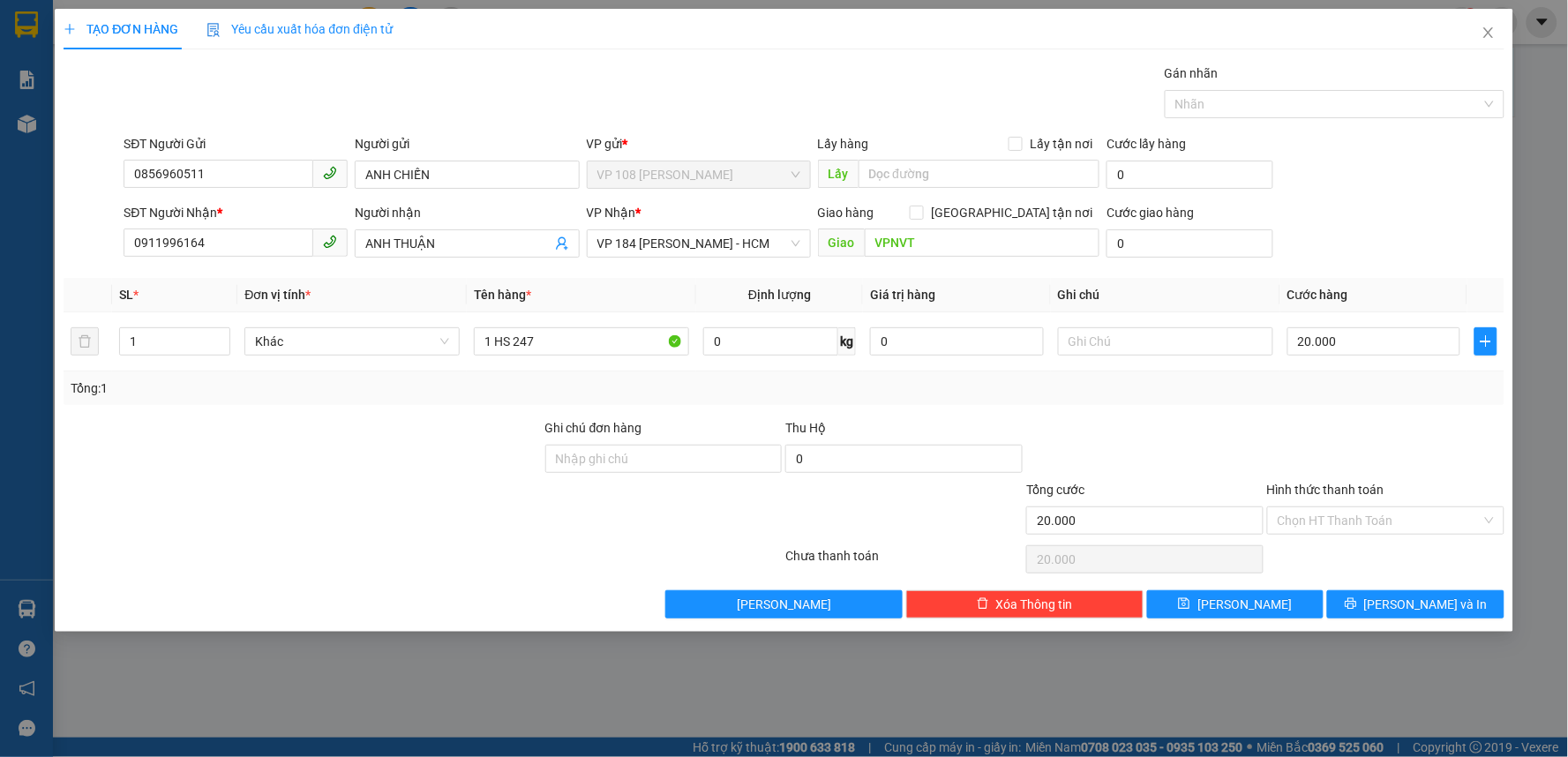
click at [1197, 402] on div "Tổng: 1" at bounding box center [784, 388] width 1441 height 34
click at [1134, 337] on input "text" at bounding box center [1165, 342] width 215 height 28
click at [1336, 516] on input "Hình thức thanh toán" at bounding box center [1379, 521] width 204 height 27
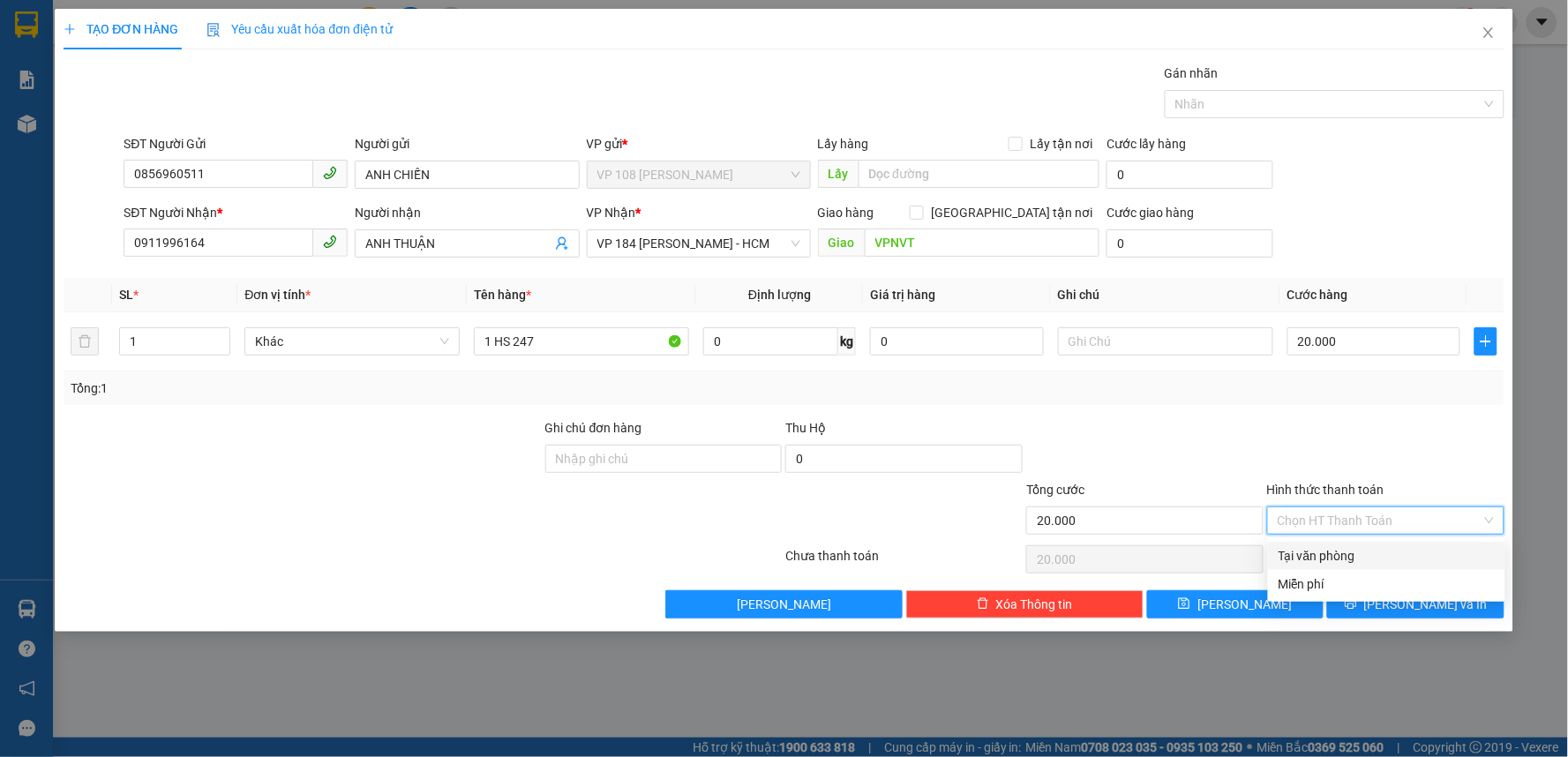
click at [1336, 516] on input "Hình thức thanh toán" at bounding box center [1379, 521] width 204 height 27
click at [1336, 558] on div "Tại văn phòng" at bounding box center [1386, 555] width 216 height 19
type input "0"
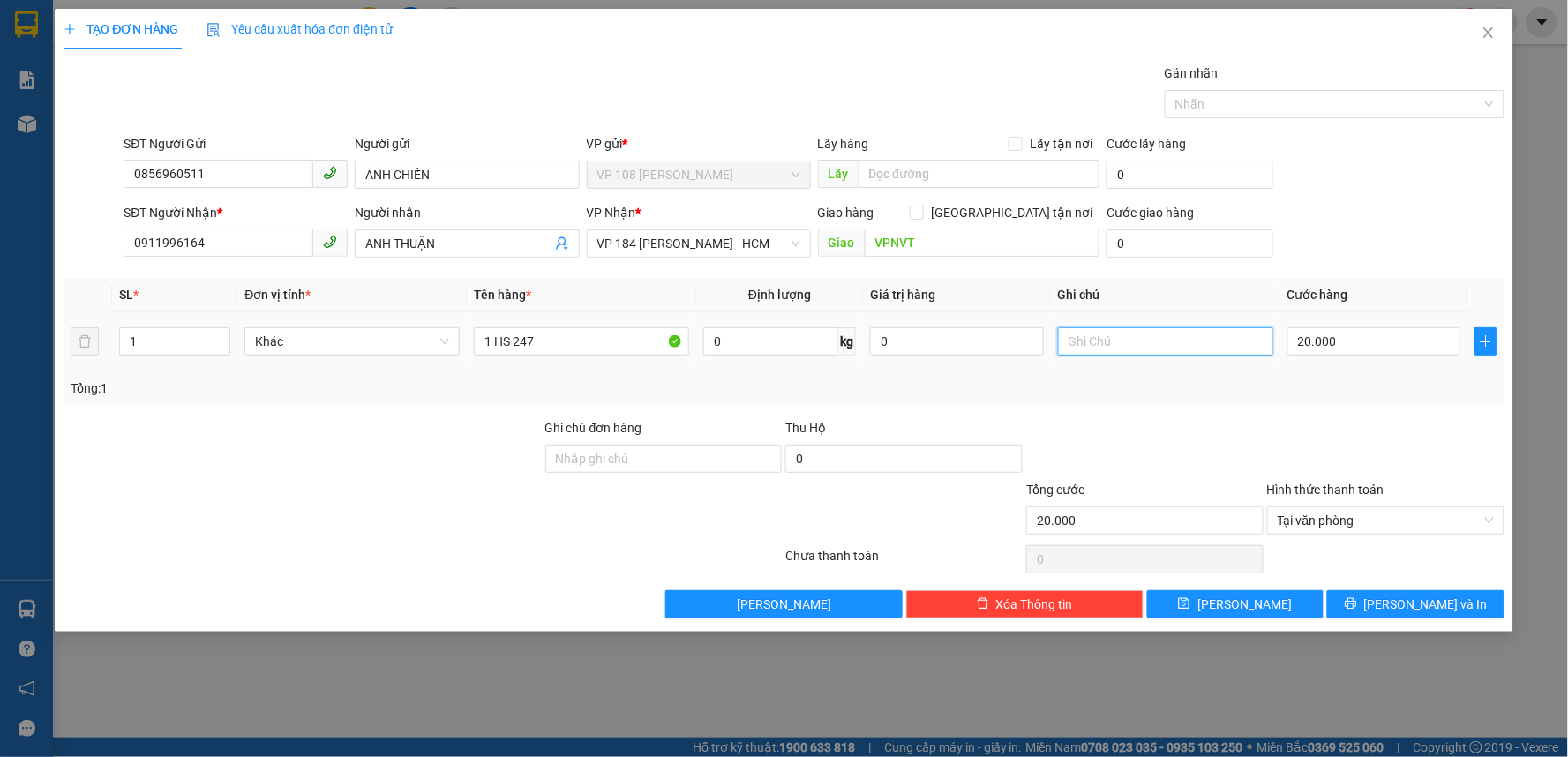
click at [1202, 348] on input "text" at bounding box center [1165, 342] width 215 height 28
type input "CK SCB 11/9"
click at [1356, 607] on icon "printer" at bounding box center [1350, 605] width 12 height 12
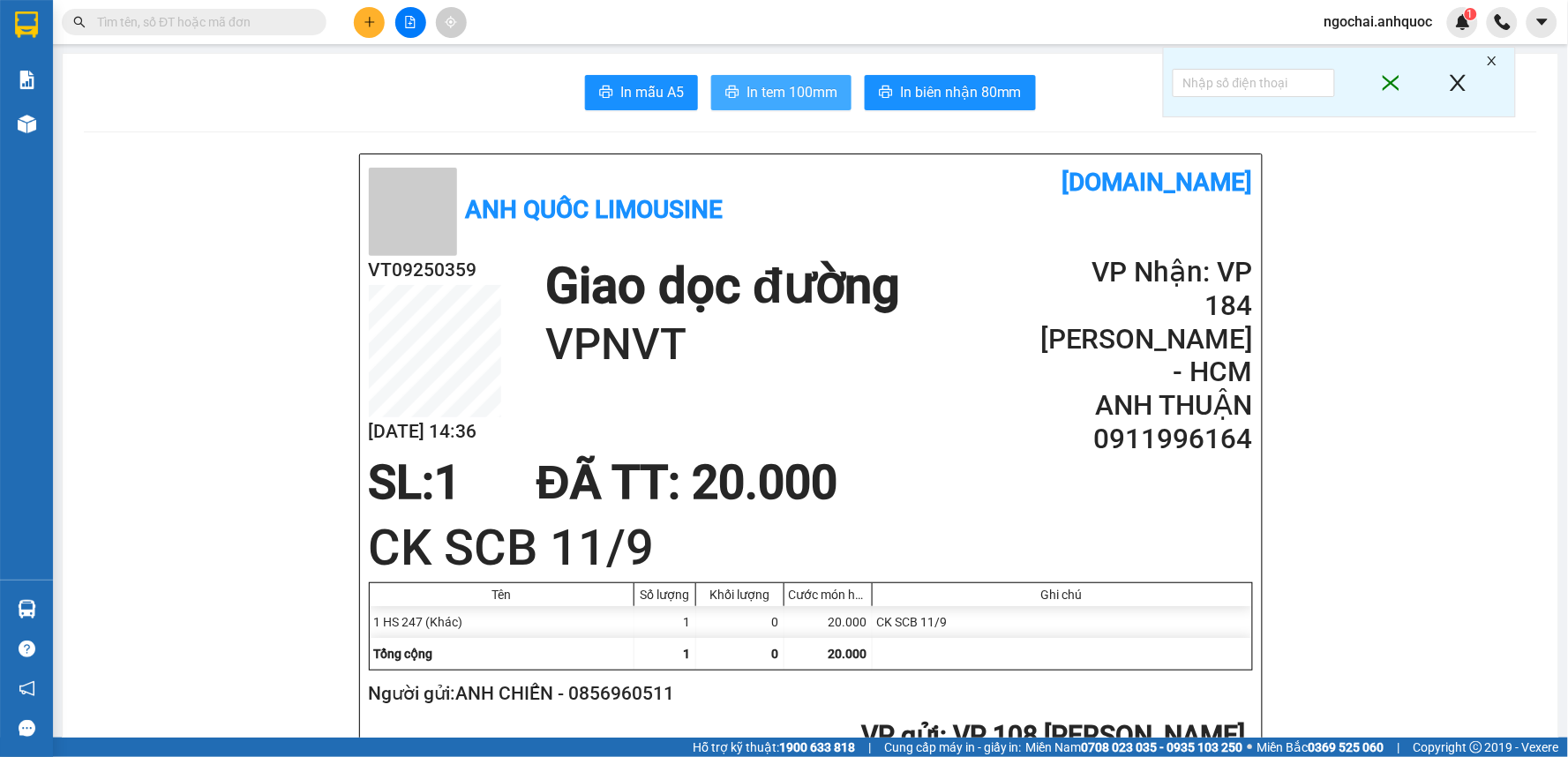
click at [771, 84] on span "In tem 100mm" at bounding box center [791, 93] width 91 height 22
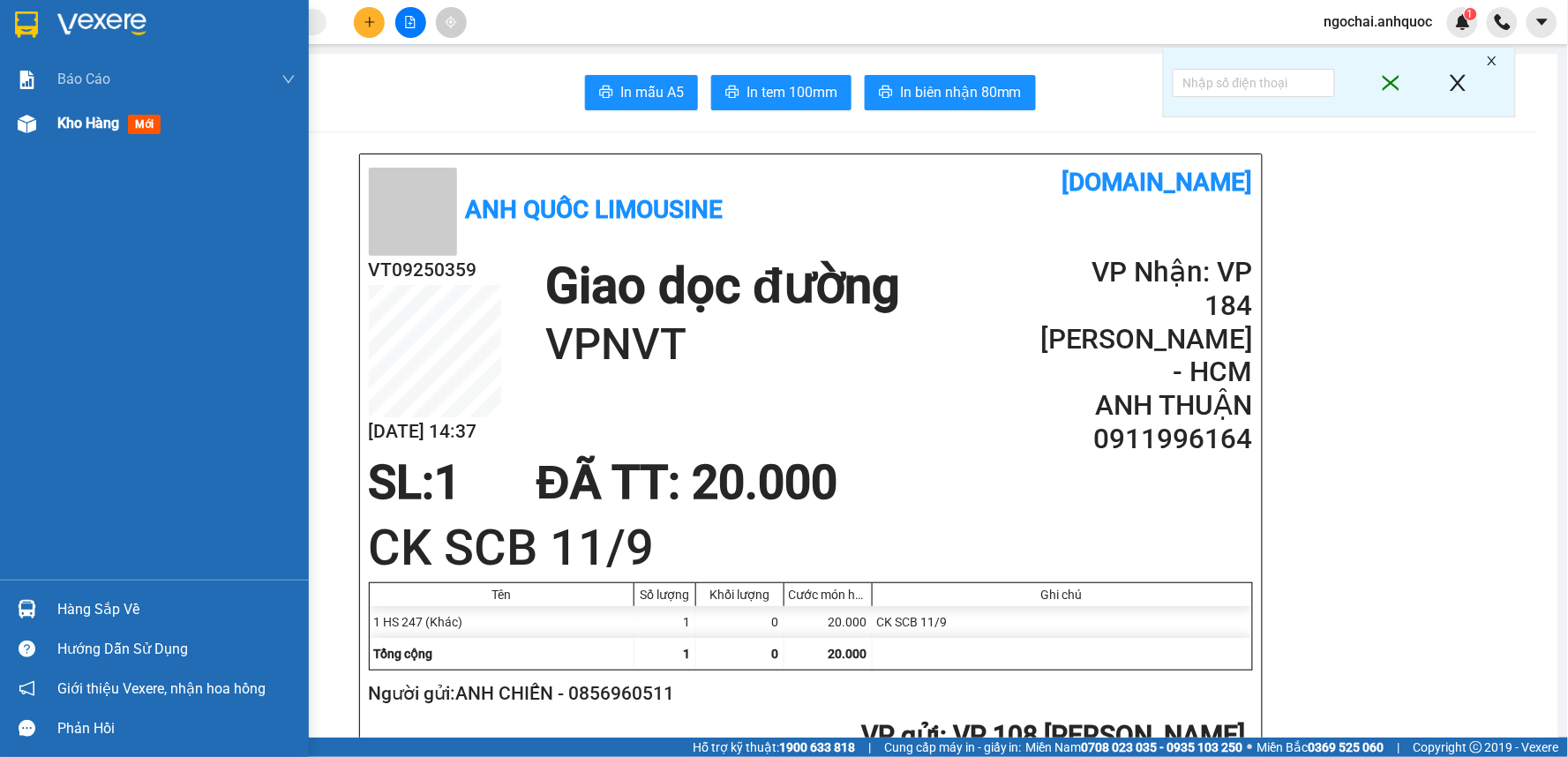
click at [103, 125] on span "Kho hàng" at bounding box center [89, 123] width 62 height 17
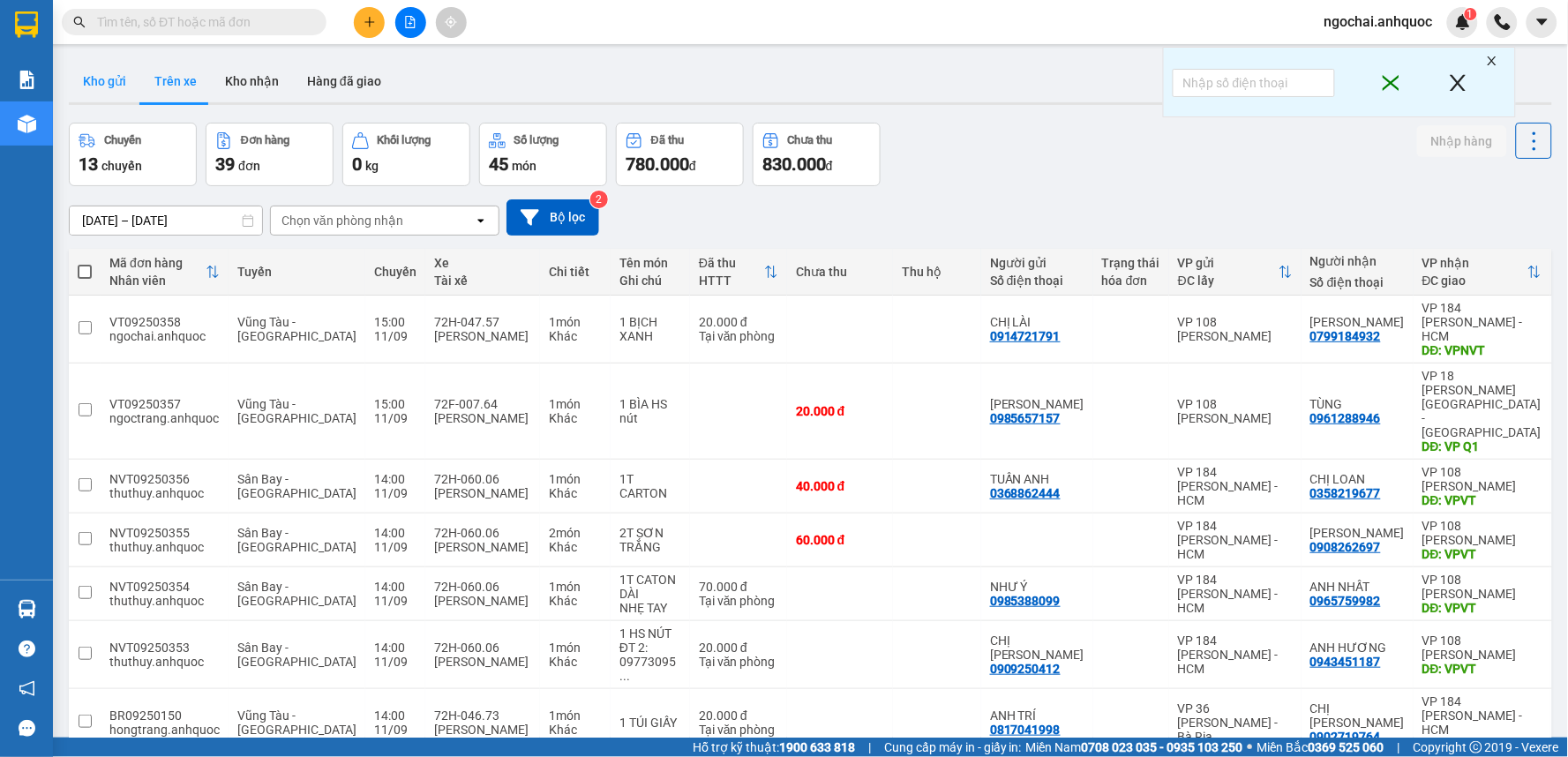
click at [112, 78] on button "Kho gửi" at bounding box center [105, 81] width 72 height 43
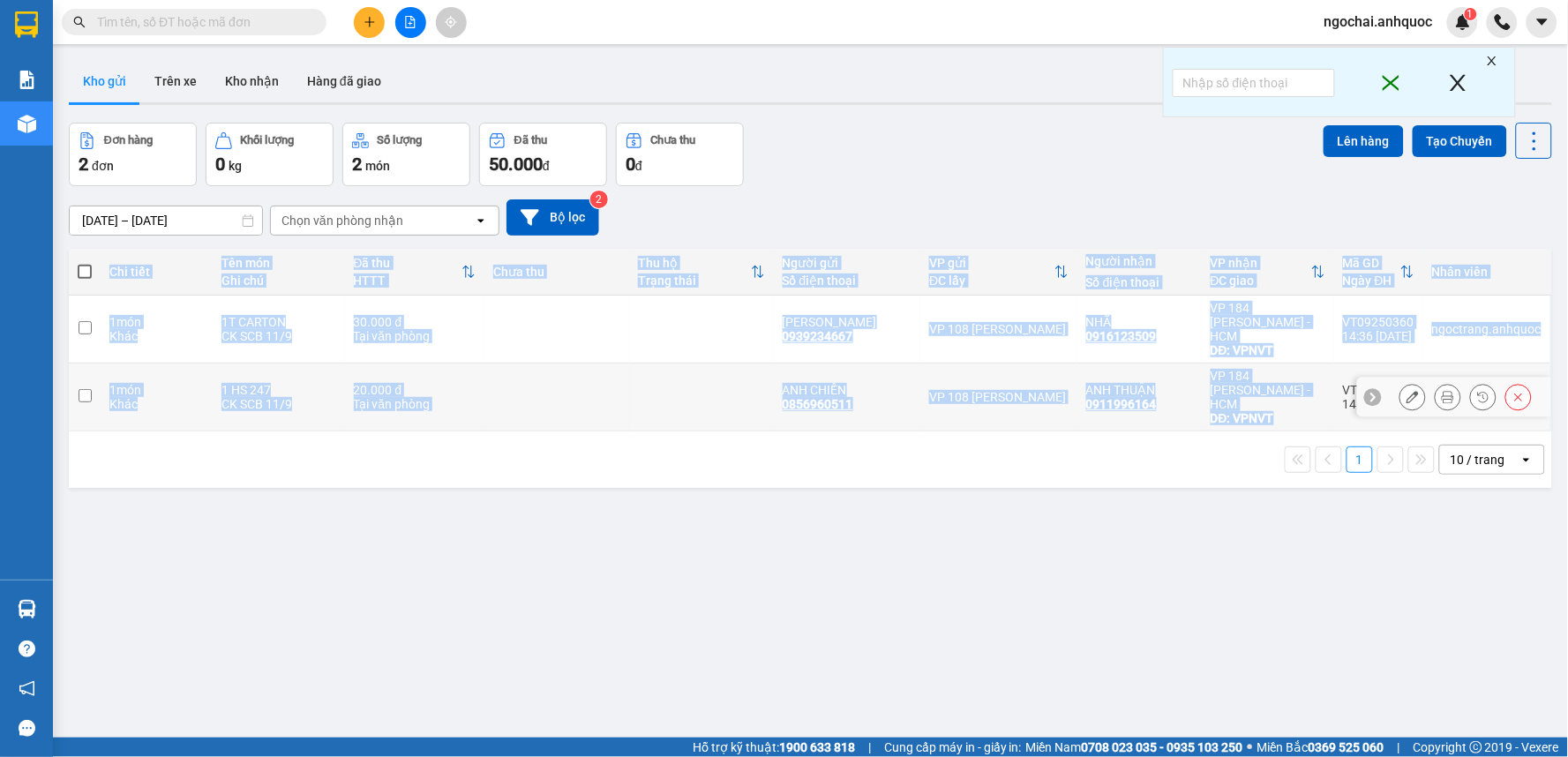
drag, startPoint x: 1327, startPoint y: 371, endPoint x: 1389, endPoint y: 366, distance: 62.2
click at [1389, 366] on tr "1 món Khác 1 HS 247 CK SCB 11/9 20.000 đ Tại văn phòng ANH CHIẾN 0856960511 VP …" at bounding box center [810, 397] width 1483 height 68
checkbox input "true"
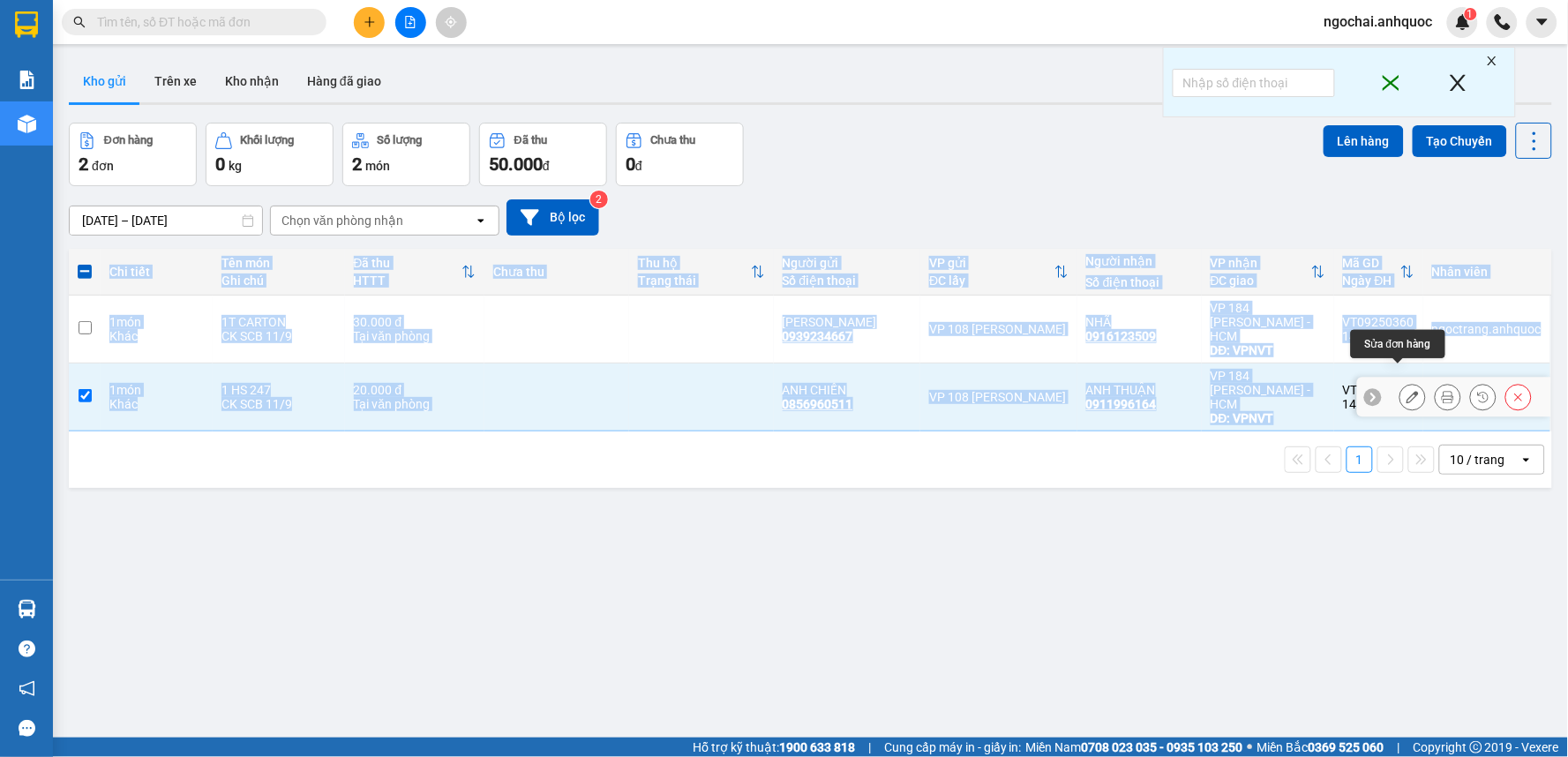
click at [1406, 391] on icon at bounding box center [1412, 397] width 12 height 12
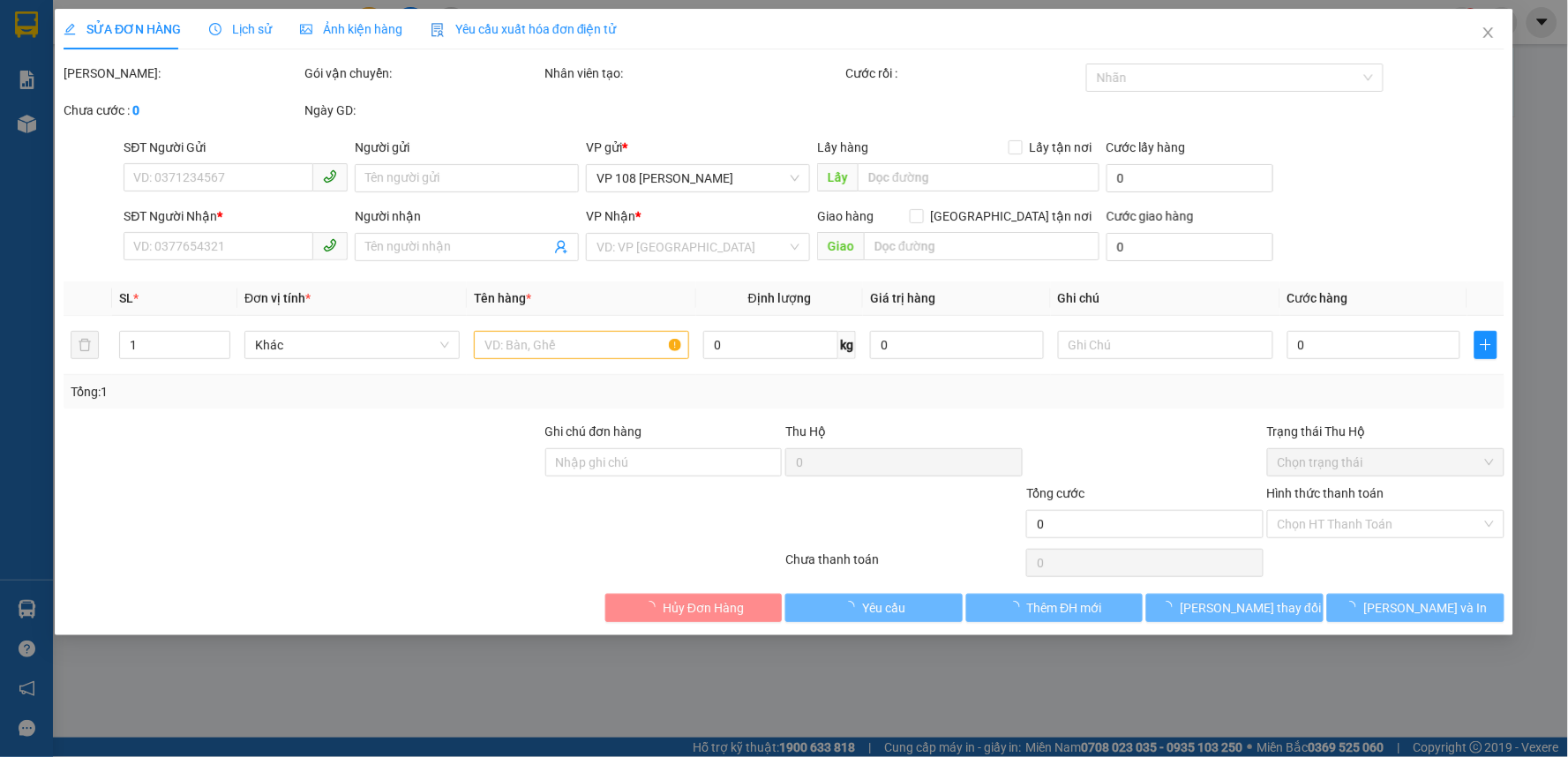
type input "0856960511"
type input "ANH CHIẾN"
type input "0911996164"
type input "ANH THUẬN"
type input "VPNVT"
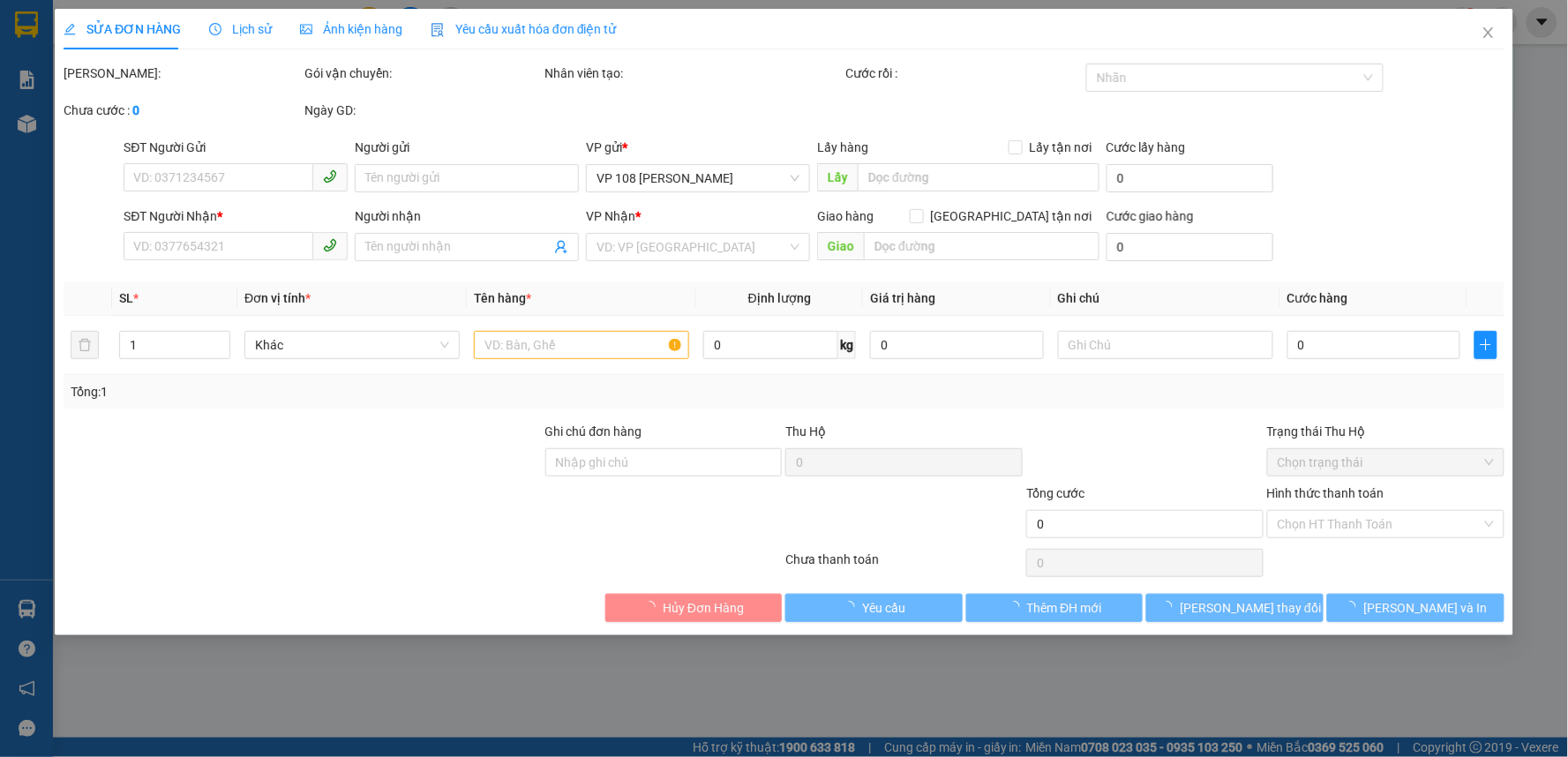
type input "20.000"
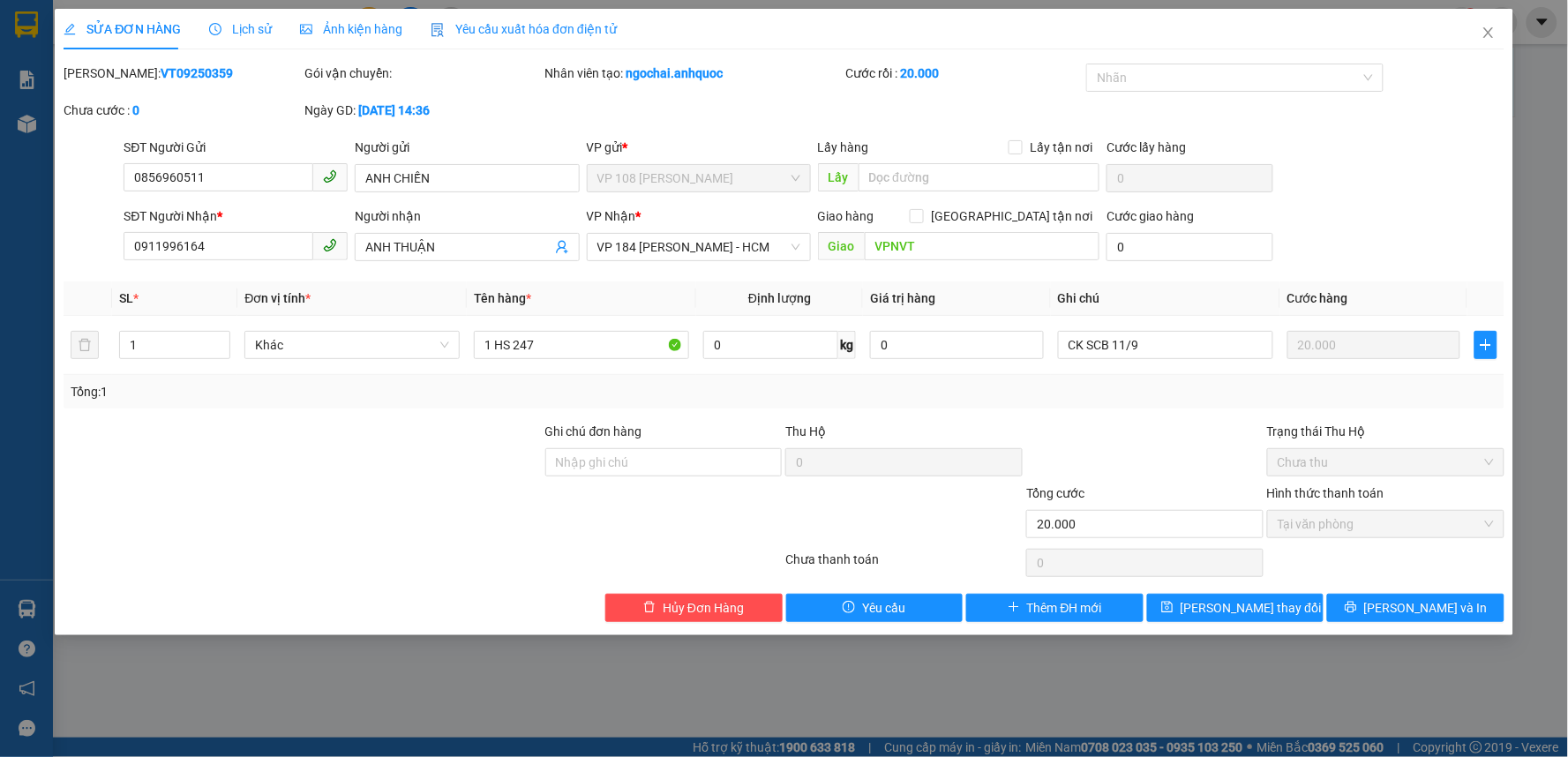
drag, startPoint x: 197, startPoint y: 75, endPoint x: 111, endPoint y: 74, distance: 86.0
click at [111, 74] on div "Mã ĐH: VT09250359" at bounding box center [182, 73] width 237 height 19
copy b "VT09250359"
click at [212, 238] on input "0911996164" at bounding box center [218, 246] width 190 height 28
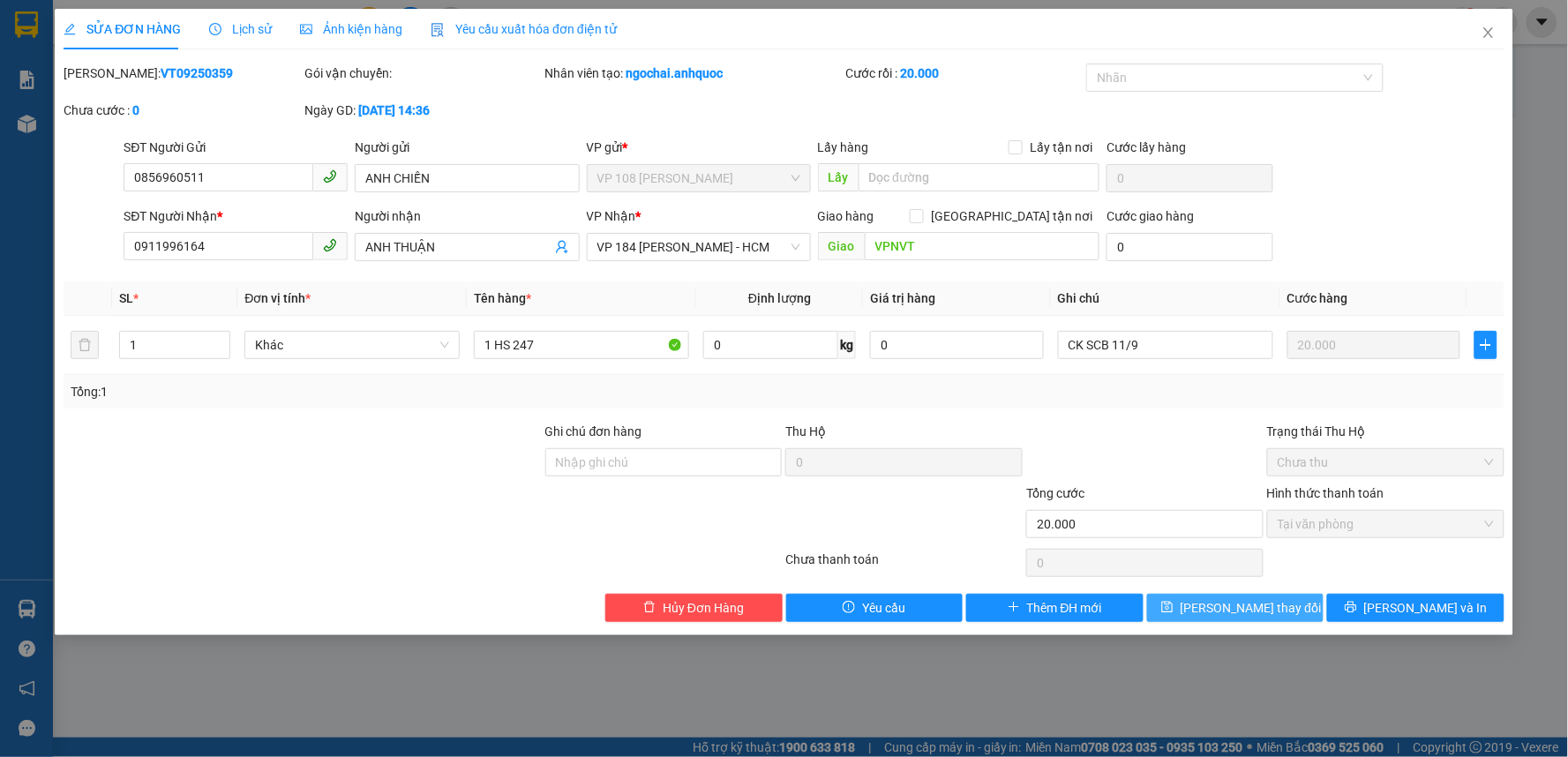
click at [1293, 610] on button "[PERSON_NAME] thay đổi" at bounding box center [1235, 608] width 177 height 28
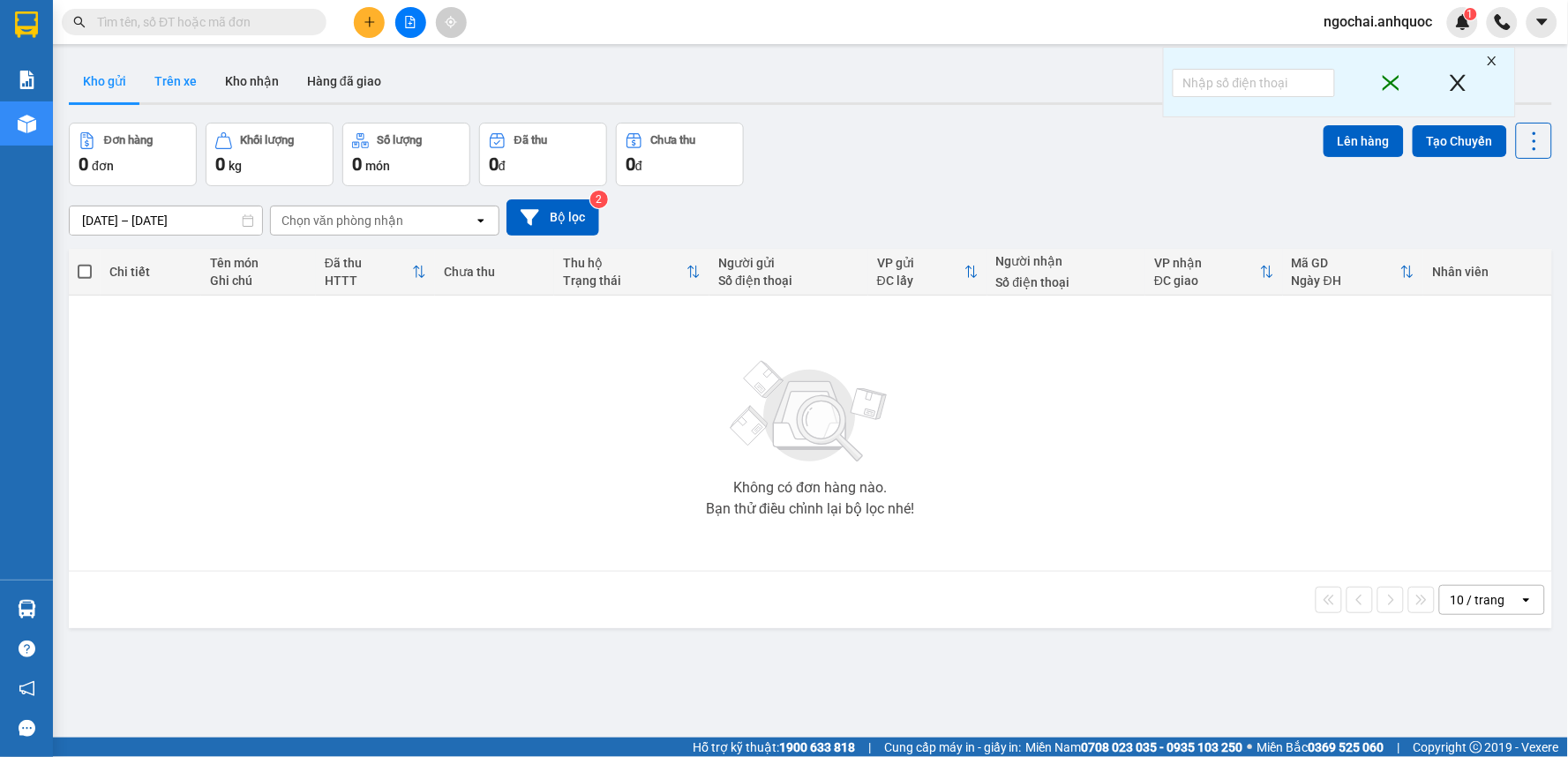
click at [168, 80] on button "Trên xe" at bounding box center [175, 81] width 71 height 43
